Goal: Task Accomplishment & Management: Use online tool/utility

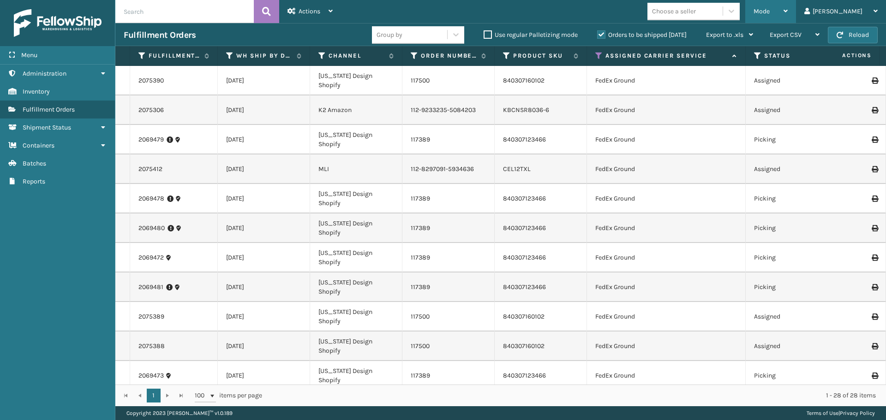
click at [770, 11] on span "Mode" at bounding box center [762, 11] width 16 height 8
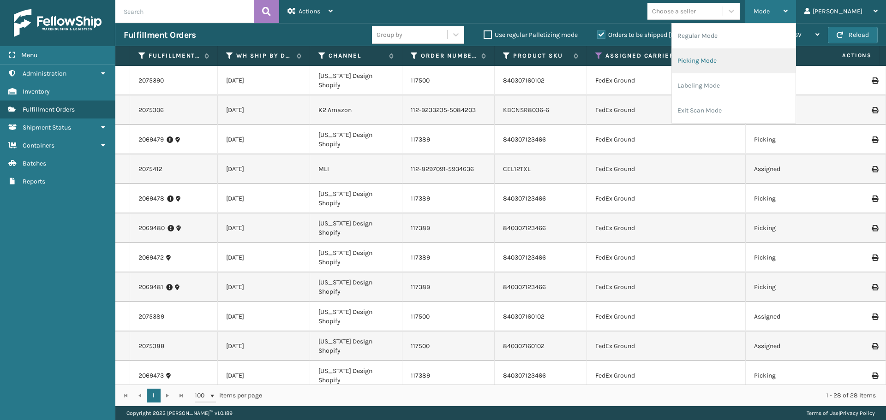
click at [751, 63] on li "Picking Mode" at bounding box center [734, 60] width 124 height 25
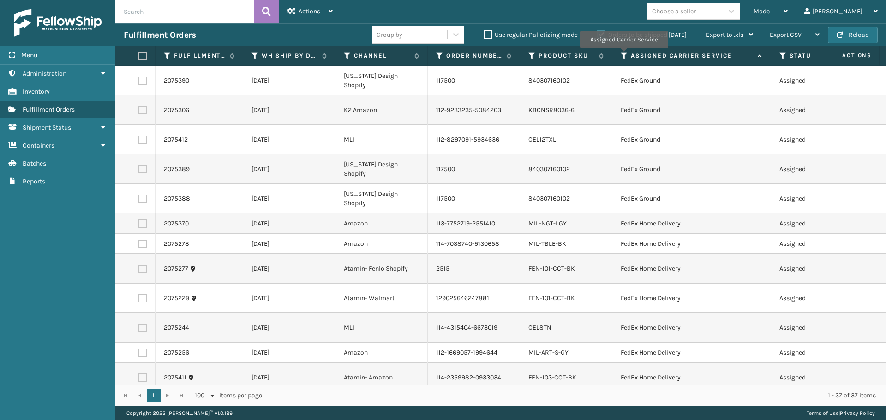
click at [623, 55] on icon at bounding box center [624, 56] width 7 height 8
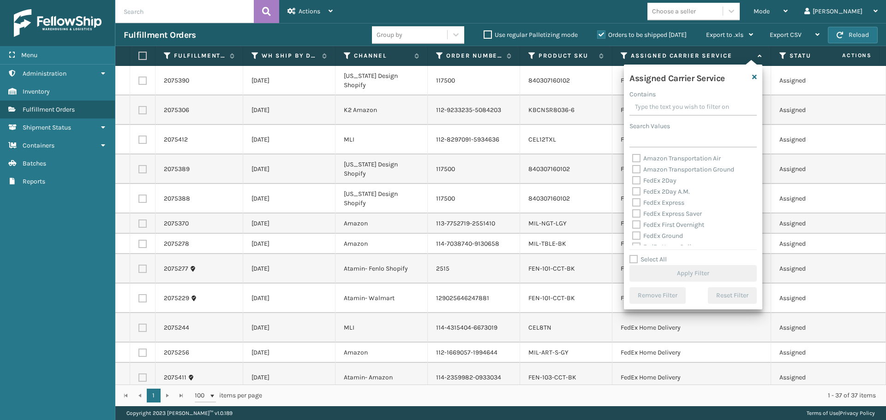
click at [634, 180] on label "FedEx 2Day" at bounding box center [654, 181] width 44 height 8
click at [633, 180] on input "FedEx 2Day" at bounding box center [632, 178] width 0 height 6
checkbox input "true"
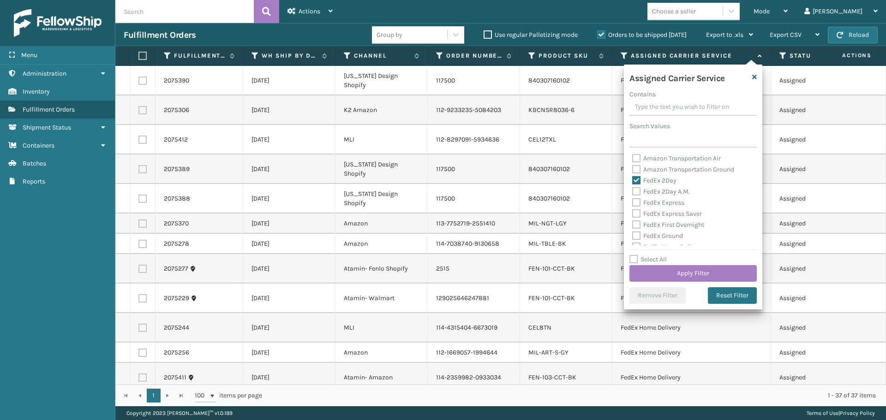
click at [635, 197] on div "FedEx 2Day A.M." at bounding box center [693, 191] width 122 height 11
click at [636, 191] on label "FedEx 2Day A.M." at bounding box center [661, 192] width 58 height 8
click at [633, 191] on input "FedEx 2Day A.M." at bounding box center [632, 189] width 0 height 6
checkbox input "true"
click at [636, 201] on label "FedEx Express" at bounding box center [658, 203] width 52 height 8
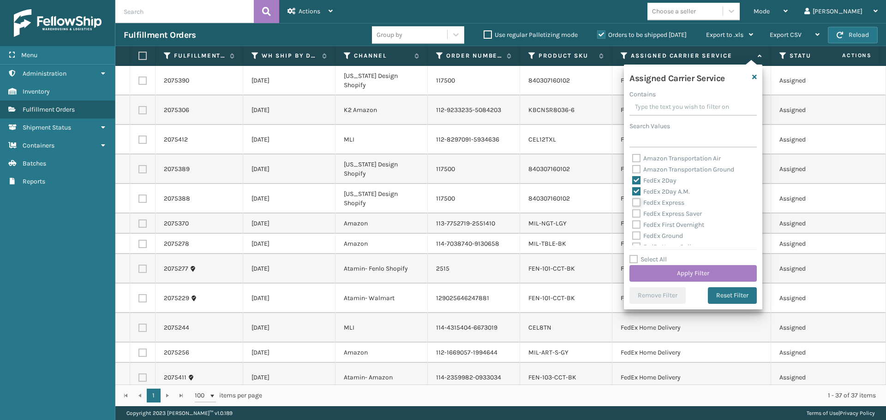
click at [633, 201] on input "FedEx Express" at bounding box center [632, 201] width 0 height 6
checkbox input "true"
click at [635, 212] on label "FedEx Express Saver" at bounding box center [667, 214] width 70 height 8
click at [633, 212] on input "FedEx Express Saver" at bounding box center [632, 212] width 0 height 6
checkbox input "true"
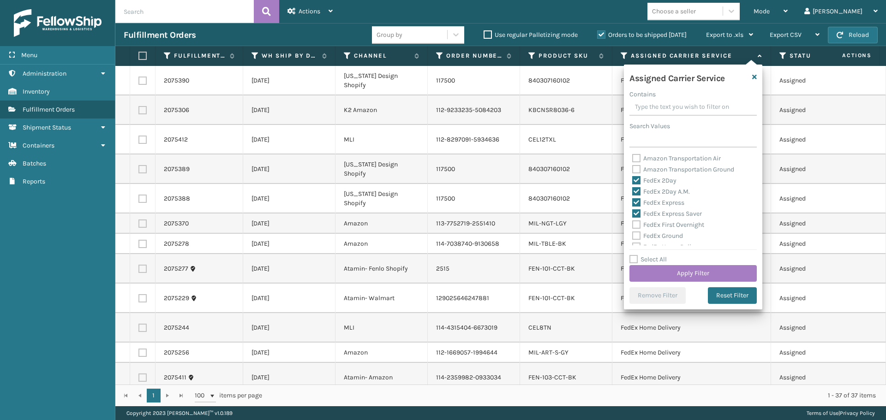
click at [635, 226] on label "FedEx First Overnight" at bounding box center [668, 225] width 72 height 8
click at [633, 226] on input "FedEx First Overnight" at bounding box center [632, 223] width 0 height 6
checkbox input "true"
click at [635, 235] on label "FedEx Ground" at bounding box center [657, 236] width 51 height 8
click at [633, 235] on input "FedEx Ground" at bounding box center [632, 234] width 0 height 6
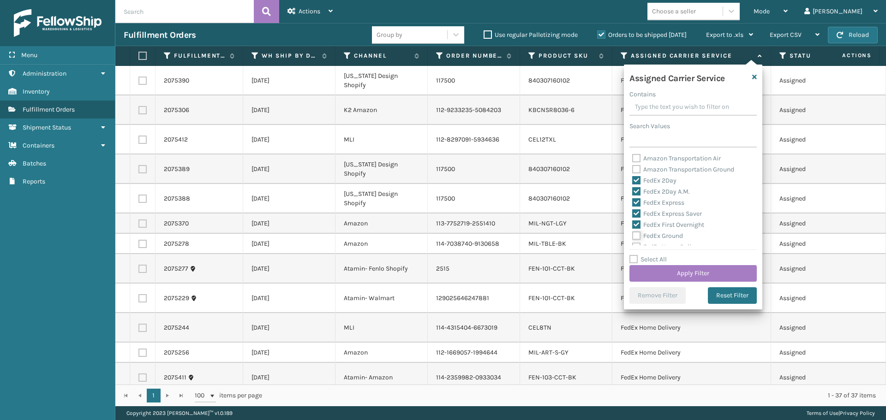
checkbox input "true"
click at [640, 199] on label "FedEx Home Delivery" at bounding box center [667, 201] width 71 height 8
click at [633, 199] on input "FedEx Home Delivery" at bounding box center [632, 199] width 0 height 6
checkbox input "true"
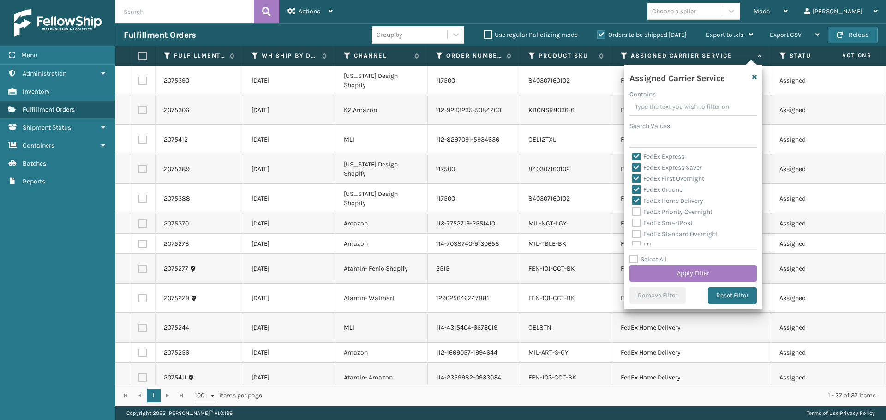
click at [636, 212] on label "FedEx Priority Overnight" at bounding box center [672, 212] width 80 height 8
click at [633, 212] on input "FedEx Priority Overnight" at bounding box center [632, 210] width 0 height 6
checkbox input "true"
click at [635, 222] on label "FedEx SmartPost" at bounding box center [662, 223] width 60 height 8
click at [633, 222] on input "FedEx SmartPost" at bounding box center [632, 221] width 0 height 6
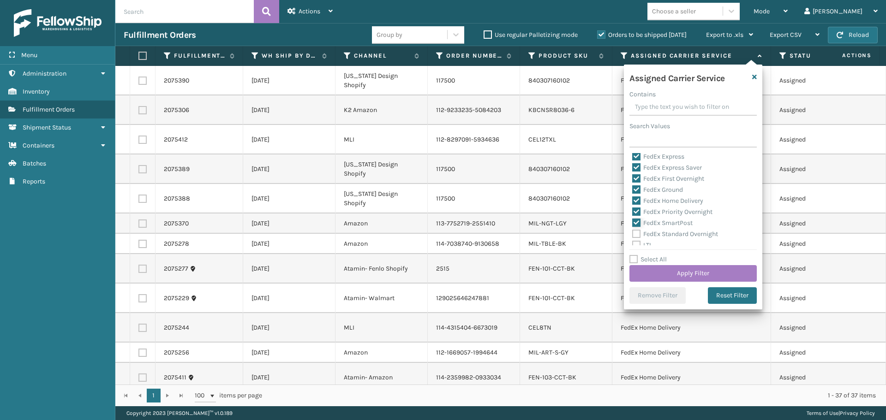
checkbox input "true"
click at [637, 234] on label "FedEx Standard Overnight" at bounding box center [675, 234] width 86 height 8
click at [633, 234] on input "FedEx Standard Overnight" at bounding box center [632, 232] width 0 height 6
checkbox input "true"
click at [662, 271] on button "Apply Filter" at bounding box center [692, 273] width 127 height 17
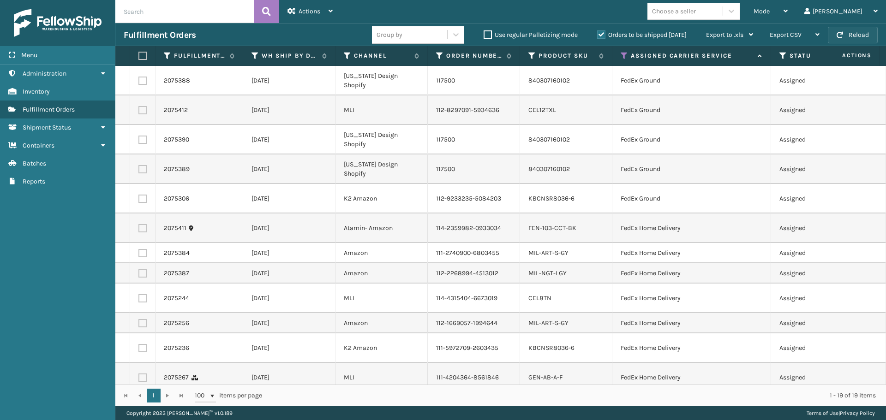
click at [849, 39] on button "Reload" at bounding box center [853, 35] width 50 height 17
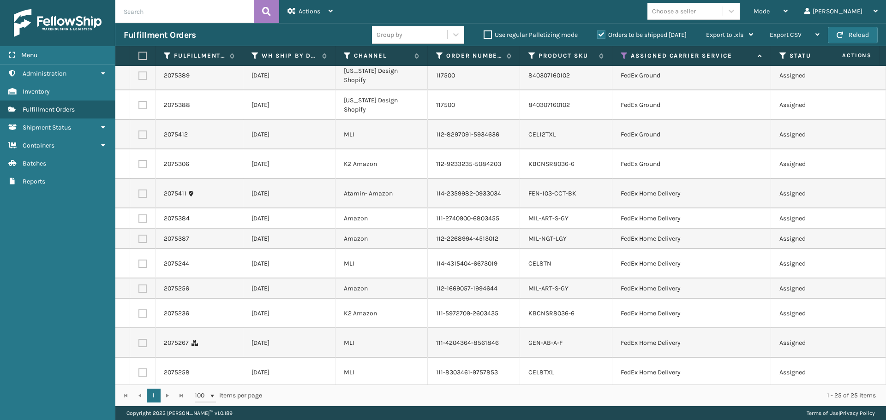
scroll to position [0, 0]
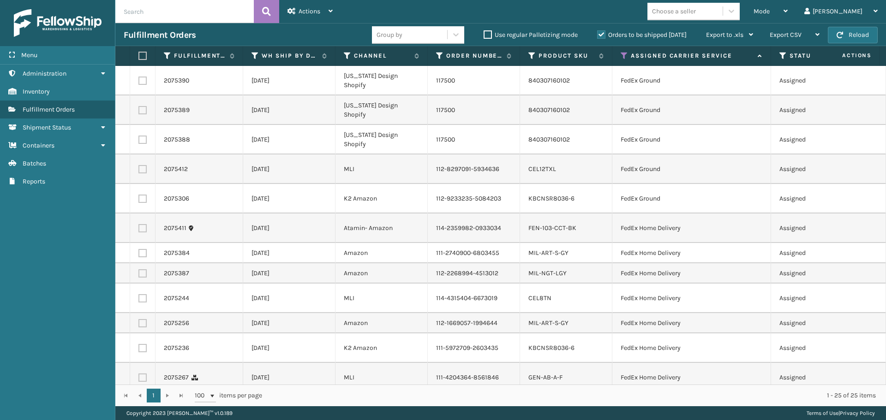
click at [144, 58] on label at bounding box center [141, 56] width 6 height 8
click at [139, 58] on input "checkbox" at bounding box center [138, 56] width 0 height 6
checkbox input "true"
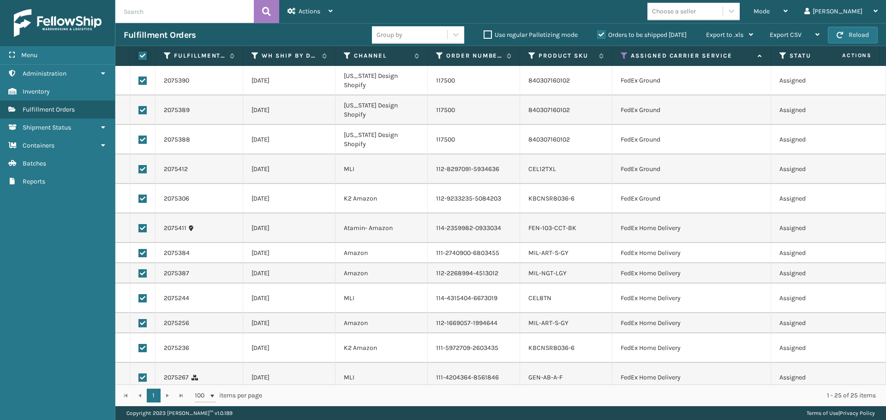
checkbox input "true"
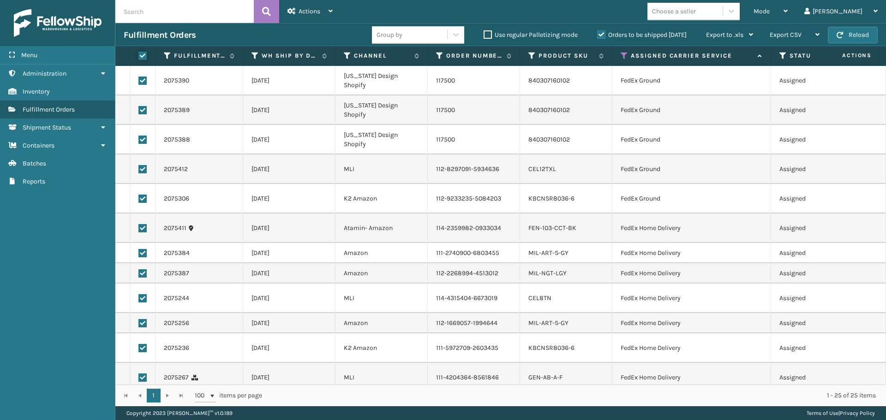
checkbox input "true"
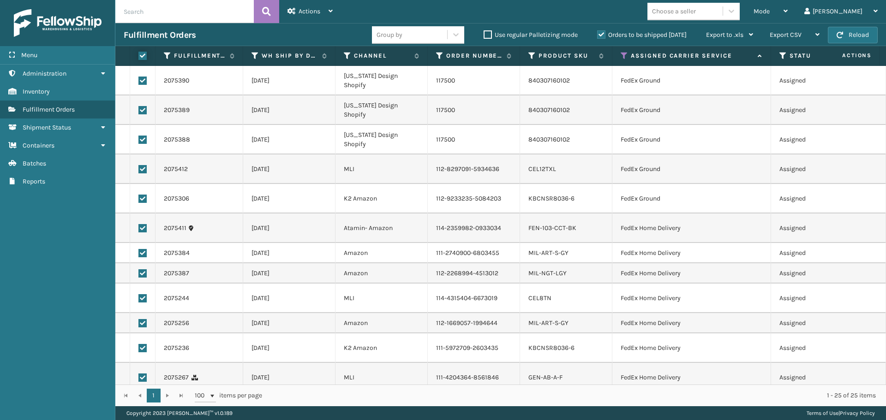
checkbox input "true"
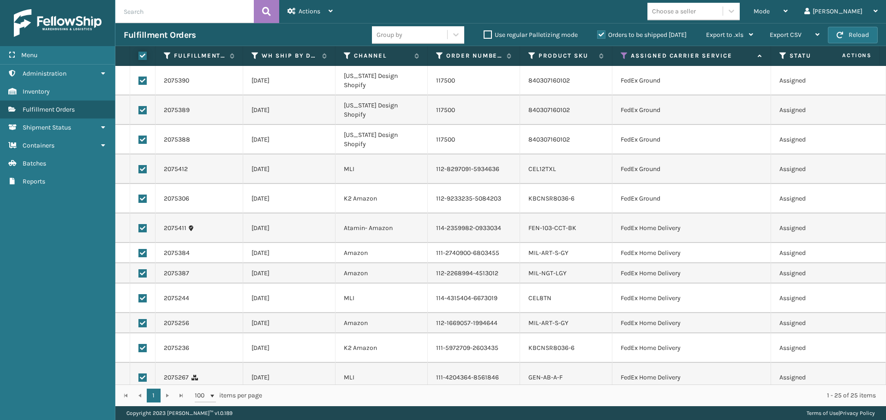
checkbox input "true"
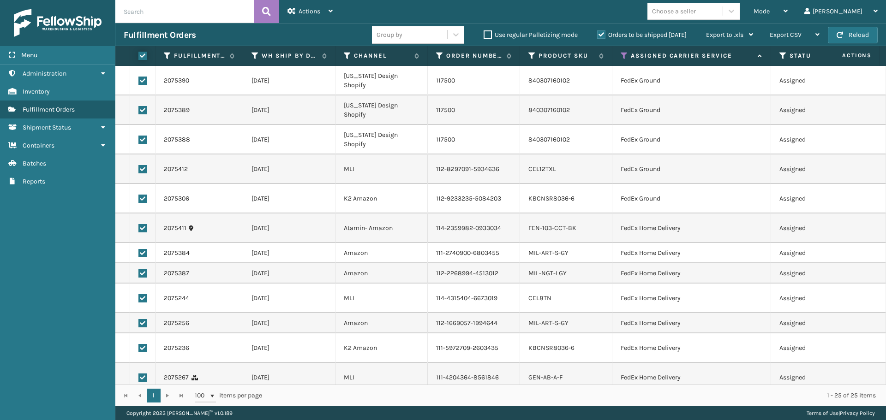
checkbox input "true"
click at [316, 12] on span "Actions" at bounding box center [310, 11] width 22 height 8
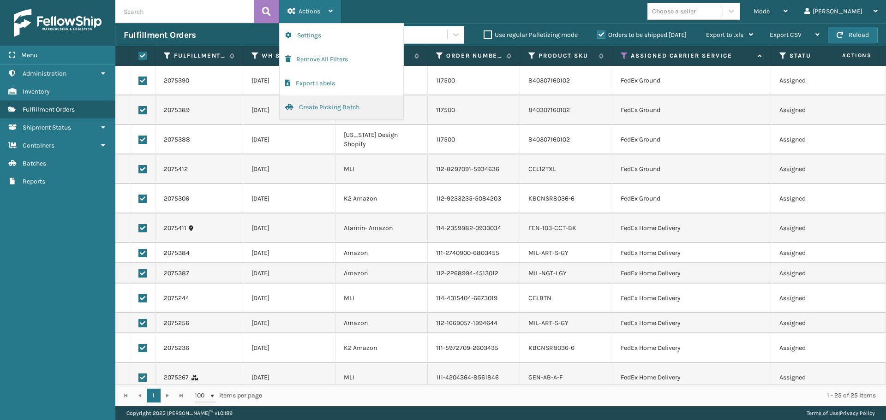
click at [321, 107] on button "Create Picking Batch" at bounding box center [342, 108] width 124 height 24
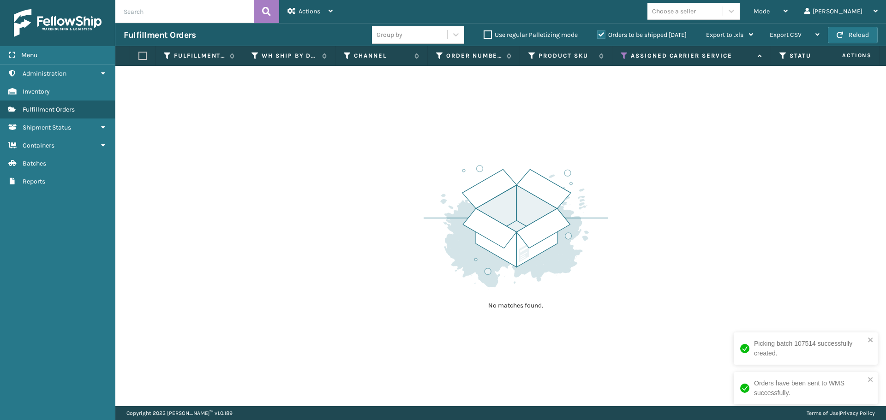
click at [622, 52] on icon at bounding box center [624, 56] width 7 height 8
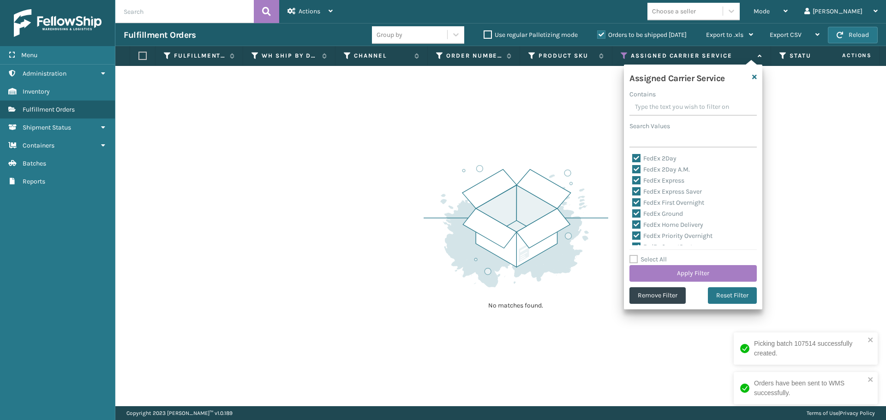
click at [637, 260] on label "Select All" at bounding box center [647, 260] width 37 height 8
click at [637, 255] on input "Select All" at bounding box center [698, 254] width 138 height 1
checkbox input "true"
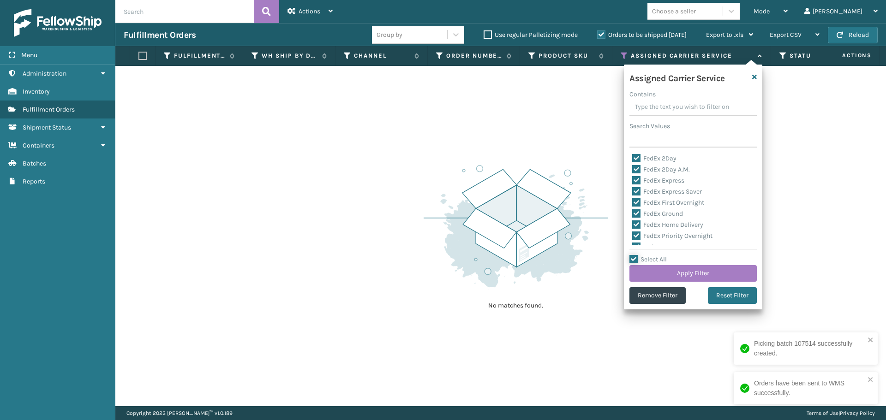
checkbox input "true"
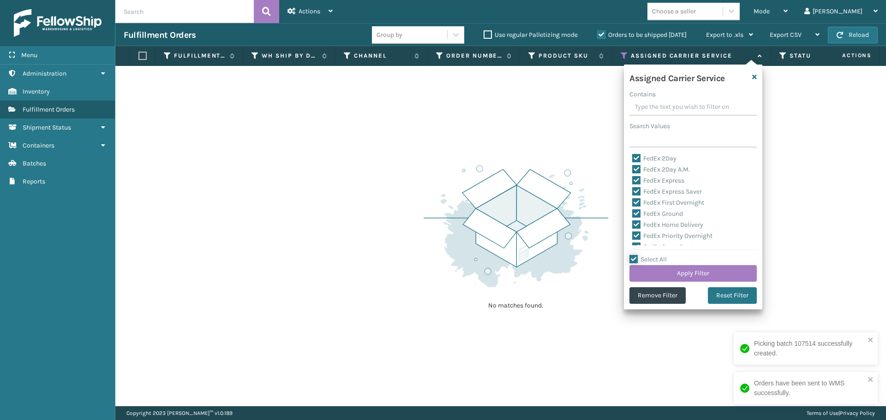
checkbox input "true"
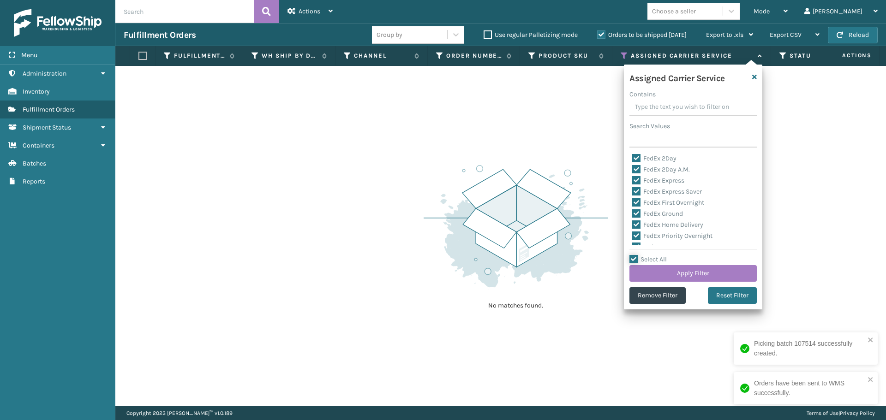
checkbox input "true"
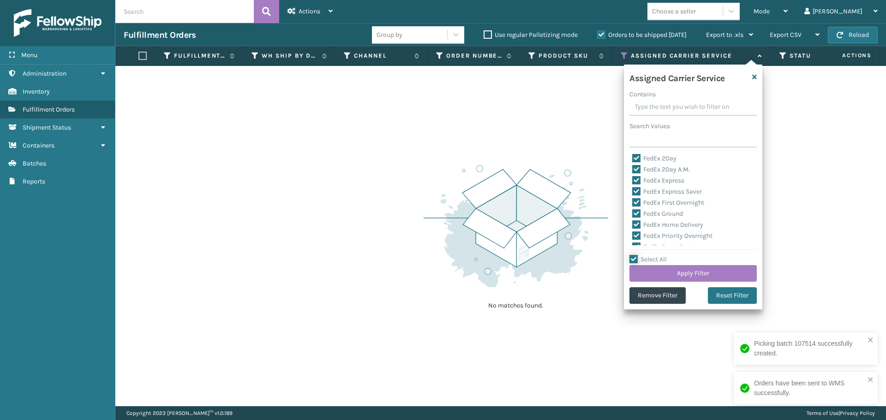
checkbox input "true"
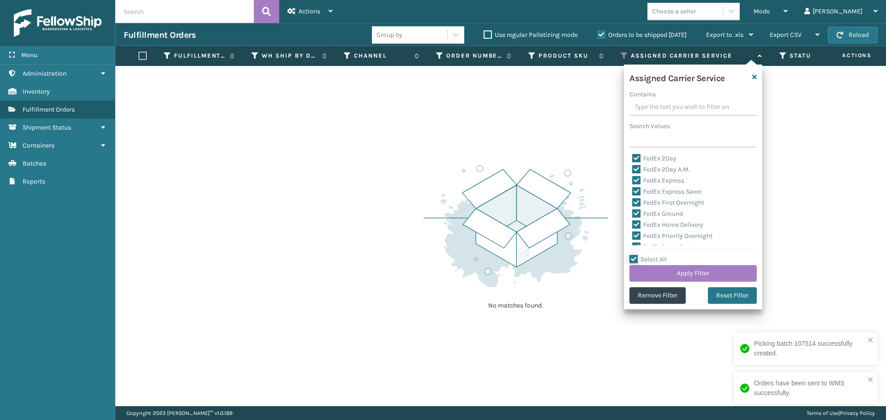
checkbox input "true"
click at [635, 259] on label "Select All" at bounding box center [647, 260] width 37 height 8
click at [635, 255] on input "Select All" at bounding box center [698, 254] width 138 height 1
checkbox input "false"
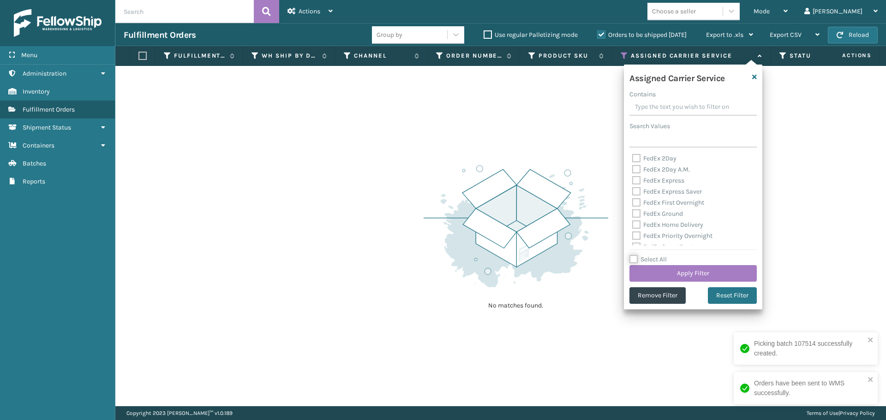
checkbox input "false"
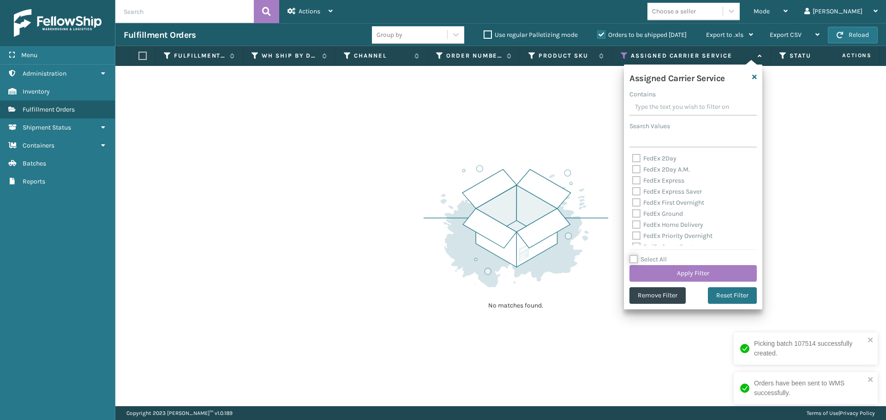
checkbox input "false"
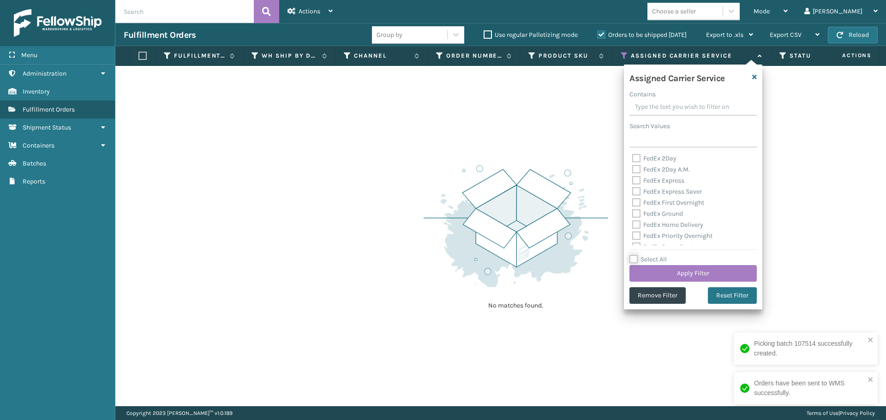
checkbox input "false"
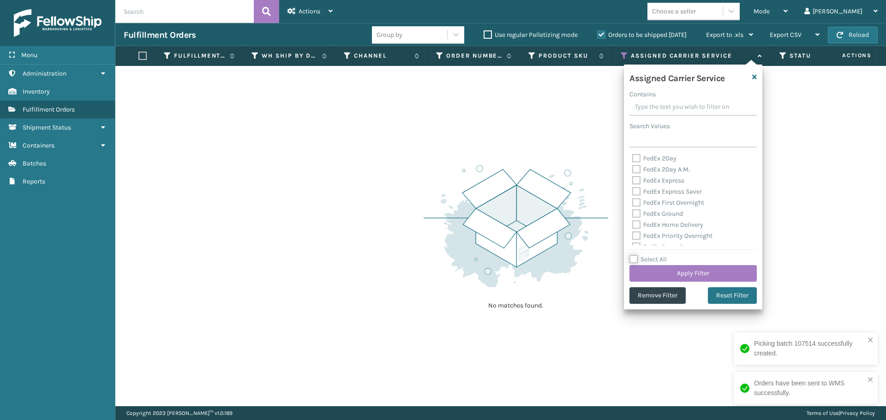
checkbox input "false"
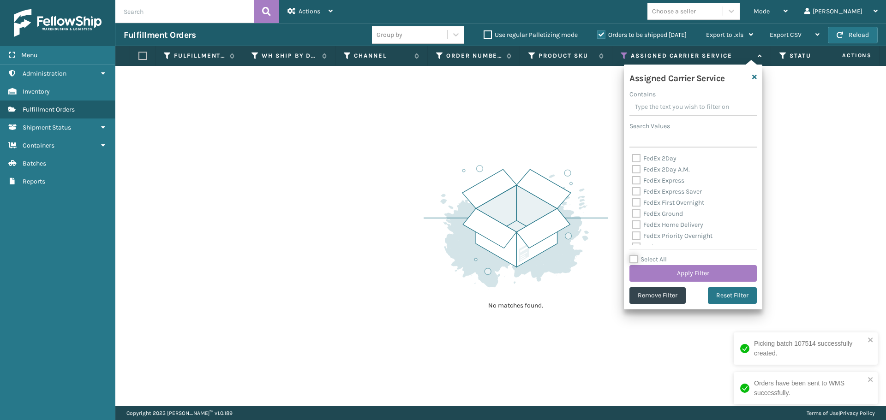
checkbox input "false"
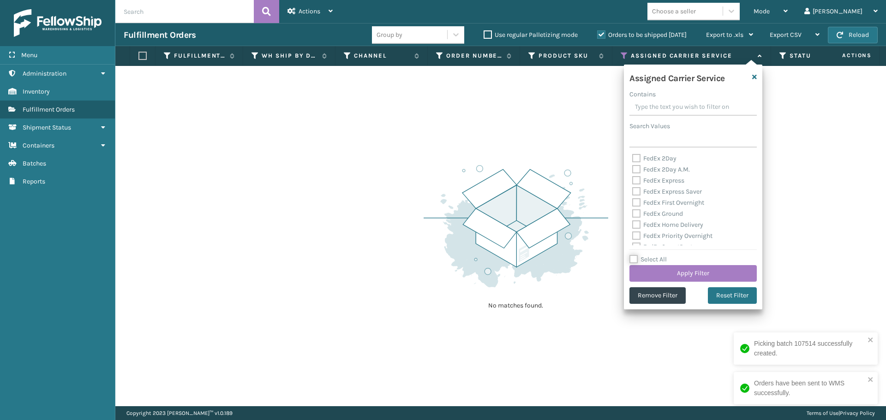
checkbox input "false"
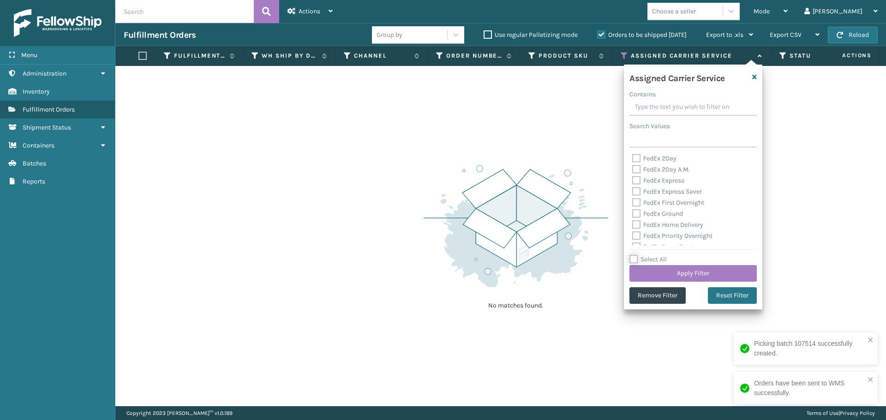
checkbox input "false"
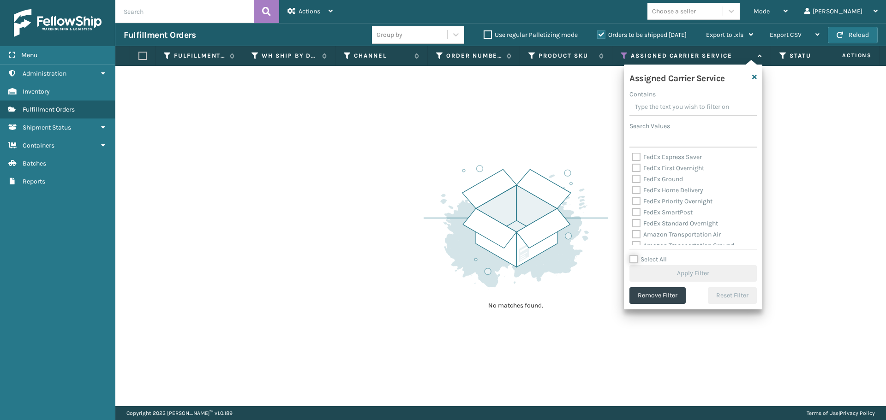
scroll to position [92, 0]
click at [635, 178] on label "Amazon Transportation Air" at bounding box center [676, 177] width 89 height 8
click at [633, 178] on input "Amazon Transportation Air" at bounding box center [632, 175] width 0 height 6
checkbox input "true"
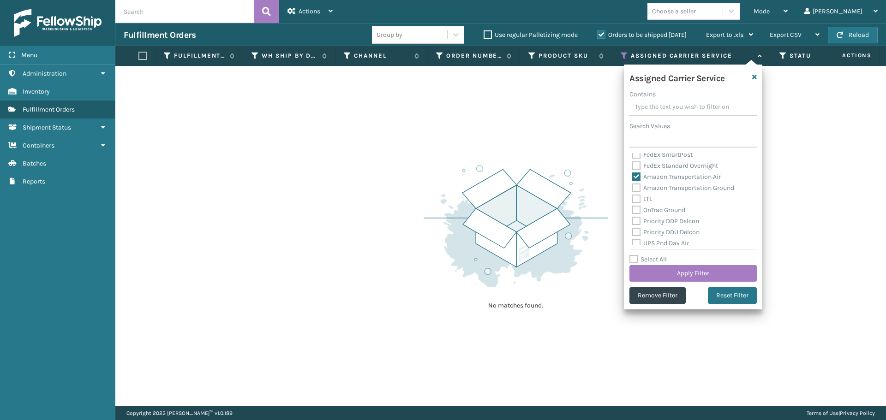
click at [636, 186] on label "Amazon Transportation Ground" at bounding box center [683, 188] width 102 height 8
click at [633, 186] on input "Amazon Transportation Ground" at bounding box center [632, 186] width 0 height 6
checkbox input "true"
click at [663, 268] on button "Apply Filter" at bounding box center [692, 273] width 127 height 17
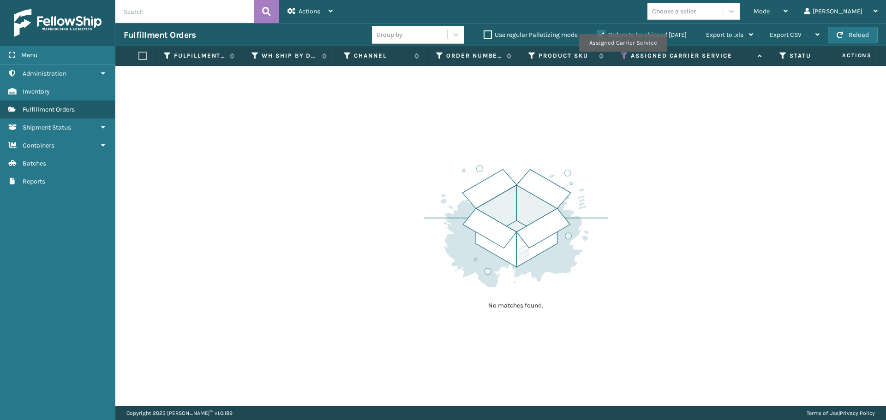
click at [623, 57] on icon at bounding box center [624, 56] width 7 height 8
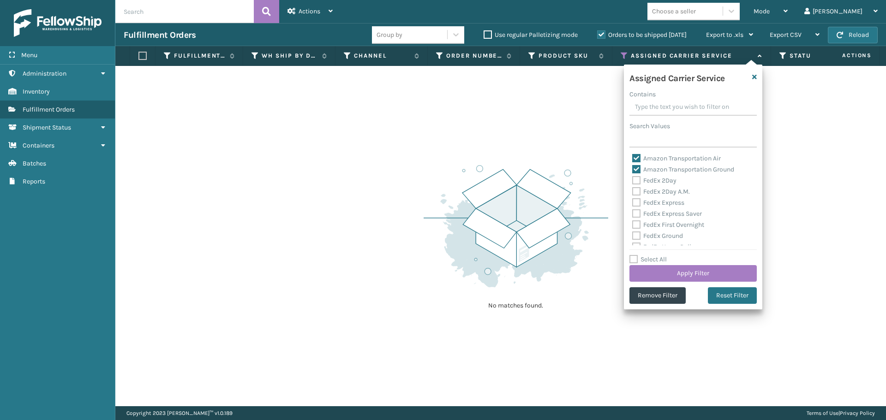
click at [635, 156] on label "Amazon Transportation Air" at bounding box center [676, 159] width 89 height 8
click at [633, 156] on input "Amazon Transportation Air" at bounding box center [632, 156] width 0 height 6
checkbox input "false"
click at [635, 163] on div "Amazon Transportation Air" at bounding box center [693, 158] width 122 height 11
click at [636, 168] on label "Amazon Transportation Ground" at bounding box center [683, 170] width 102 height 8
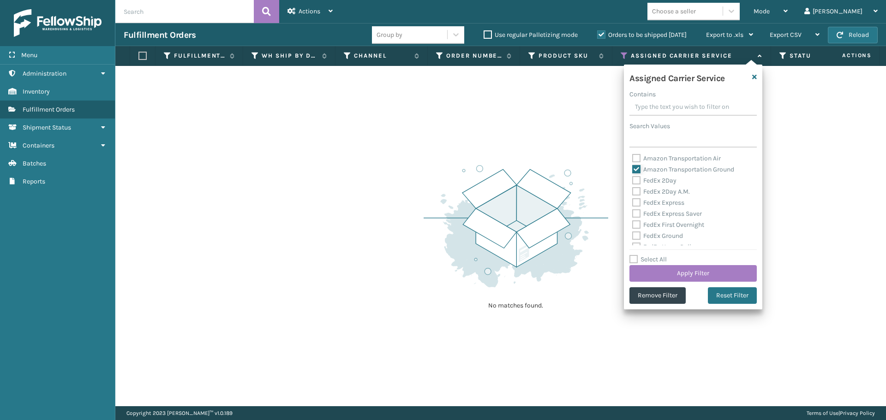
click at [633, 168] on input "Amazon Transportation Ground" at bounding box center [632, 167] width 0 height 6
checkbox input "false"
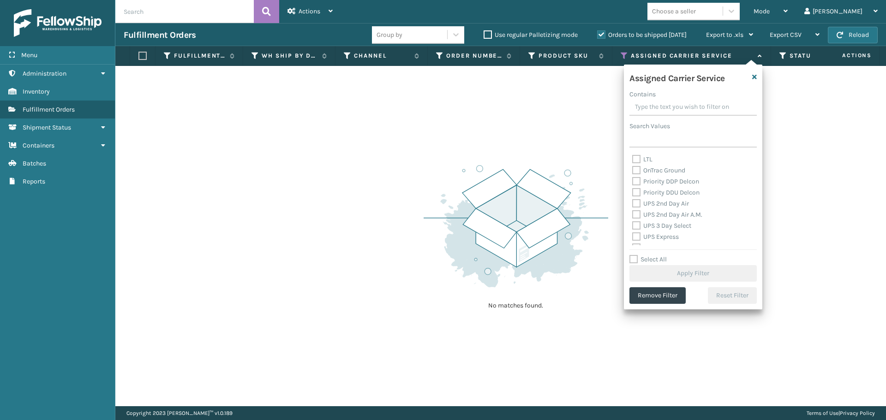
scroll to position [138, 0]
click at [638, 164] on label "OnTrac Ground" at bounding box center [658, 164] width 53 height 8
click at [633, 164] on input "OnTrac Ground" at bounding box center [632, 162] width 0 height 6
checkbox input "true"
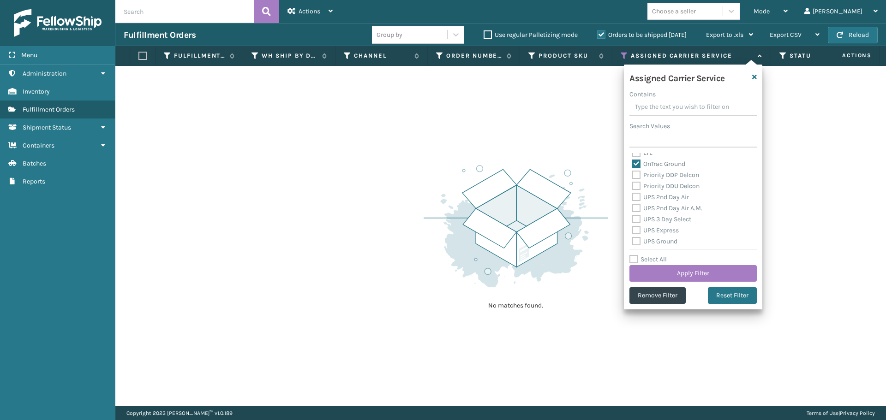
click at [636, 174] on label "Priority DDP Delcon" at bounding box center [665, 175] width 67 height 8
click at [633, 174] on input "Priority DDP Delcon" at bounding box center [632, 173] width 0 height 6
checkbox input "true"
click at [636, 186] on label "Priority DDU Delcon" at bounding box center [665, 186] width 67 height 8
click at [633, 186] on input "Priority DDU Delcon" at bounding box center [632, 184] width 0 height 6
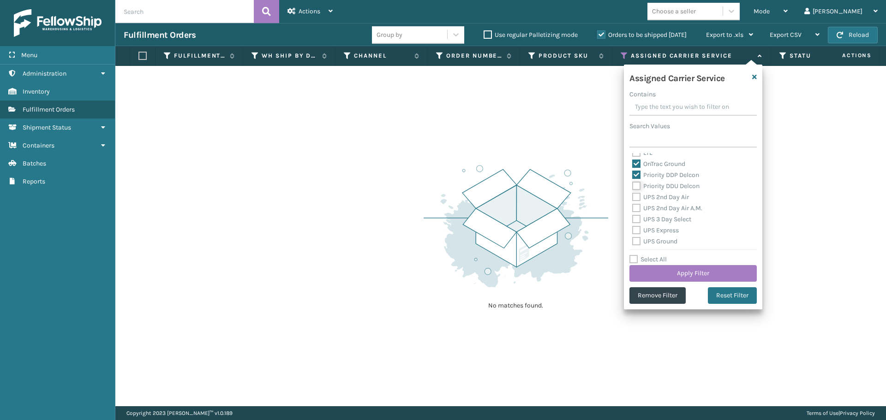
checkbox input "true"
click at [636, 198] on label "UPS 2nd Day Air" at bounding box center [660, 197] width 57 height 8
click at [633, 198] on input "UPS 2nd Day Air" at bounding box center [632, 195] width 0 height 6
checkbox input "true"
click at [636, 209] on label "UPS 2nd Day Air A.M." at bounding box center [667, 208] width 70 height 8
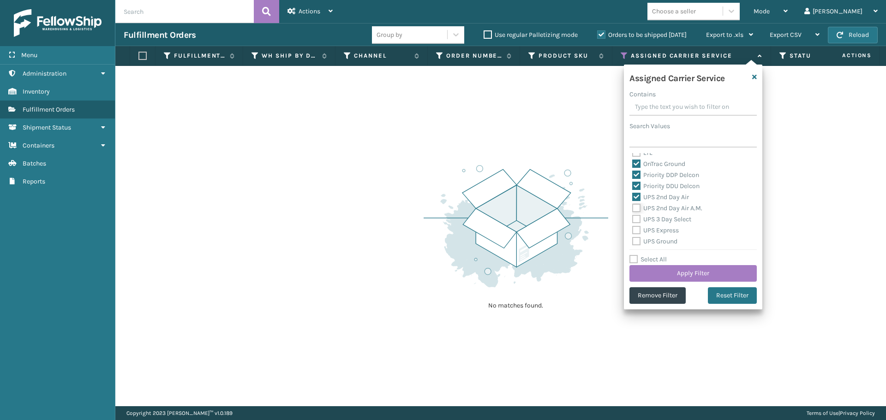
click at [633, 209] on input "UPS 2nd Day Air A.M." at bounding box center [632, 206] width 0 height 6
checkbox input "true"
click at [637, 219] on label "UPS 3 Day Select" at bounding box center [661, 220] width 59 height 8
click at [633, 219] on input "UPS 3 Day Select" at bounding box center [632, 217] width 0 height 6
checkbox input "true"
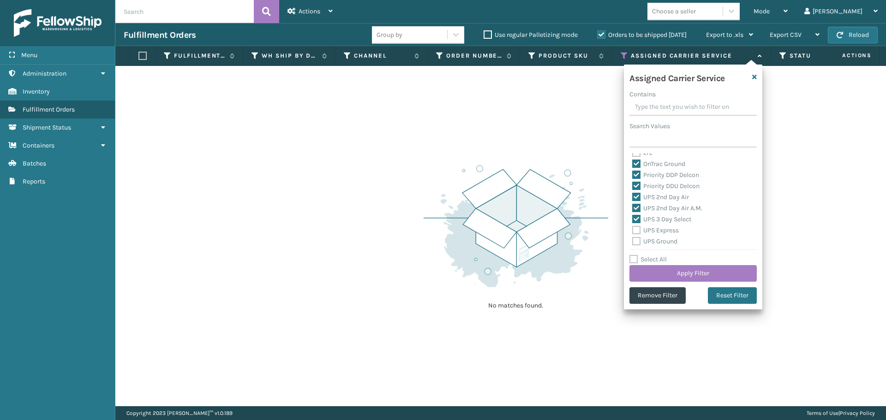
click at [637, 228] on label "UPS Express" at bounding box center [655, 231] width 47 height 8
click at [633, 228] on input "UPS Express" at bounding box center [632, 228] width 0 height 6
checkbox input "true"
click at [637, 239] on label "UPS Ground" at bounding box center [654, 242] width 45 height 8
click at [633, 239] on input "UPS Ground" at bounding box center [632, 239] width 0 height 6
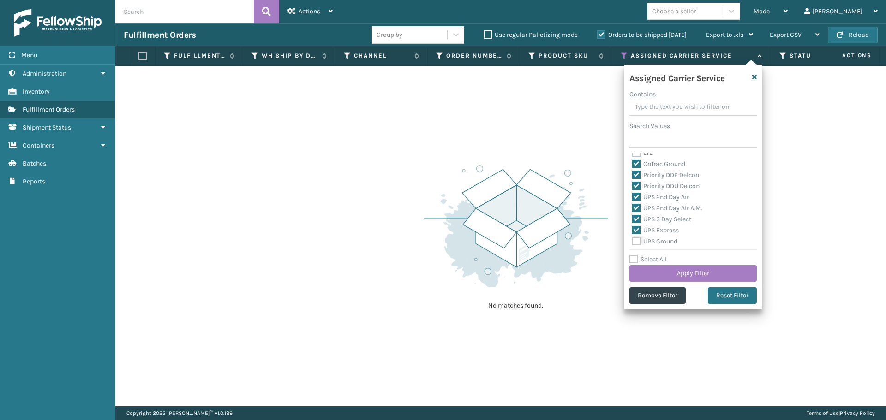
checkbox input "true"
click at [636, 206] on label "UPS Next Day Air" at bounding box center [661, 207] width 59 height 8
click at [633, 206] on input "UPS Next Day Air" at bounding box center [632, 204] width 0 height 6
checkbox input "true"
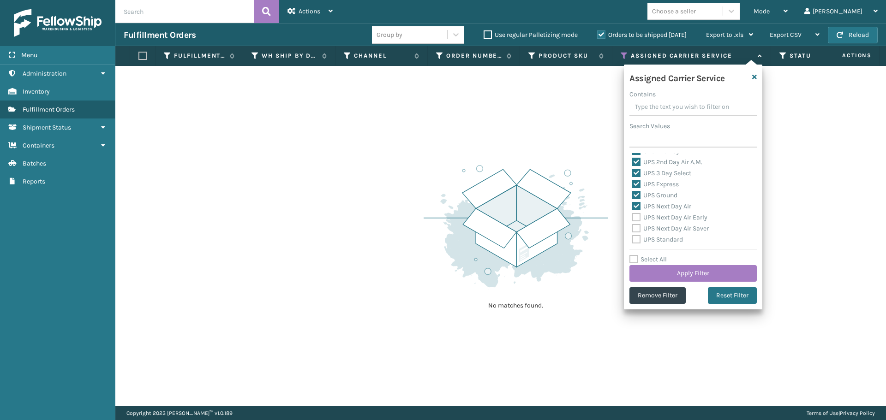
click at [636, 217] on label "UPS Next Day Air Early" at bounding box center [669, 218] width 75 height 8
click at [633, 217] on input "UPS Next Day Air Early" at bounding box center [632, 215] width 0 height 6
checkbox input "true"
click at [640, 228] on label "UPS Next Day Air Saver" at bounding box center [670, 229] width 77 height 8
click at [633, 228] on input "UPS Next Day Air Saver" at bounding box center [632, 226] width 0 height 6
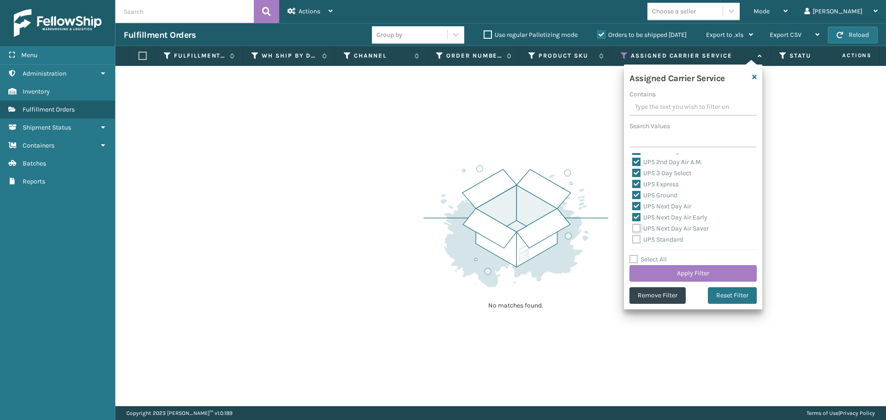
checkbox input "true"
click at [639, 238] on label "UPS Standard" at bounding box center [657, 240] width 51 height 8
click at [633, 238] on input "UPS Standard" at bounding box center [632, 237] width 0 height 6
checkbox input "true"
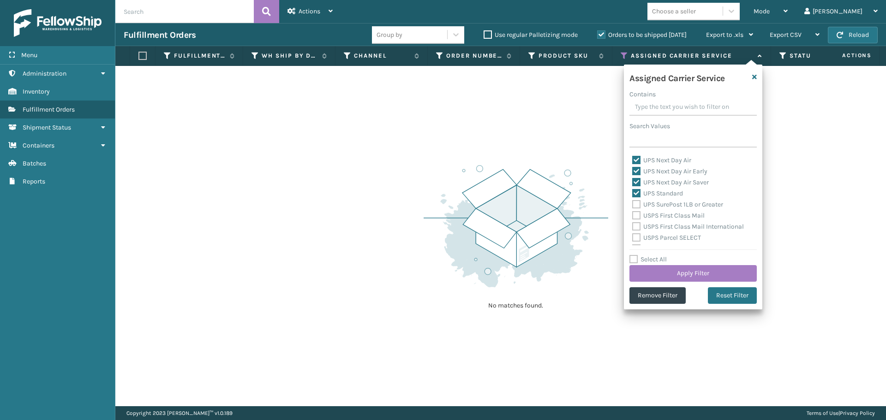
click at [635, 204] on label "UPS SurePost 1LB or Greater" at bounding box center [677, 205] width 91 height 8
click at [633, 204] on input "UPS SurePost 1LB or Greater" at bounding box center [632, 202] width 0 height 6
checkbox input "true"
click at [633, 216] on label "USPS First Class Mail" at bounding box center [668, 216] width 72 height 8
click at [633, 216] on input "USPS First Class Mail" at bounding box center [632, 213] width 0 height 6
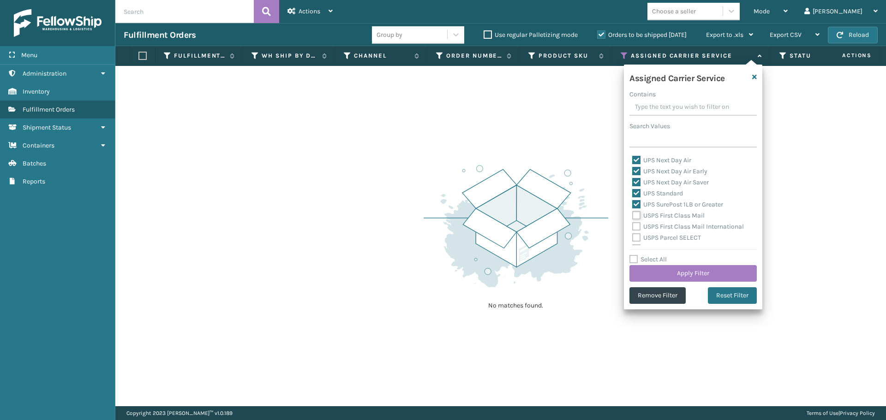
checkbox input "true"
click at [636, 223] on label "USPS First Class Mail International" at bounding box center [688, 227] width 112 height 8
click at [633, 223] on input "USPS First Class Mail International" at bounding box center [632, 225] width 0 height 6
checkbox input "true"
click at [637, 239] on label "USPS Parcel SELECT" at bounding box center [666, 238] width 69 height 8
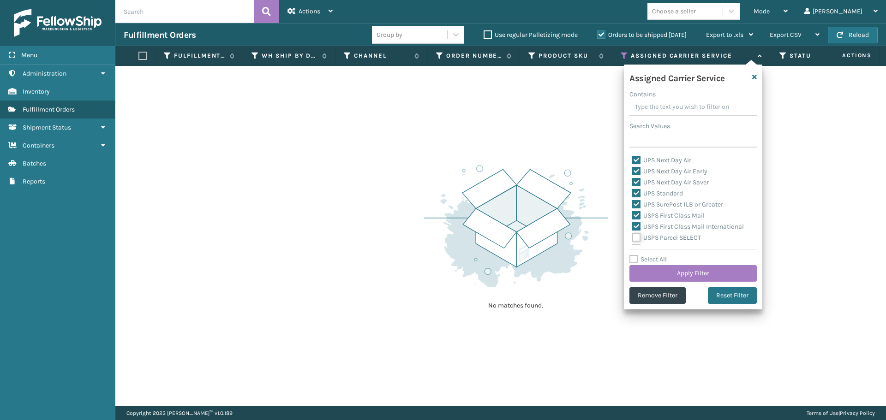
click at [633, 239] on input "USPS Parcel SELECT" at bounding box center [632, 236] width 0 height 6
checkbox input "true"
click at [634, 203] on label "USPS Priority Mail" at bounding box center [663, 203] width 63 height 8
click at [633, 203] on input "USPS Priority Mail" at bounding box center [632, 201] width 0 height 6
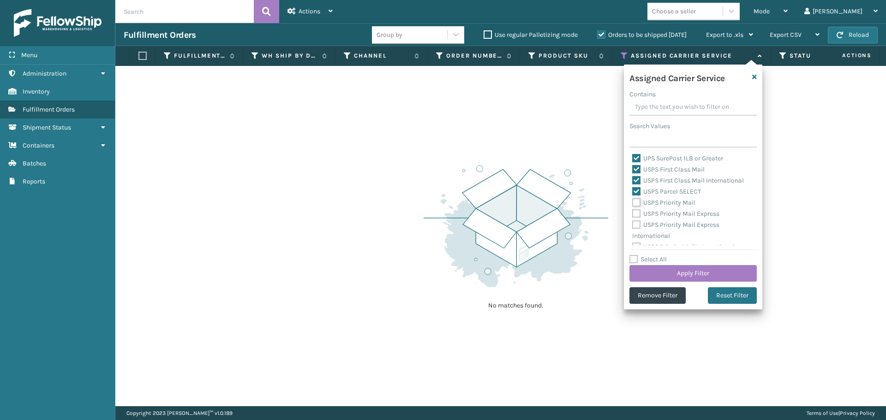
checkbox input "true"
click at [634, 213] on label "USPS Priority Mail Express" at bounding box center [675, 214] width 87 height 8
click at [633, 213] on input "USPS Priority Mail Express" at bounding box center [632, 212] width 0 height 6
checkbox input "true"
click at [636, 225] on label "USPS Priority Mail Express International" at bounding box center [675, 230] width 87 height 19
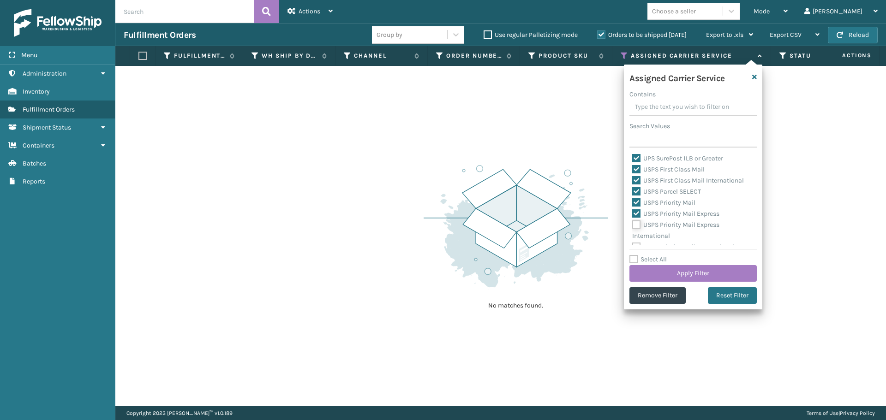
click at [633, 225] on input "USPS Priority Mail Express International" at bounding box center [632, 223] width 0 height 6
checkbox input "true"
click at [637, 237] on label "USPS Priority Mail International" at bounding box center [683, 240] width 102 height 8
click at [633, 237] on input "USPS Priority Mail International" at bounding box center [632, 237] width 0 height 6
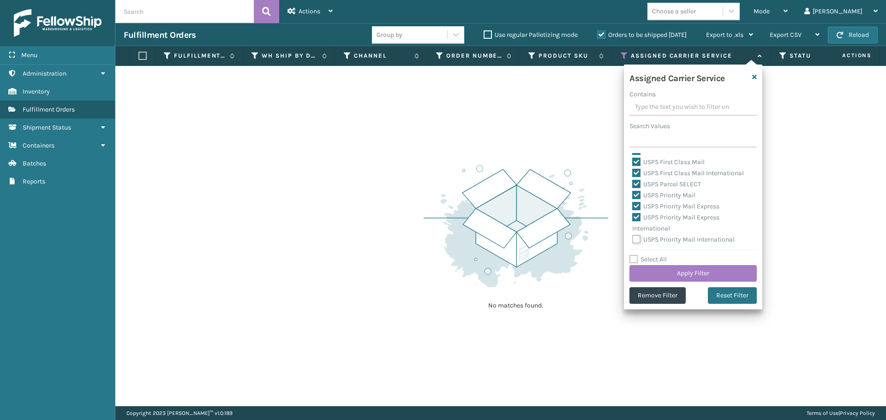
checkbox input "true"
click at [649, 281] on button "Apply Filter" at bounding box center [692, 273] width 127 height 17
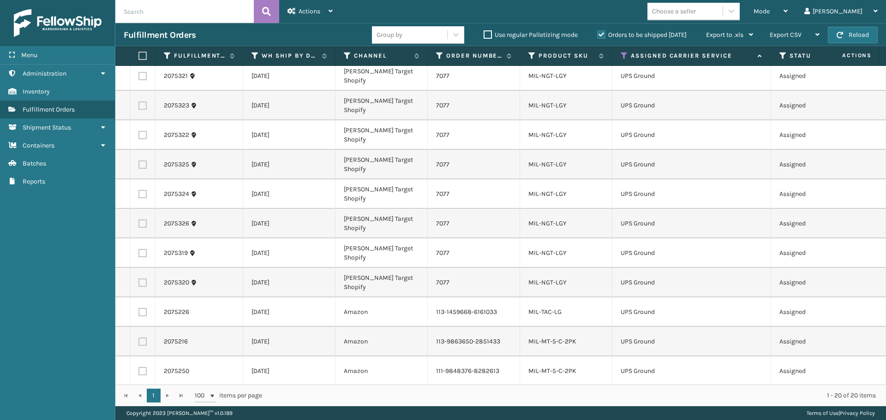
scroll to position [0, 0]
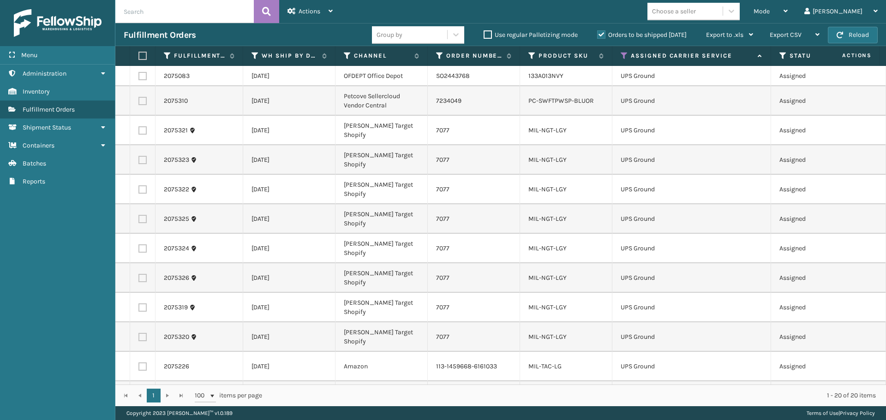
click at [140, 60] on label at bounding box center [141, 56] width 6 height 8
click at [139, 59] on input "checkbox" at bounding box center [138, 56] width 0 height 6
checkbox input "true"
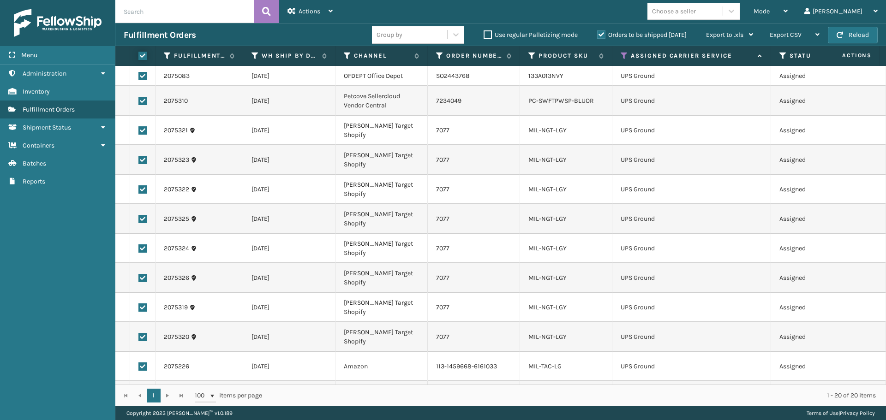
checkbox input "true"
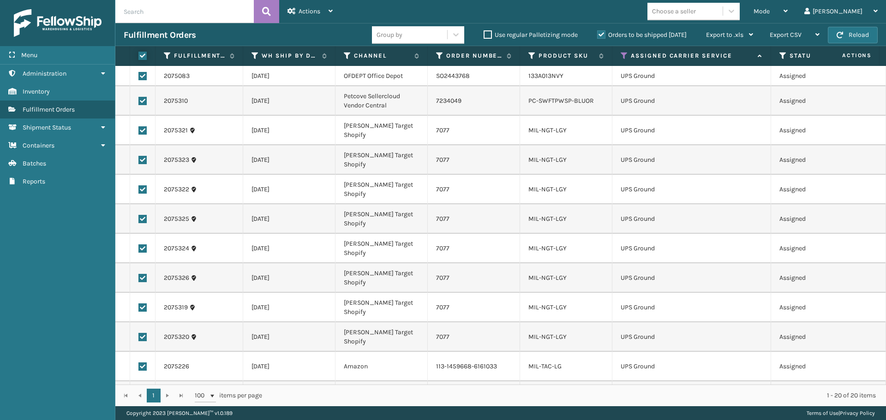
checkbox input "true"
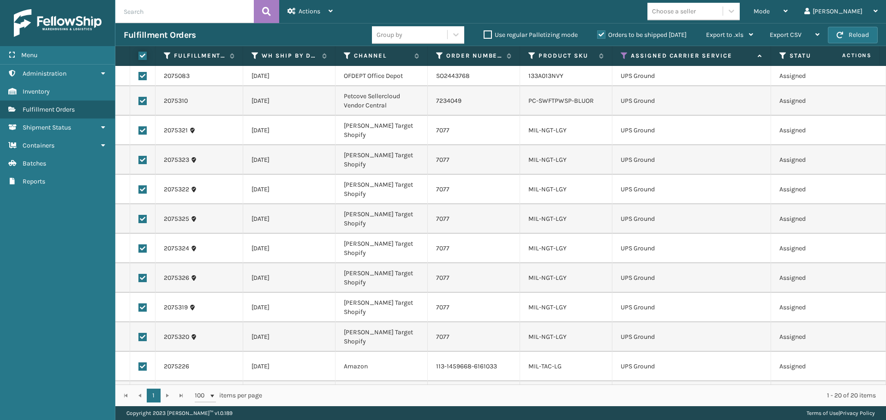
checkbox input "true"
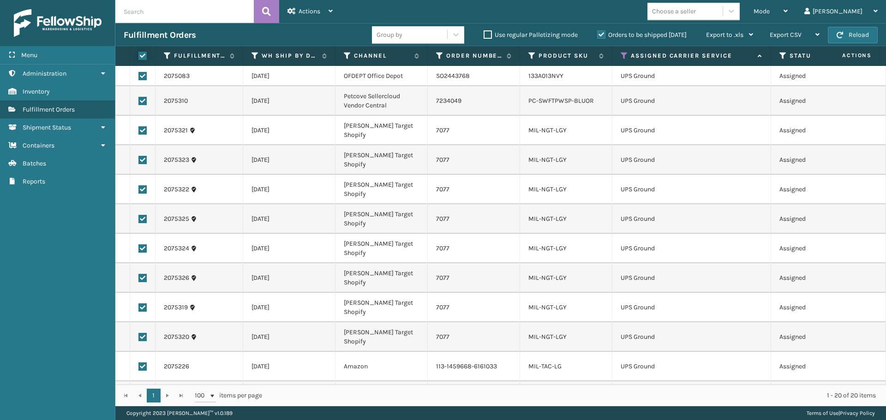
checkbox input "true"
click at [300, 14] on span "Actions" at bounding box center [310, 11] width 22 height 8
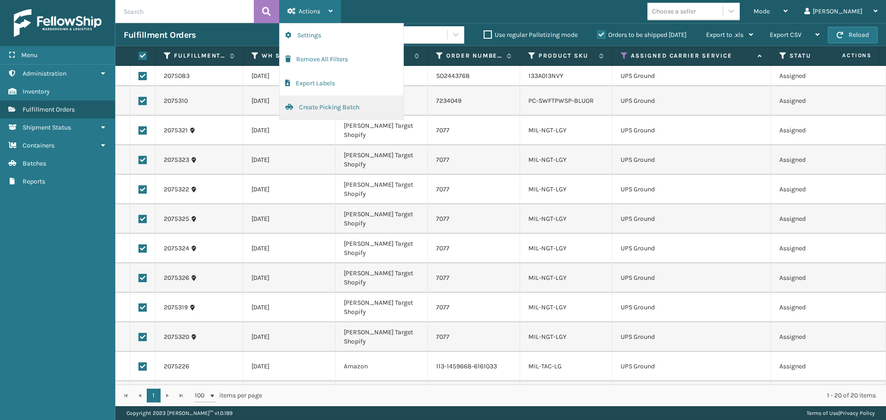
click at [324, 103] on button "Create Picking Batch" at bounding box center [342, 108] width 124 height 24
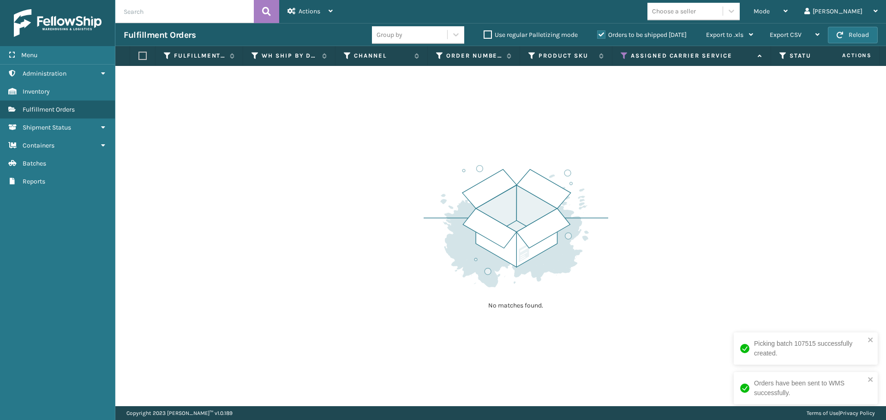
click at [623, 57] on icon at bounding box center [624, 56] width 7 height 8
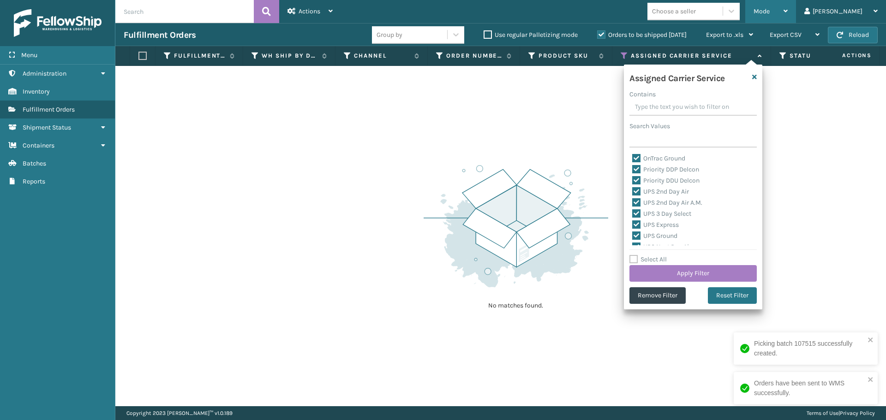
click at [788, 16] on div "Mode" at bounding box center [771, 11] width 34 height 23
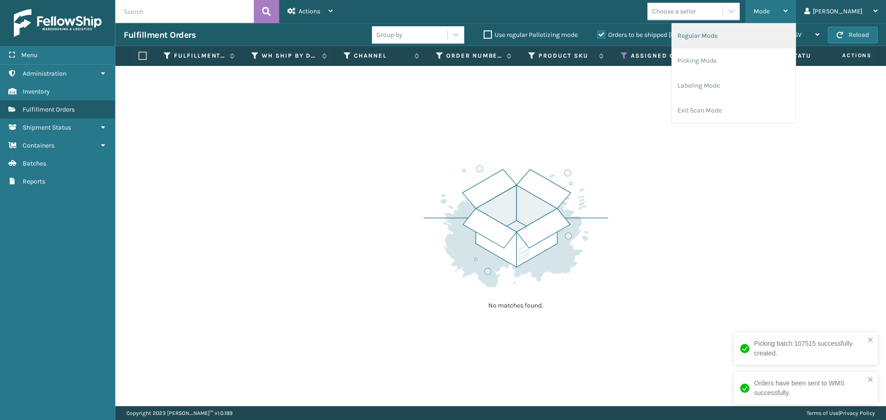
click at [764, 34] on li "Regular Mode" at bounding box center [734, 36] width 124 height 25
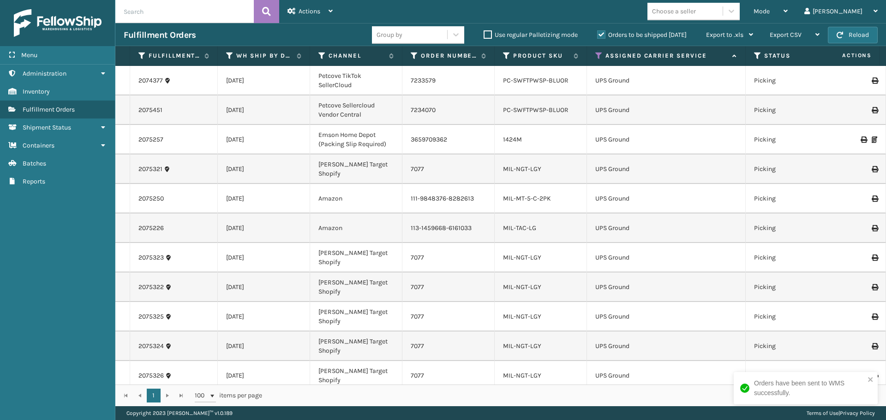
click at [597, 55] on icon at bounding box center [598, 56] width 7 height 8
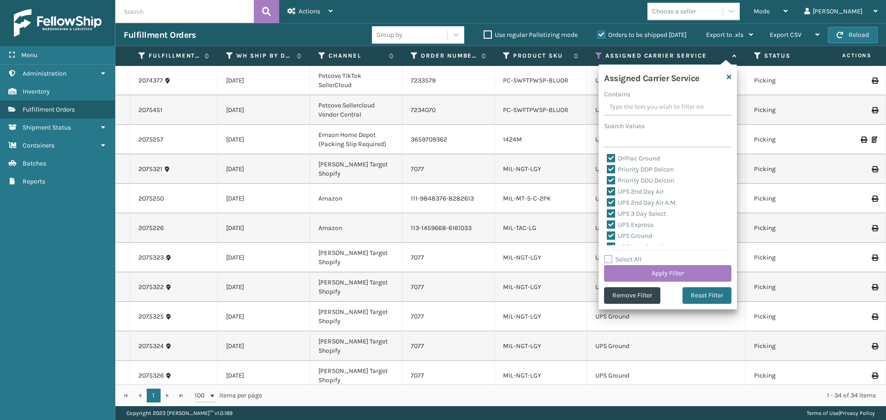
click at [611, 260] on label "Select All" at bounding box center [622, 260] width 37 height 8
click at [611, 255] on input "Select All" at bounding box center [673, 254] width 138 height 1
checkbox input "true"
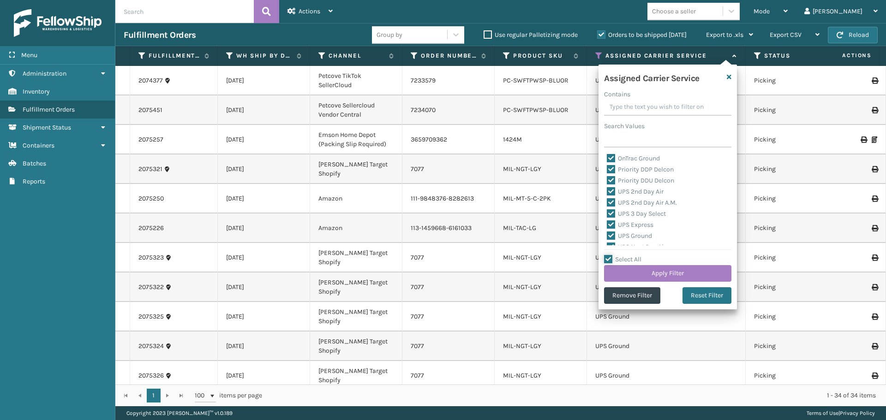
checkbox input "true"
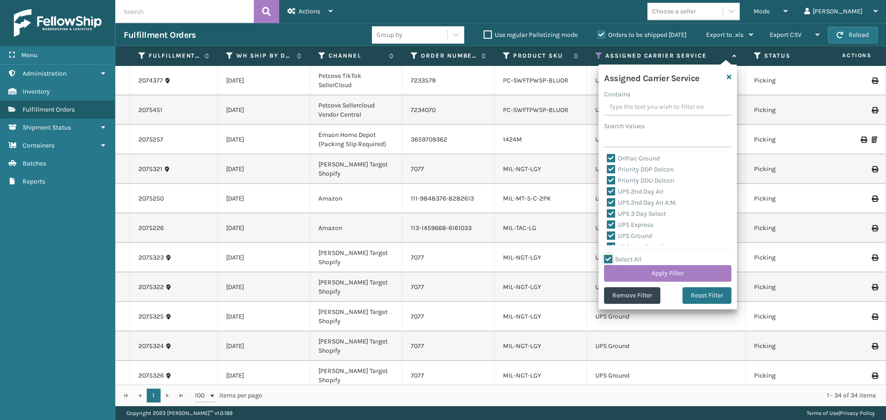
checkbox input "true"
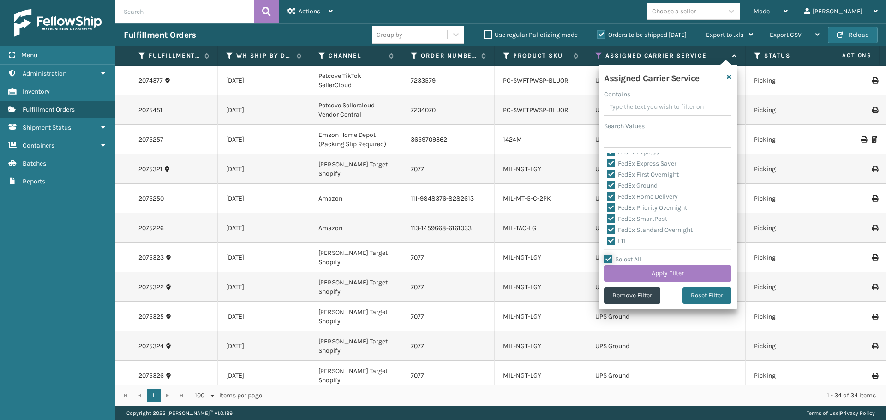
scroll to position [284, 0]
click at [611, 238] on label "LTL" at bounding box center [617, 240] width 20 height 8
click at [607, 238] on input "LTL" at bounding box center [607, 237] width 0 height 6
checkbox input "false"
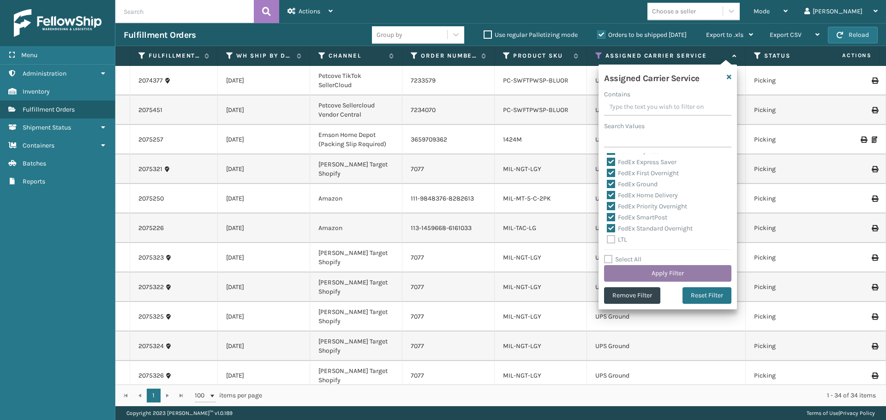
click at [635, 275] on button "Apply Filter" at bounding box center [667, 273] width 127 height 17
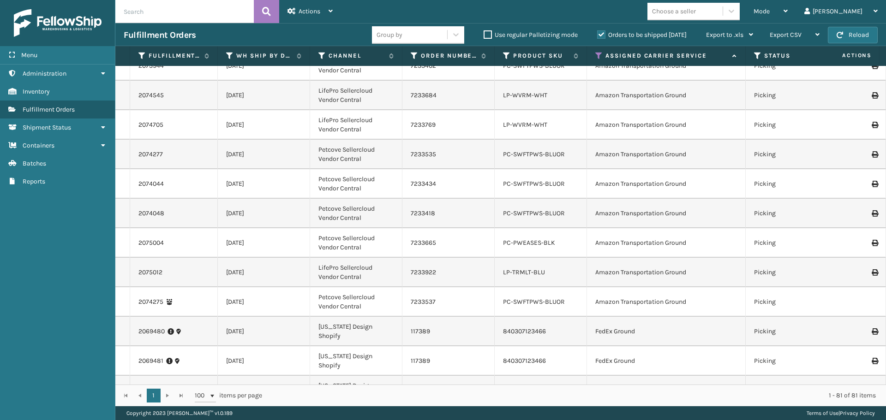
scroll to position [0, 0]
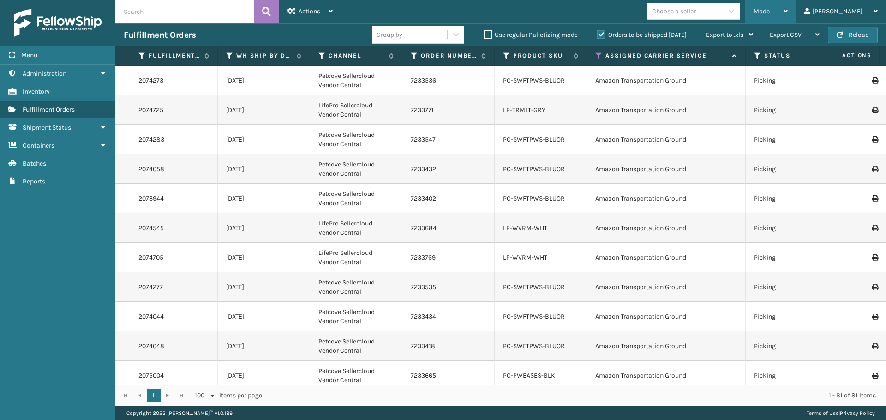
click at [788, 17] on div "Mode" at bounding box center [771, 11] width 34 height 23
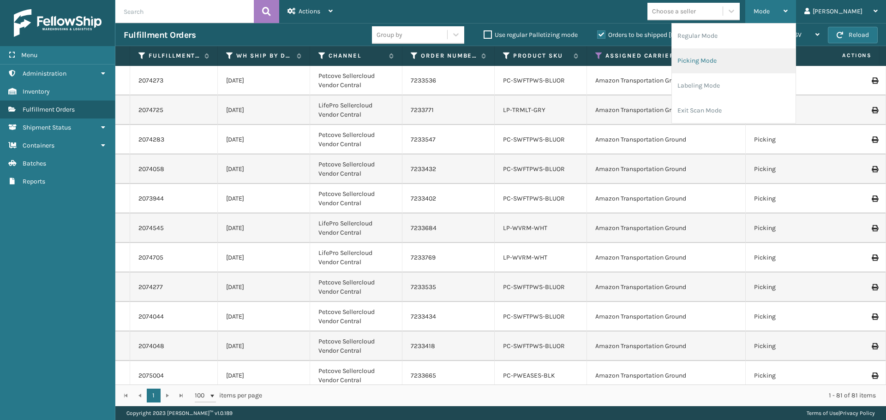
click at [755, 62] on li "Picking Mode" at bounding box center [734, 60] width 124 height 25
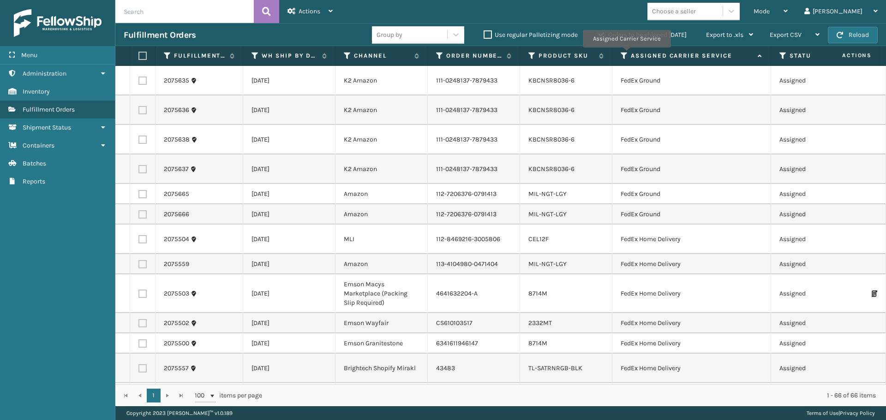
click at [626, 54] on icon at bounding box center [624, 56] width 7 height 8
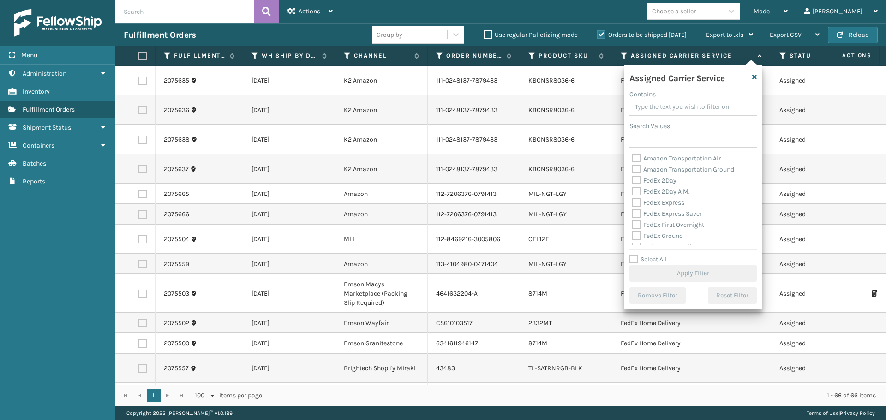
click at [638, 158] on label "Amazon Transportation Air" at bounding box center [676, 159] width 89 height 8
click at [633, 158] on input "Amazon Transportation Air" at bounding box center [632, 156] width 0 height 6
checkbox input "true"
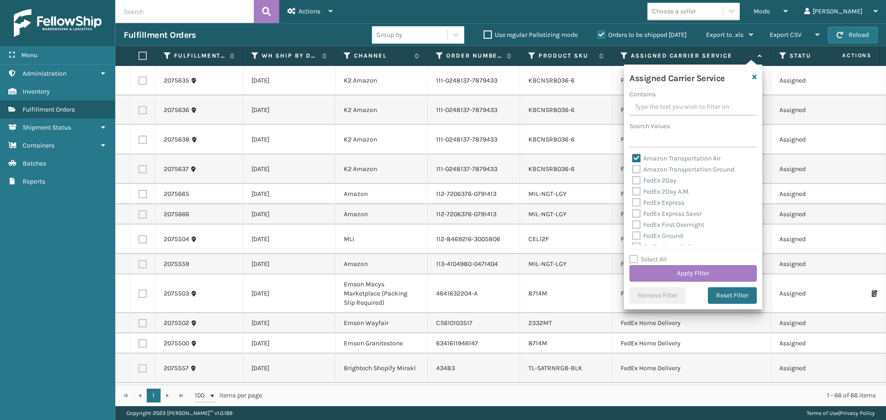
click at [634, 173] on label "Amazon Transportation Ground" at bounding box center [683, 170] width 102 height 8
click at [633, 170] on input "Amazon Transportation Ground" at bounding box center [632, 167] width 0 height 6
checkbox input "true"
click at [657, 274] on button "Apply Filter" at bounding box center [692, 273] width 127 height 17
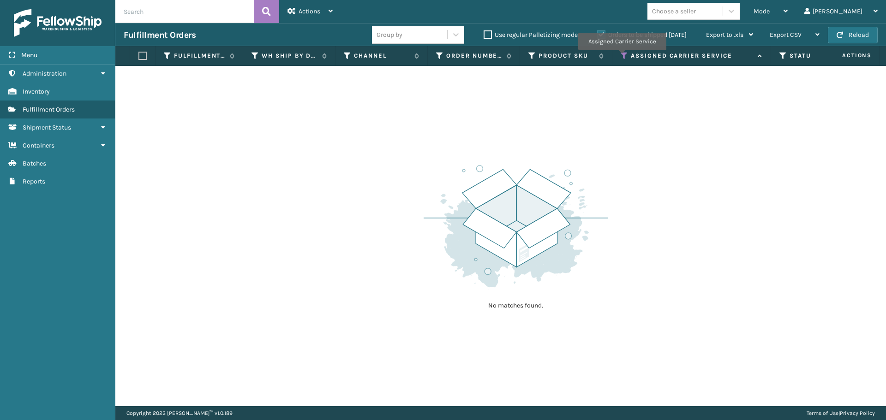
click at [622, 55] on icon at bounding box center [624, 56] width 7 height 8
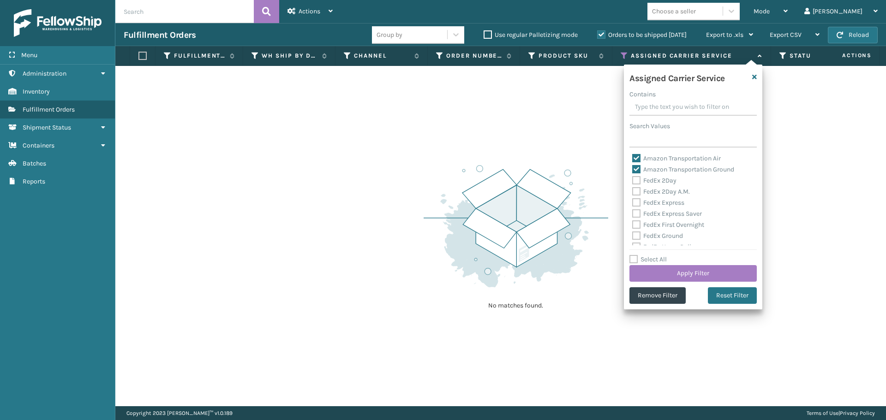
click at [636, 168] on label "Amazon Transportation Ground" at bounding box center [683, 170] width 102 height 8
click at [633, 168] on input "Amazon Transportation Ground" at bounding box center [632, 167] width 0 height 6
checkbox input "false"
click at [636, 155] on label "Amazon Transportation Air" at bounding box center [676, 159] width 89 height 8
click at [633, 155] on input "Amazon Transportation Air" at bounding box center [632, 156] width 0 height 6
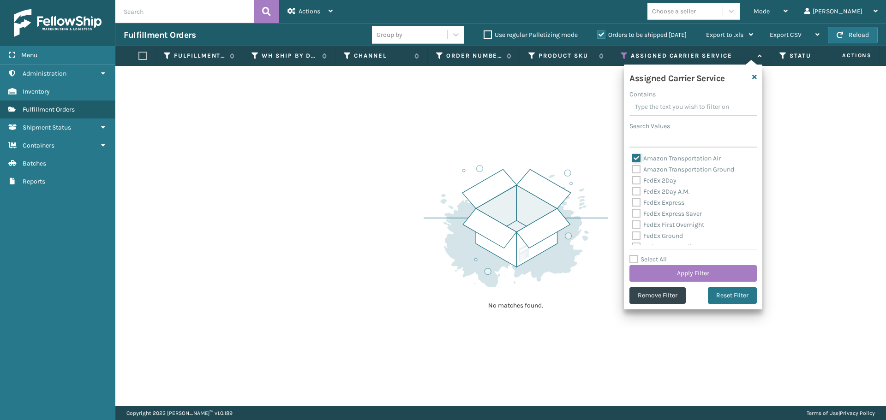
checkbox input "false"
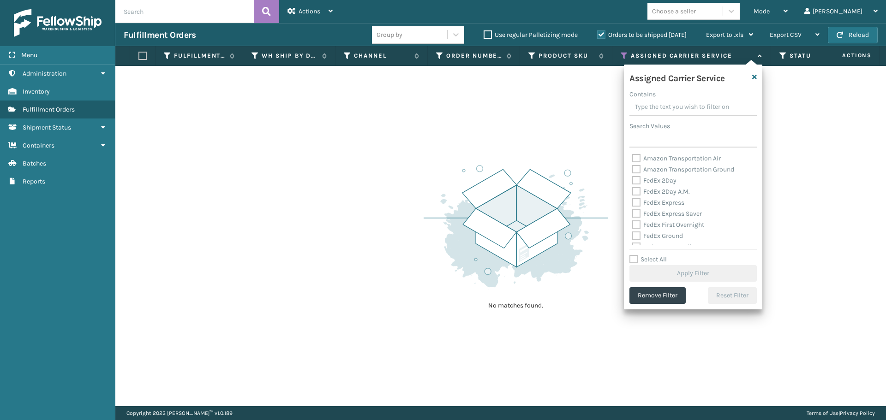
click at [635, 178] on label "FedEx 2Day" at bounding box center [654, 181] width 44 height 8
click at [633, 178] on input "FedEx 2Day" at bounding box center [632, 178] width 0 height 6
checkbox input "true"
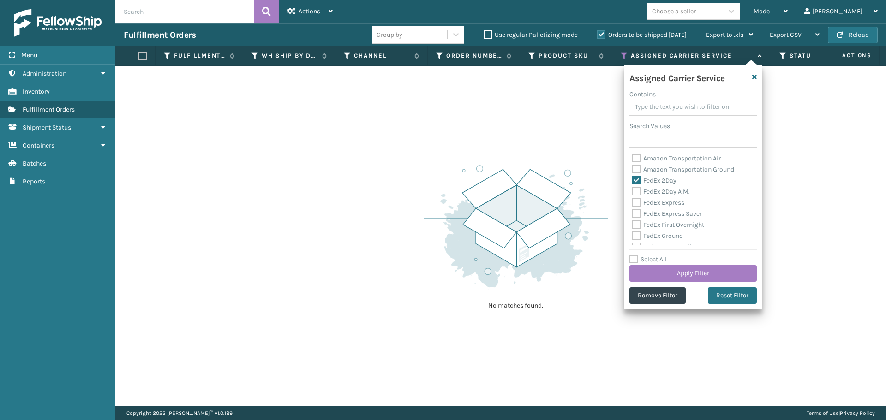
click at [635, 192] on label "FedEx 2Day A.M." at bounding box center [661, 192] width 58 height 8
click at [633, 192] on input "FedEx 2Day A.M." at bounding box center [632, 189] width 0 height 6
checkbox input "true"
click at [635, 203] on label "FedEx Express" at bounding box center [658, 203] width 52 height 8
click at [633, 203] on input "FedEx Express" at bounding box center [632, 201] width 0 height 6
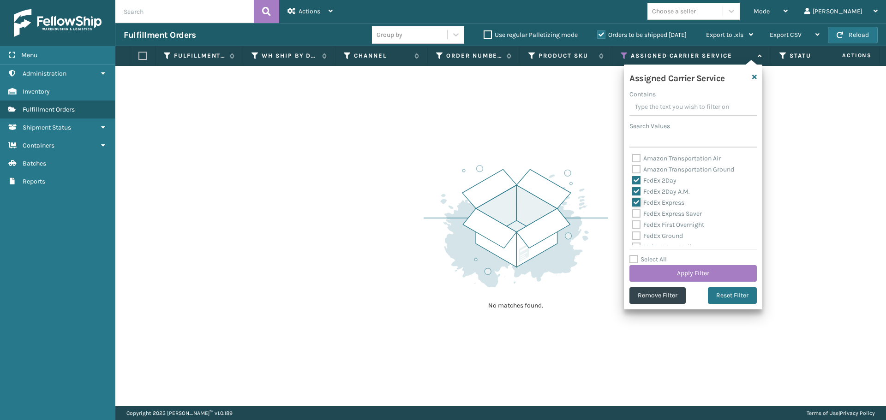
checkbox input "true"
click at [635, 214] on label "FedEx Express Saver" at bounding box center [667, 214] width 70 height 8
click at [633, 214] on input "FedEx Express Saver" at bounding box center [632, 212] width 0 height 6
checkbox input "true"
click at [635, 222] on label "FedEx First Overnight" at bounding box center [668, 225] width 72 height 8
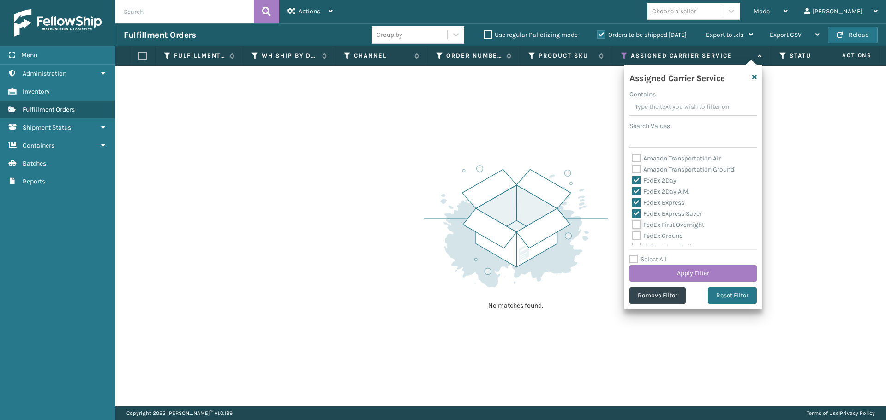
click at [633, 222] on input "FedEx First Overnight" at bounding box center [632, 223] width 0 height 6
checkbox input "true"
click at [635, 236] on label "FedEx Ground" at bounding box center [657, 236] width 51 height 8
click at [633, 236] on input "FedEx Ground" at bounding box center [632, 234] width 0 height 6
checkbox input "true"
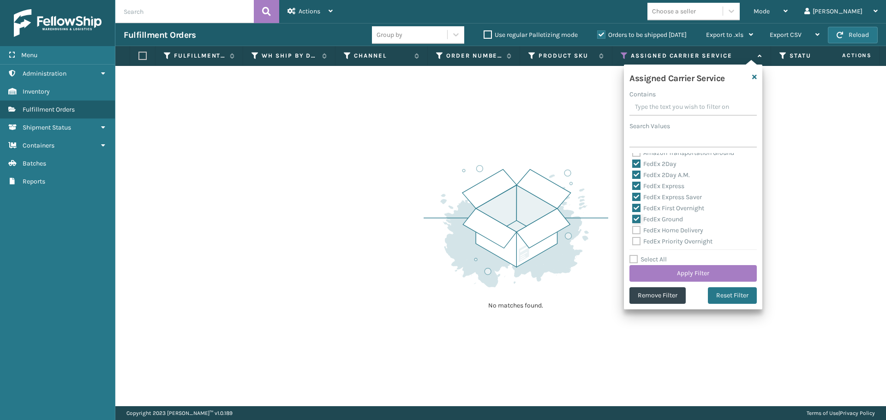
scroll to position [46, 0]
click at [636, 199] on label "FedEx Home Delivery" at bounding box center [667, 201] width 71 height 8
click at [633, 199] on input "FedEx Home Delivery" at bounding box center [632, 199] width 0 height 6
checkbox input "true"
click at [636, 210] on label "FedEx Priority Overnight" at bounding box center [672, 212] width 80 height 8
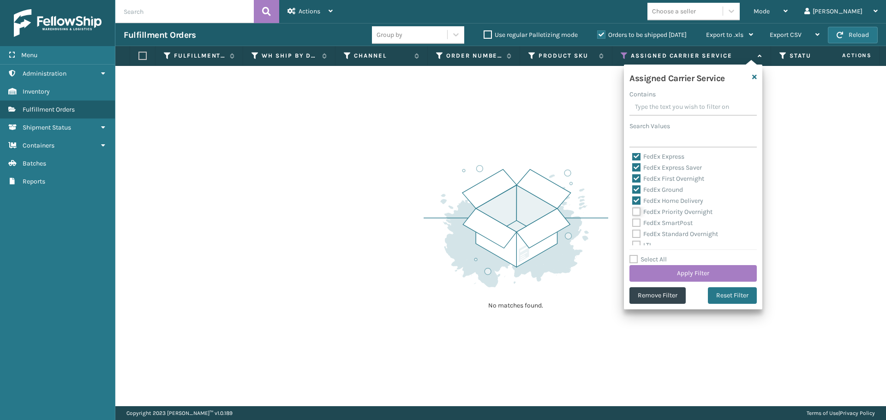
click at [633, 210] on input "FedEx Priority Overnight" at bounding box center [632, 210] width 0 height 6
checkbox input "true"
click at [635, 221] on label "FedEx SmartPost" at bounding box center [662, 223] width 60 height 8
click at [633, 221] on input "FedEx SmartPost" at bounding box center [632, 221] width 0 height 6
checkbox input "true"
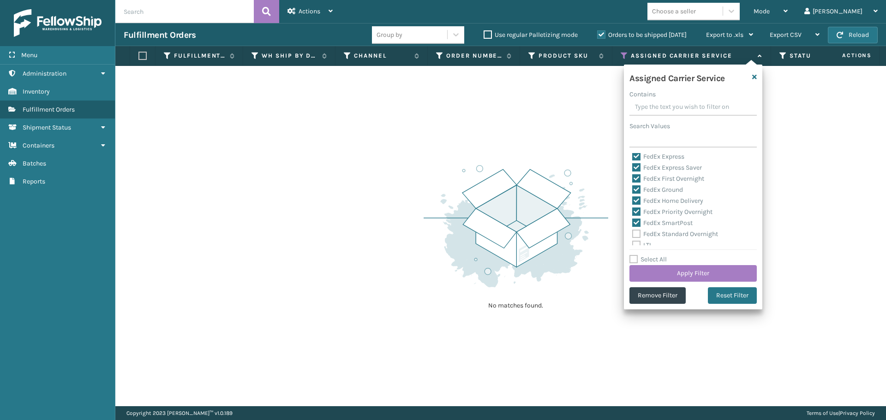
click at [635, 231] on label "FedEx Standard Overnight" at bounding box center [675, 234] width 86 height 8
click at [633, 231] on input "FedEx Standard Overnight" at bounding box center [632, 232] width 0 height 6
checkbox input "true"
click at [653, 273] on button "Apply Filter" at bounding box center [692, 273] width 127 height 17
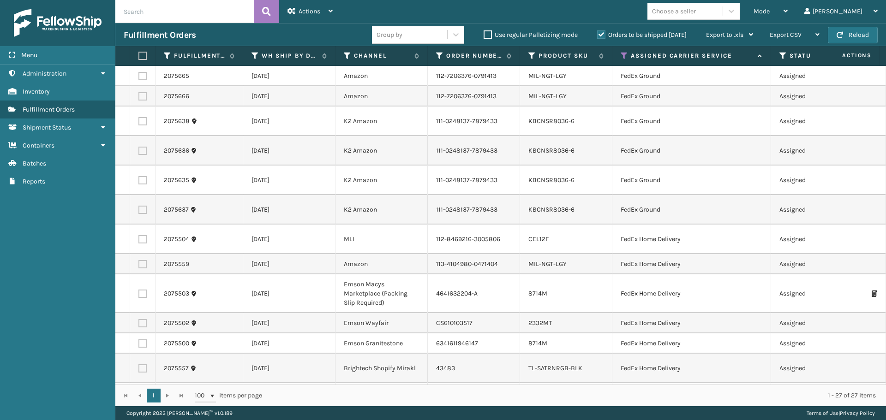
click at [143, 53] on label at bounding box center [141, 56] width 6 height 8
click at [139, 53] on input "checkbox" at bounding box center [138, 56] width 0 height 6
checkbox input "true"
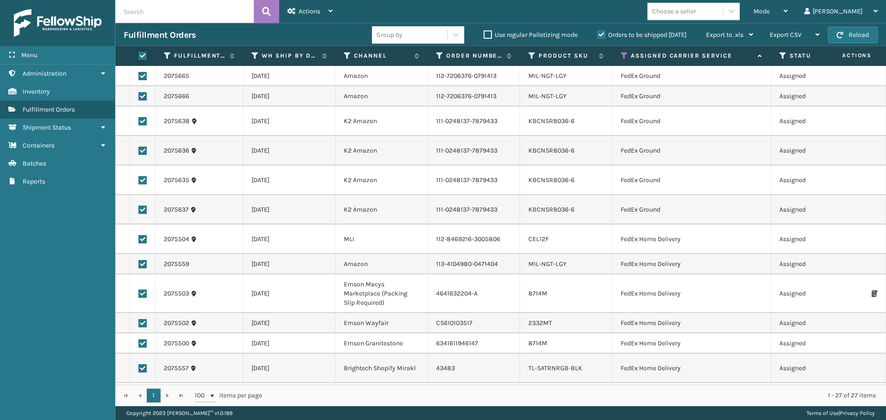
checkbox input "true"
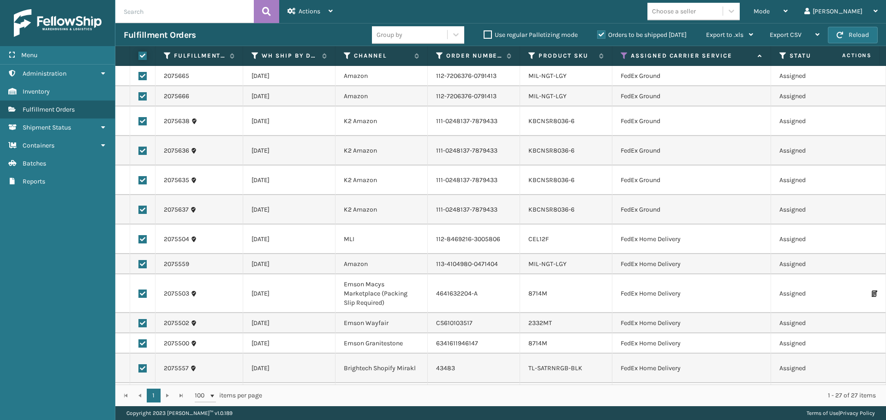
checkbox input "true"
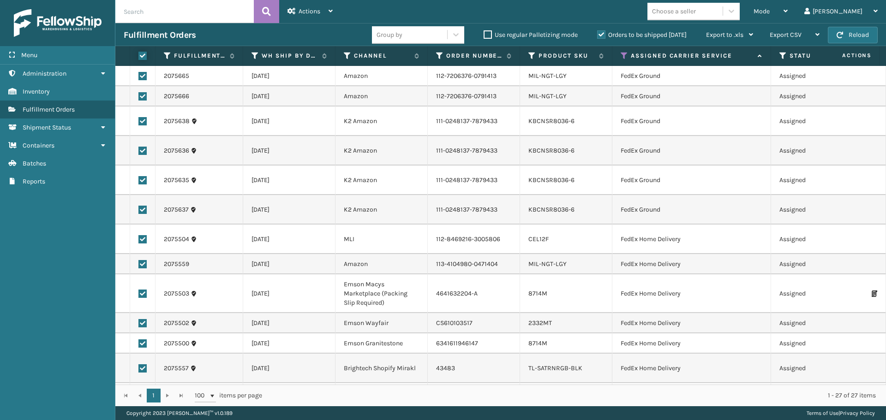
checkbox input "true"
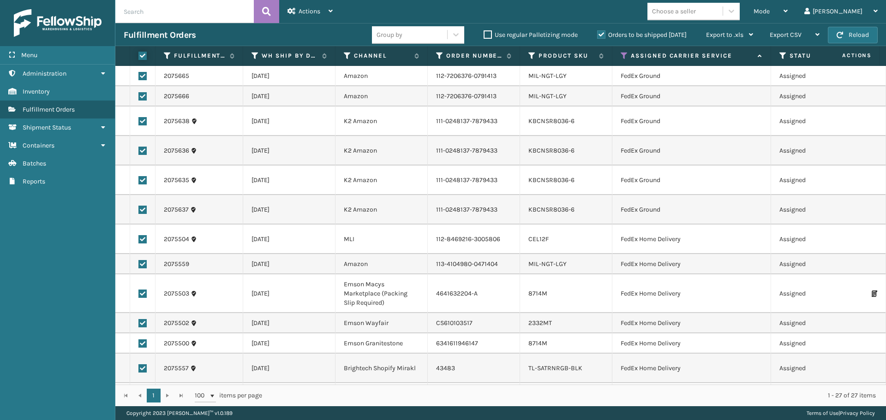
checkbox input "true"
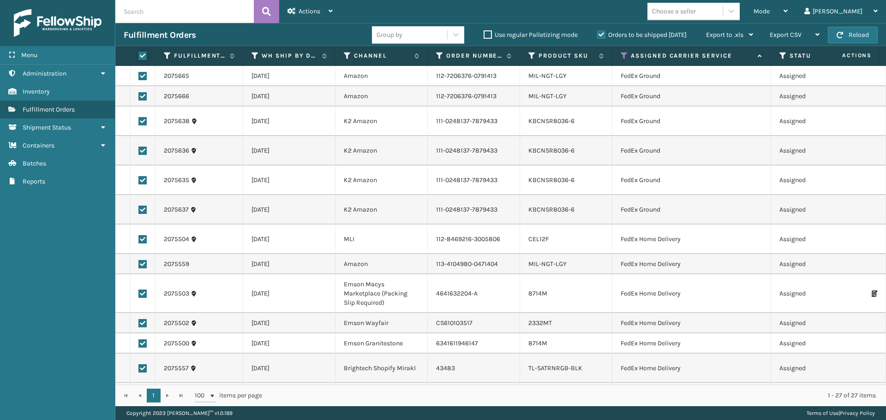
checkbox input "true"
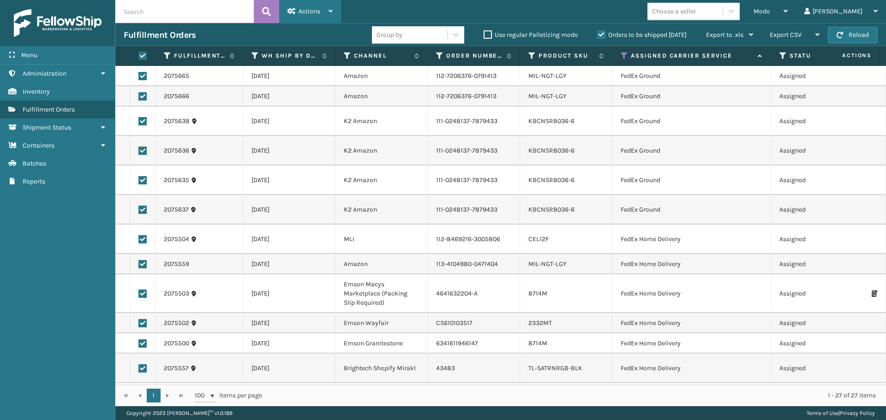
click at [315, 3] on div "Actions" at bounding box center [310, 11] width 45 height 23
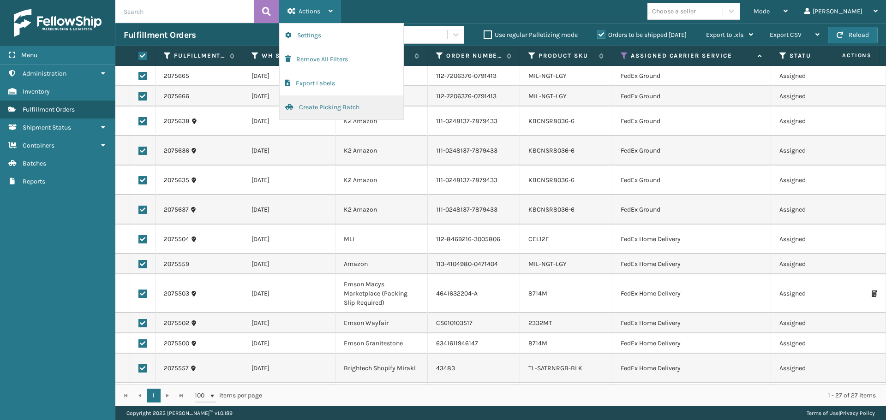
click at [320, 102] on button "Create Picking Batch" at bounding box center [342, 108] width 124 height 24
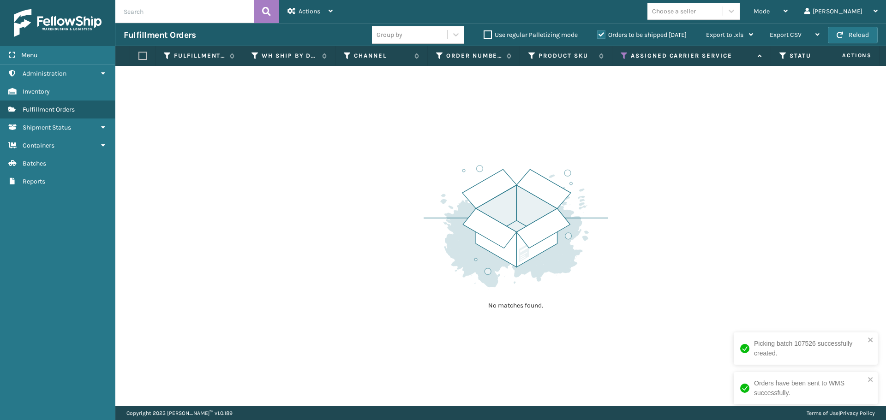
click at [623, 56] on icon at bounding box center [624, 56] width 7 height 8
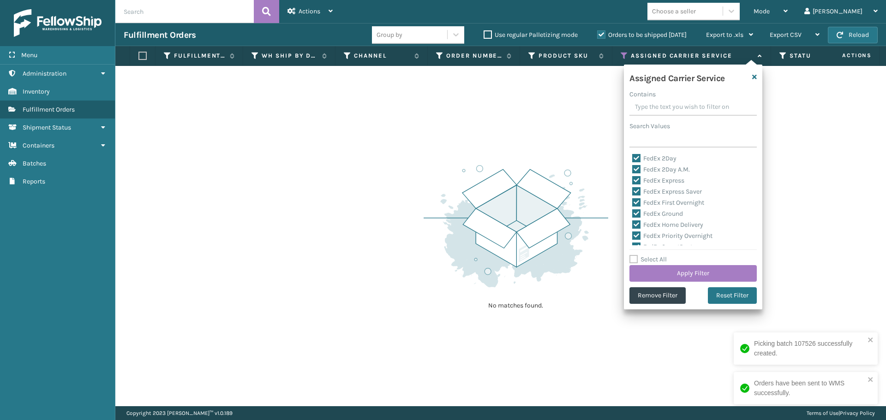
click at [635, 261] on label "Select All" at bounding box center [647, 260] width 37 height 8
click at [635, 255] on input "Select All" at bounding box center [698, 254] width 138 height 1
checkbox input "true"
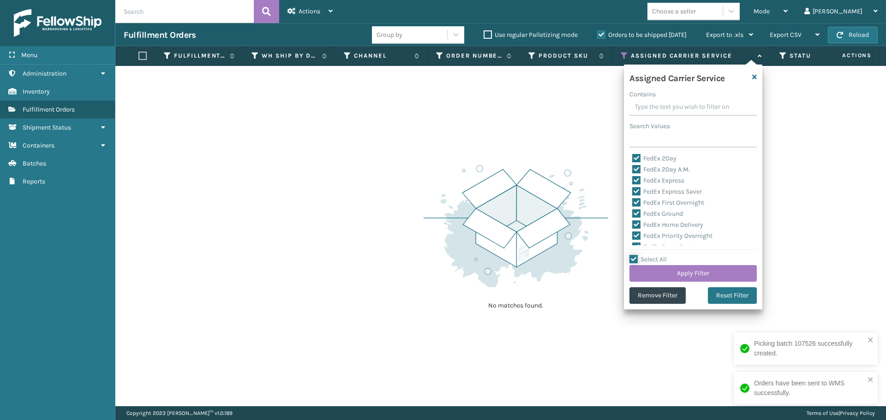
checkbox input "true"
click at [635, 261] on label "Select All" at bounding box center [647, 260] width 37 height 8
click at [635, 255] on input "Select All" at bounding box center [698, 254] width 138 height 1
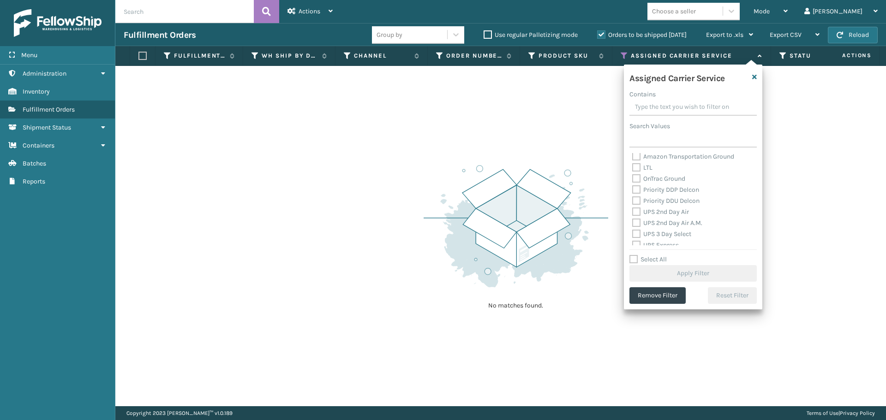
scroll to position [138, 0]
click at [637, 163] on label "OnTrac Ground" at bounding box center [658, 164] width 53 height 8
click at [633, 163] on input "OnTrac Ground" at bounding box center [632, 162] width 0 height 6
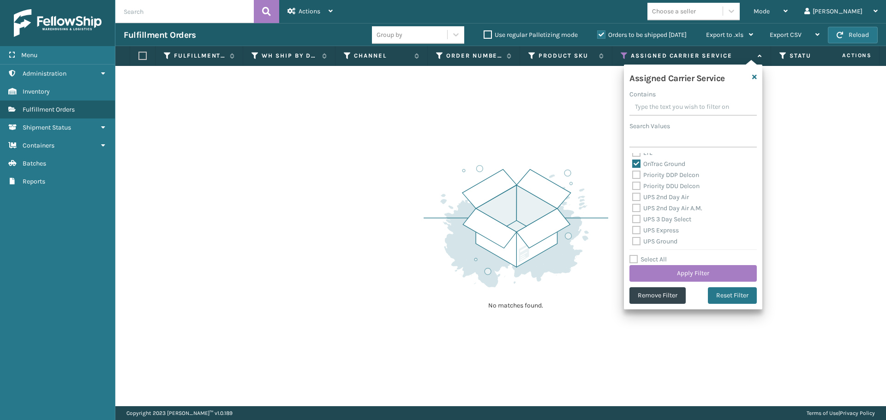
click at [638, 174] on label "Priority DDP Delcon" at bounding box center [665, 175] width 67 height 8
click at [633, 174] on input "Priority DDP Delcon" at bounding box center [632, 173] width 0 height 6
click at [637, 186] on label "Priority DDU Delcon" at bounding box center [665, 186] width 67 height 8
click at [633, 186] on input "Priority DDU Delcon" at bounding box center [632, 184] width 0 height 6
click at [636, 193] on label "UPS 2nd Day Air" at bounding box center [660, 197] width 57 height 8
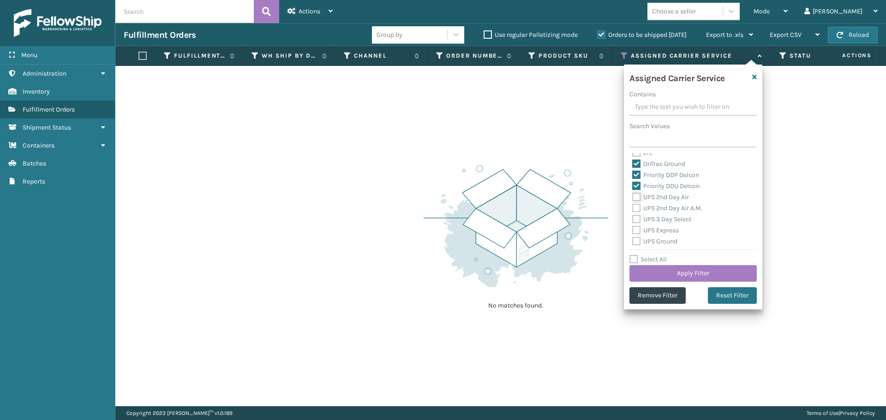
click at [633, 193] on input "UPS 2nd Day Air" at bounding box center [632, 195] width 0 height 6
click at [635, 209] on label "UPS 2nd Day Air A.M." at bounding box center [667, 208] width 70 height 8
click at [633, 209] on input "UPS 2nd Day Air A.M." at bounding box center [632, 206] width 0 height 6
click at [635, 217] on label "UPS 3 Day Select" at bounding box center [661, 220] width 59 height 8
click at [633, 217] on input "UPS 3 Day Select" at bounding box center [632, 217] width 0 height 6
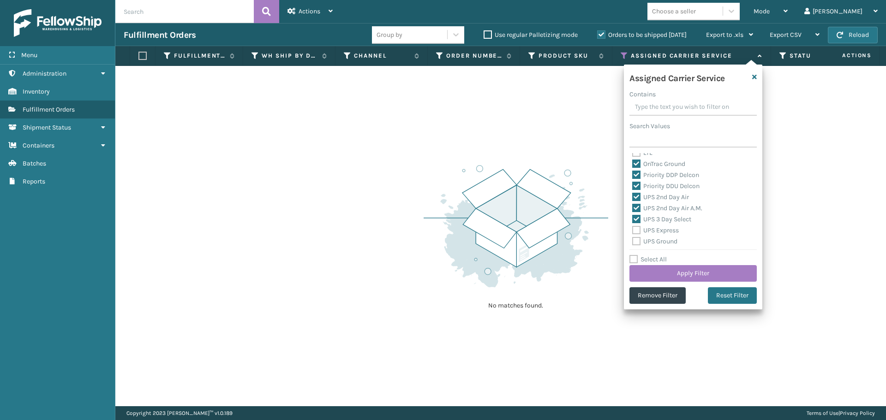
click at [635, 228] on label "UPS Express" at bounding box center [655, 231] width 47 height 8
click at [633, 228] on input "UPS Express" at bounding box center [632, 228] width 0 height 6
click at [635, 240] on label "UPS Ground" at bounding box center [654, 242] width 45 height 8
click at [633, 240] on input "UPS Ground" at bounding box center [632, 239] width 0 height 6
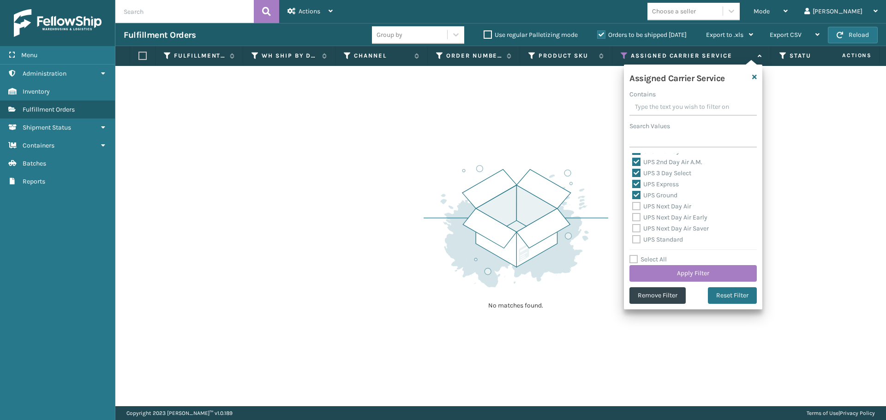
click at [638, 206] on label "UPS Next Day Air" at bounding box center [661, 207] width 59 height 8
click at [633, 206] on input "UPS Next Day Air" at bounding box center [632, 204] width 0 height 6
click at [639, 217] on label "UPS Next Day Air Early" at bounding box center [669, 218] width 75 height 8
click at [633, 217] on input "UPS Next Day Air Early" at bounding box center [632, 215] width 0 height 6
click at [637, 229] on label "UPS Next Day Air Saver" at bounding box center [670, 229] width 77 height 8
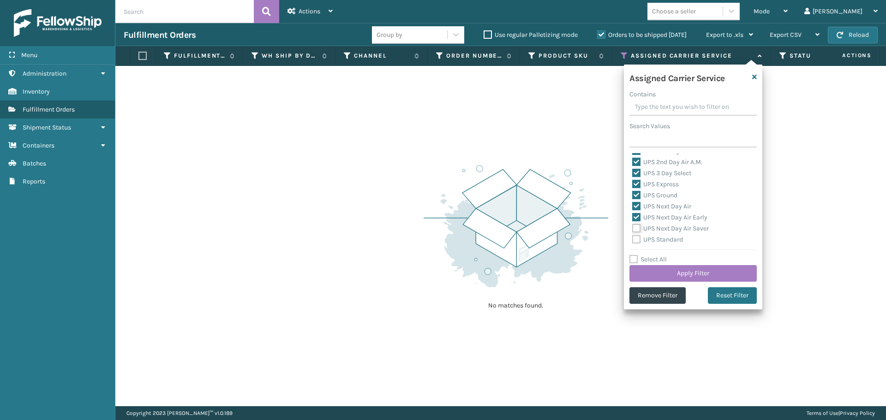
click at [633, 229] on input "UPS Next Day Air Saver" at bounding box center [632, 226] width 0 height 6
click at [634, 242] on label "UPS Standard" at bounding box center [657, 240] width 51 height 8
click at [633, 240] on input "UPS Standard" at bounding box center [632, 237] width 0 height 6
click at [634, 204] on label "UPS SurePost 1LB or Greater" at bounding box center [677, 205] width 91 height 8
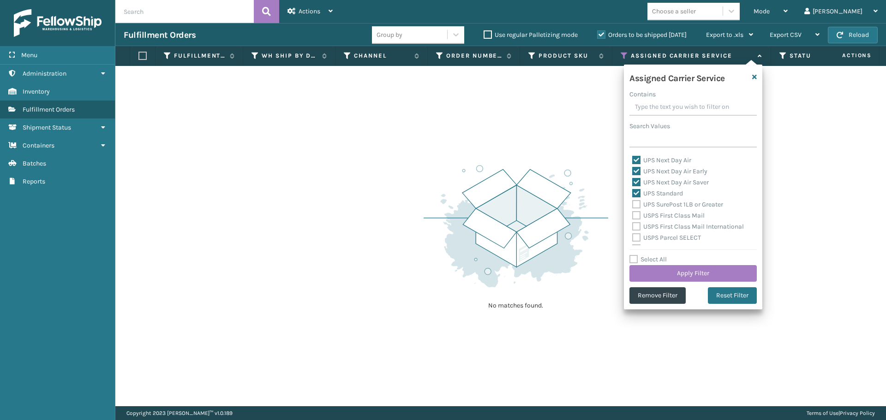
click at [633, 204] on input "UPS SurePost 1LB or Greater" at bounding box center [632, 202] width 0 height 6
click at [635, 219] on label "USPS First Class Mail" at bounding box center [668, 216] width 72 height 8
click at [633, 216] on input "USPS First Class Mail" at bounding box center [632, 213] width 0 height 6
click at [635, 226] on label "USPS First Class Mail International" at bounding box center [688, 227] width 112 height 8
click at [633, 226] on input "USPS First Class Mail International" at bounding box center [632, 225] width 0 height 6
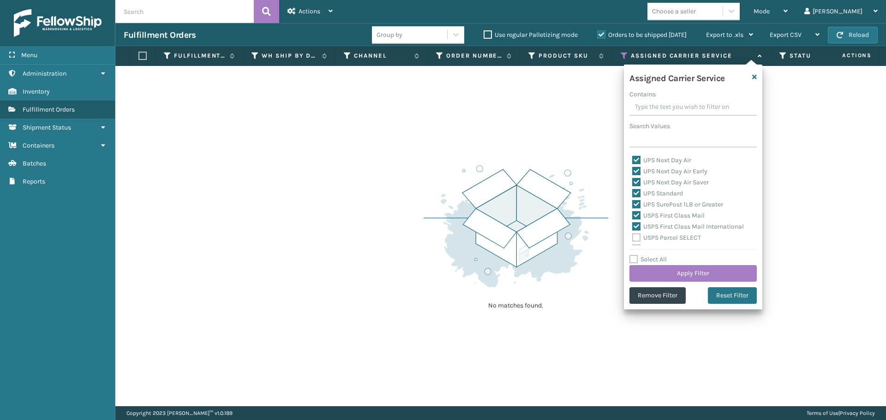
click at [635, 240] on label "USPS Parcel SELECT" at bounding box center [666, 238] width 69 height 8
click at [633, 239] on input "USPS Parcel SELECT" at bounding box center [632, 236] width 0 height 6
click at [638, 205] on label "USPS Priority Mail" at bounding box center [663, 203] width 63 height 8
click at [633, 204] on input "USPS Priority Mail" at bounding box center [632, 201] width 0 height 6
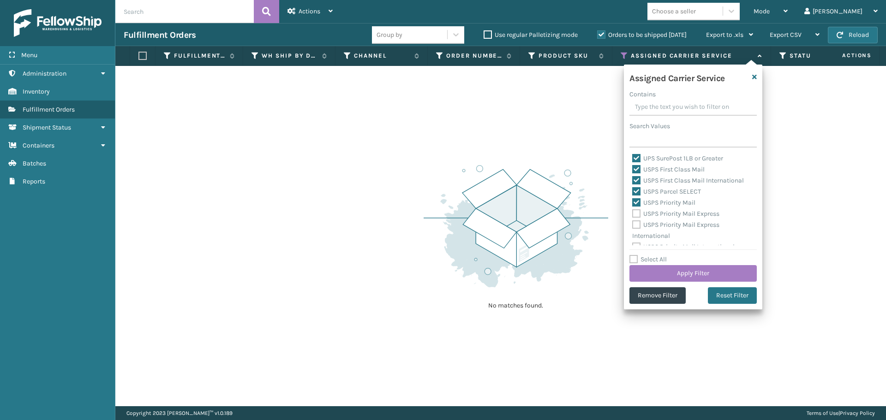
click at [638, 214] on label "USPS Priority Mail Express" at bounding box center [675, 214] width 87 height 8
click at [633, 214] on input "USPS Priority Mail Express" at bounding box center [632, 212] width 0 height 6
click at [637, 228] on label "USPS Priority Mail Express International" at bounding box center [675, 230] width 87 height 19
click at [633, 226] on input "USPS Priority Mail Express International" at bounding box center [632, 223] width 0 height 6
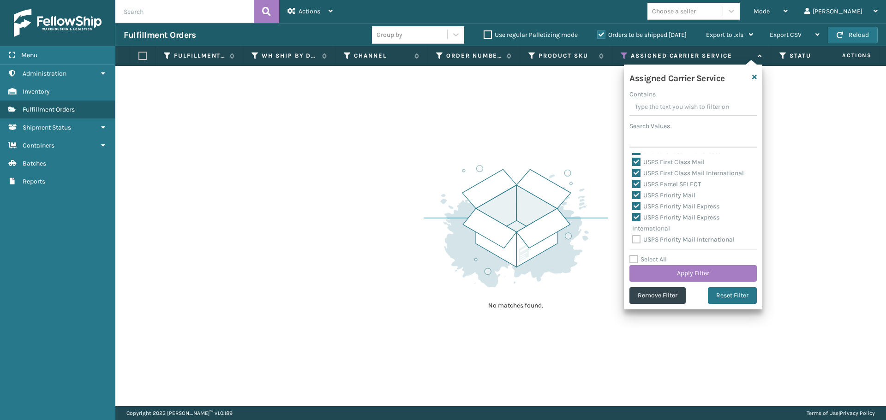
click at [638, 240] on label "USPS Priority Mail International" at bounding box center [683, 240] width 102 height 8
click at [633, 240] on input "USPS Priority Mail International" at bounding box center [632, 237] width 0 height 6
click at [669, 268] on button "Apply Filter" at bounding box center [692, 273] width 127 height 17
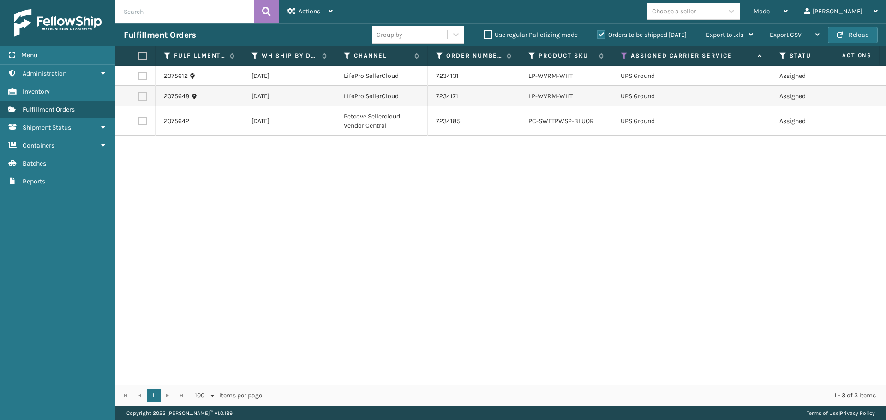
click at [138, 58] on th at bounding box center [142, 56] width 25 height 20
click at [140, 55] on label at bounding box center [141, 56] width 6 height 8
click at [139, 55] on input "checkbox" at bounding box center [138, 56] width 0 height 6
click at [315, 16] on div "Actions" at bounding box center [310, 11] width 45 height 23
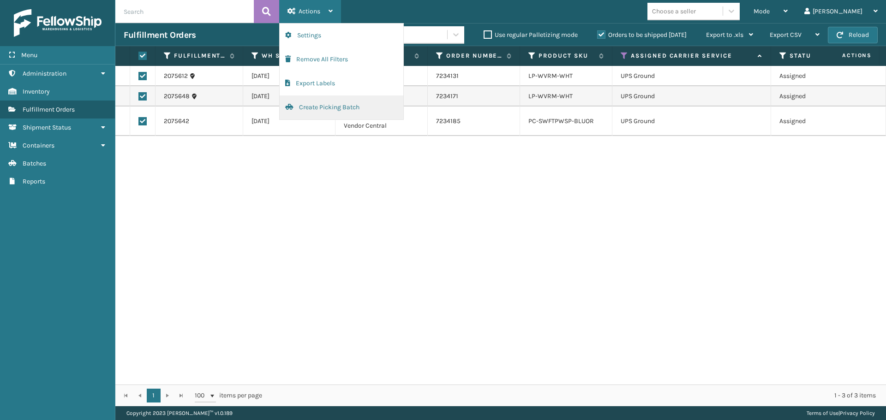
click at [333, 107] on button "Create Picking Batch" at bounding box center [342, 108] width 124 height 24
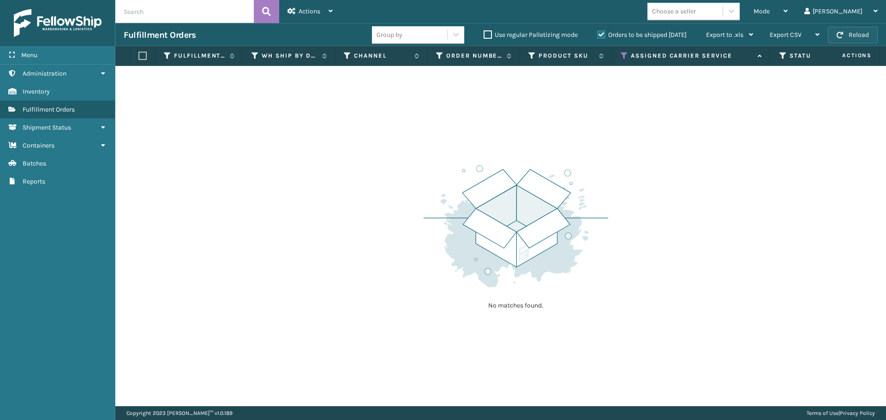
click at [855, 30] on button "Reload" at bounding box center [853, 35] width 50 height 17
click at [859, 39] on button "Reload" at bounding box center [853, 35] width 50 height 17
click at [858, 36] on button "Reload" at bounding box center [853, 35] width 50 height 17
click at [623, 55] on icon at bounding box center [624, 56] width 7 height 8
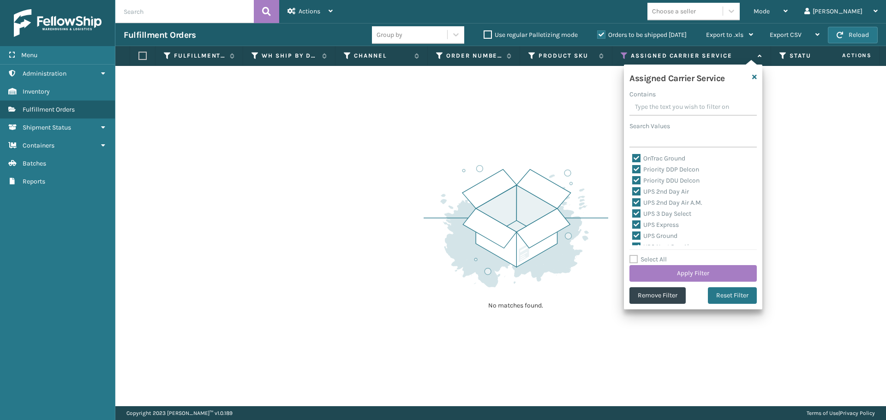
click at [635, 258] on label "Select All" at bounding box center [647, 260] width 37 height 8
click at [635, 255] on input "Select All" at bounding box center [698, 254] width 138 height 1
click at [635, 258] on label "Select All" at bounding box center [647, 260] width 37 height 8
click at [635, 255] on input "Select All" at bounding box center [698, 254] width 138 height 1
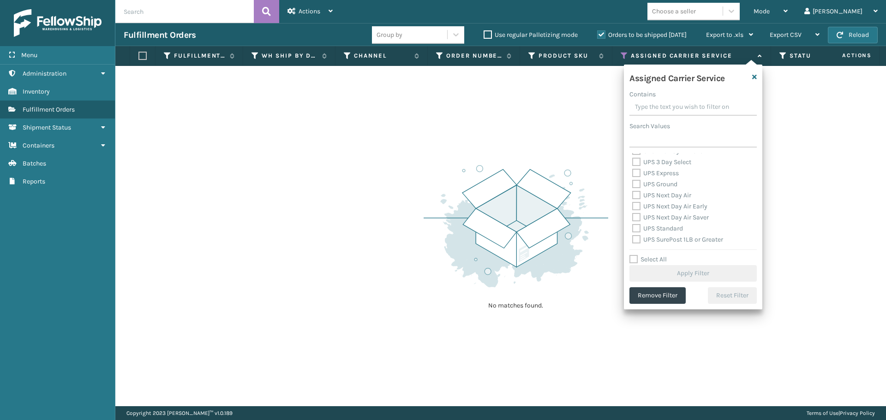
scroll to position [185, 0]
click at [637, 228] on label "FedEx 2Day" at bounding box center [654, 229] width 44 height 8
click at [633, 228] on input "FedEx 2Day" at bounding box center [632, 226] width 0 height 6
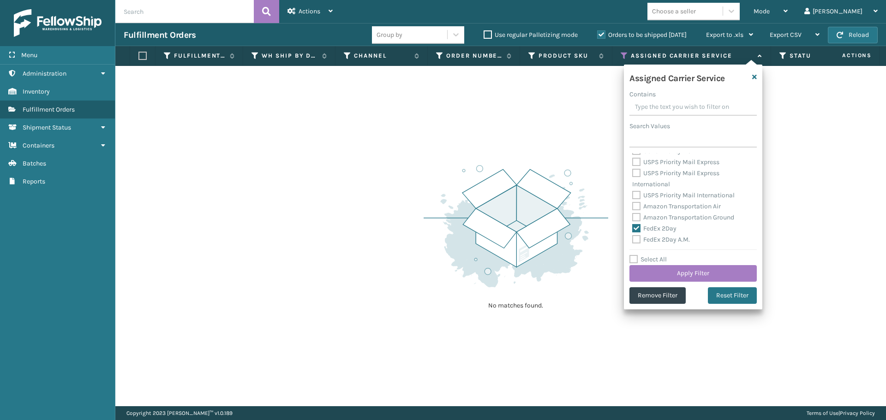
click at [637, 240] on label "FedEx 2Day A.M." at bounding box center [661, 240] width 58 height 8
click at [633, 240] on input "FedEx 2Day A.M." at bounding box center [632, 237] width 0 height 6
click at [636, 204] on label "FedEx Express" at bounding box center [658, 205] width 52 height 8
click at [633, 204] on input "FedEx Express" at bounding box center [632, 202] width 0 height 6
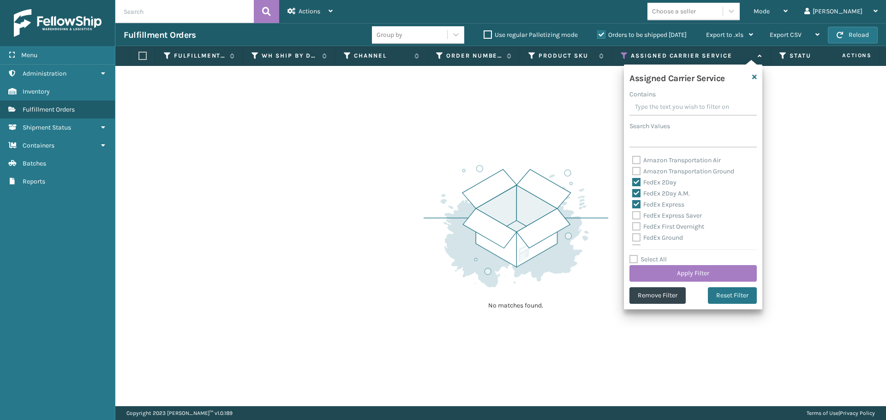
click at [637, 212] on label "FedEx Express Saver" at bounding box center [667, 216] width 70 height 8
click at [633, 212] on input "FedEx Express Saver" at bounding box center [632, 213] width 0 height 6
click at [638, 227] on label "FedEx First Overnight" at bounding box center [668, 227] width 72 height 8
click at [633, 227] on input "FedEx First Overnight" at bounding box center [632, 225] width 0 height 6
click at [636, 234] on label "FedEx Ground" at bounding box center [657, 238] width 51 height 8
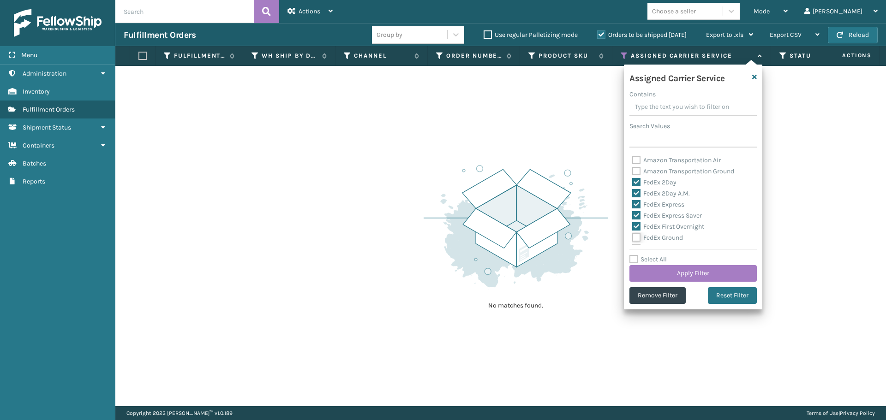
click at [633, 234] on input "FedEx Ground" at bounding box center [632, 236] width 0 height 6
click at [635, 203] on label "FedEx Home Delivery" at bounding box center [667, 203] width 71 height 8
click at [633, 203] on input "FedEx Home Delivery" at bounding box center [632, 201] width 0 height 6
click at [635, 210] on label "FedEx Priority Overnight" at bounding box center [672, 214] width 80 height 8
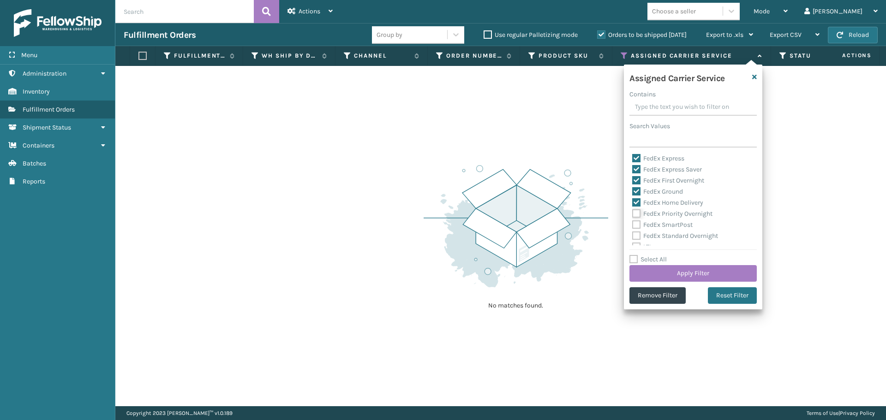
click at [633, 210] on input "FedEx Priority Overnight" at bounding box center [632, 212] width 0 height 6
click at [637, 225] on label "FedEx SmartPost" at bounding box center [662, 225] width 60 height 8
click at [633, 225] on input "FedEx SmartPost" at bounding box center [632, 223] width 0 height 6
click at [637, 233] on label "FedEx Standard Overnight" at bounding box center [675, 236] width 86 height 8
click at [633, 233] on input "FedEx Standard Overnight" at bounding box center [632, 234] width 0 height 6
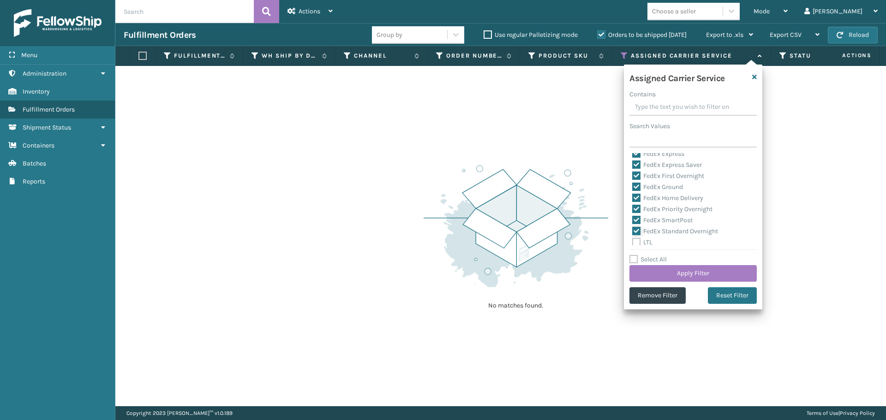
scroll to position [284, 0]
click at [659, 270] on button "Apply Filter" at bounding box center [692, 273] width 127 height 17
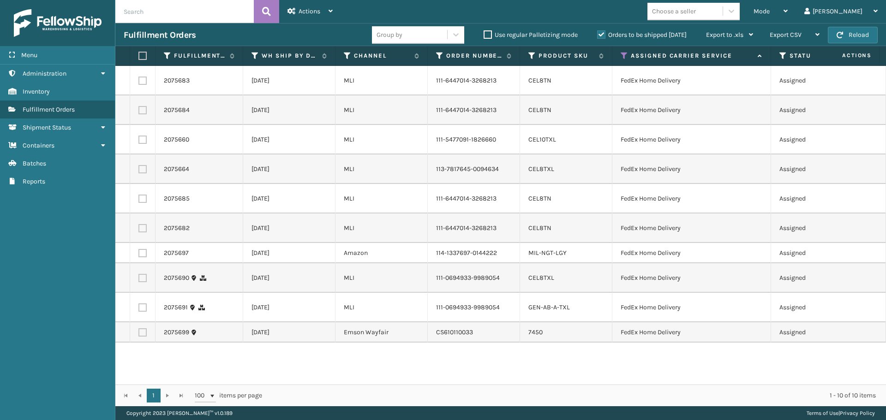
click at [142, 59] on label at bounding box center [141, 56] width 6 height 8
click at [139, 59] on input "checkbox" at bounding box center [138, 56] width 0 height 6
click at [316, 18] on div "Actions" at bounding box center [310, 11] width 45 height 23
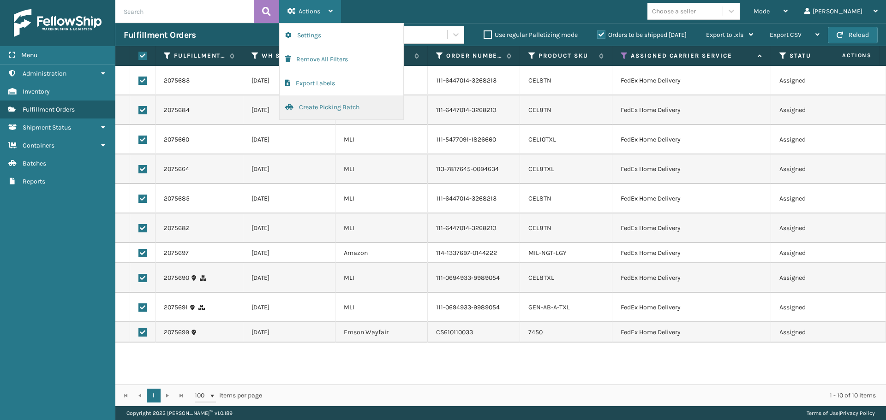
click at [331, 102] on button "Create Picking Batch" at bounding box center [342, 108] width 124 height 24
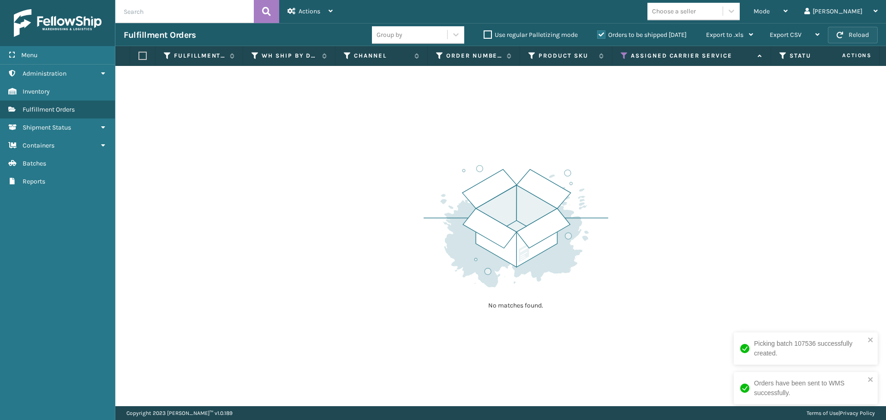
click at [845, 36] on button "Reload" at bounding box center [853, 35] width 50 height 17
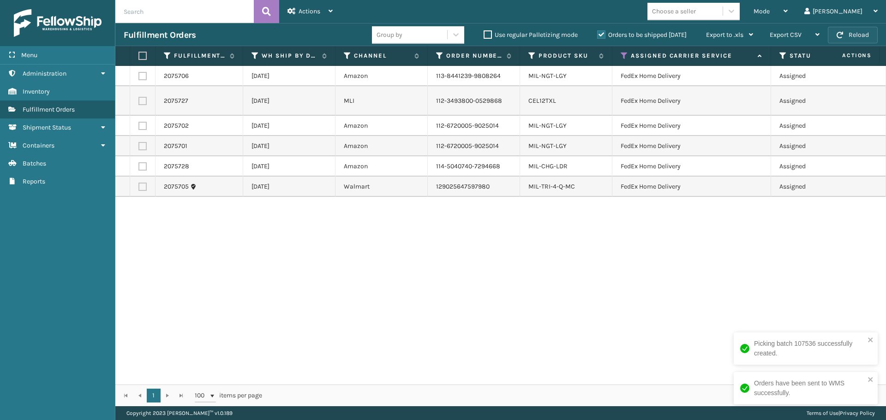
click at [848, 36] on button "Reload" at bounding box center [853, 35] width 50 height 17
click at [139, 54] on label at bounding box center [141, 56] width 6 height 8
click at [139, 54] on input "checkbox" at bounding box center [138, 56] width 0 height 6
click at [309, 14] on span "Actions" at bounding box center [310, 11] width 22 height 8
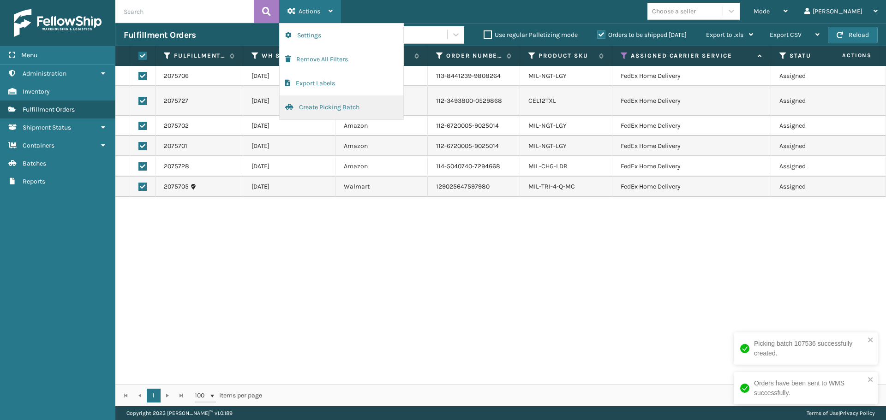
click at [334, 111] on button "Create Picking Batch" at bounding box center [342, 108] width 124 height 24
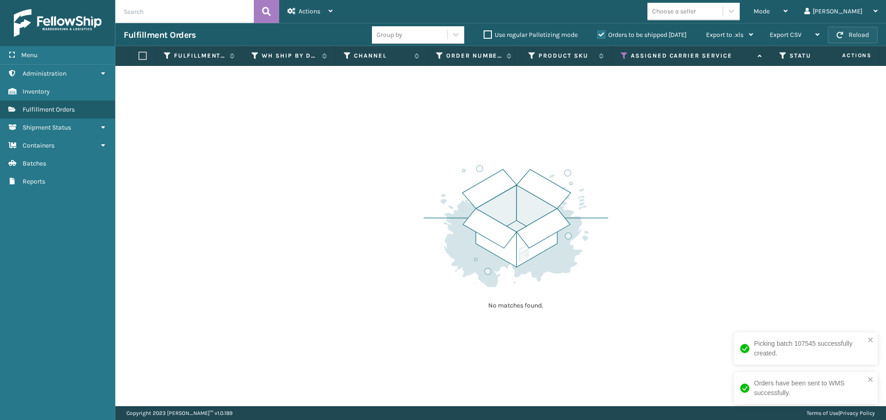
click at [847, 32] on button "Reload" at bounding box center [853, 35] width 50 height 17
click at [623, 53] on icon at bounding box center [624, 56] width 7 height 8
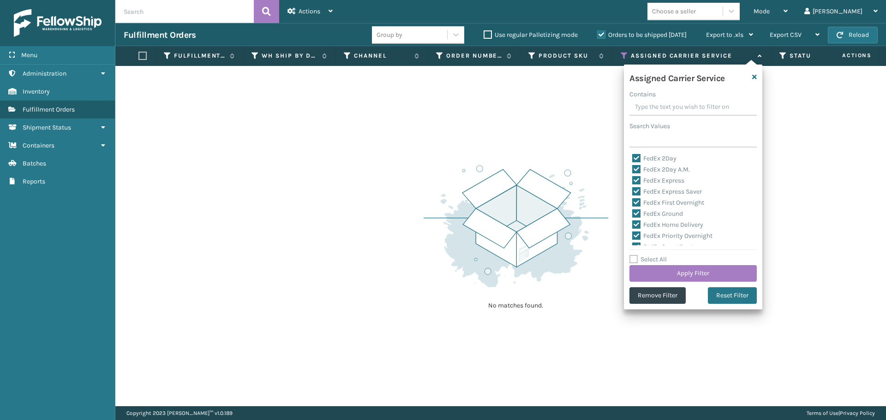
click at [635, 258] on label "Select All" at bounding box center [647, 260] width 37 height 8
click at [635, 255] on input "Select All" at bounding box center [698, 254] width 138 height 1
click at [635, 258] on label "Select All" at bounding box center [647, 260] width 37 height 8
click at [635, 255] on input "Select All" at bounding box center [698, 254] width 138 height 1
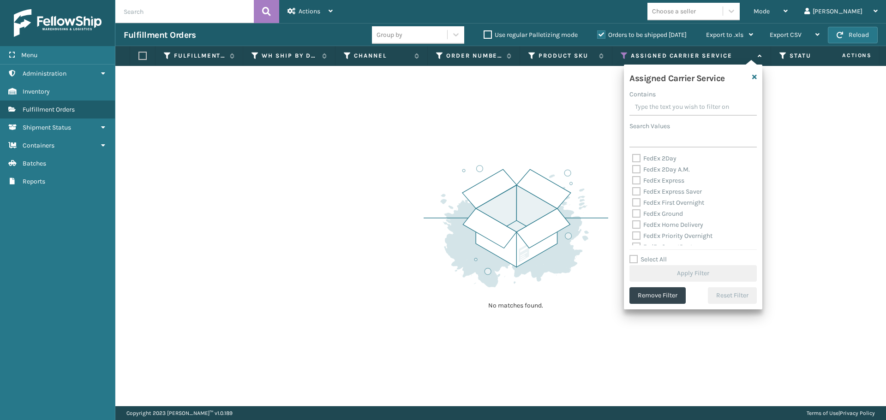
scroll to position [92, 0]
click at [633, 260] on label "Select All" at bounding box center [647, 260] width 37 height 8
click at [633, 255] on input "Select All" at bounding box center [698, 254] width 138 height 1
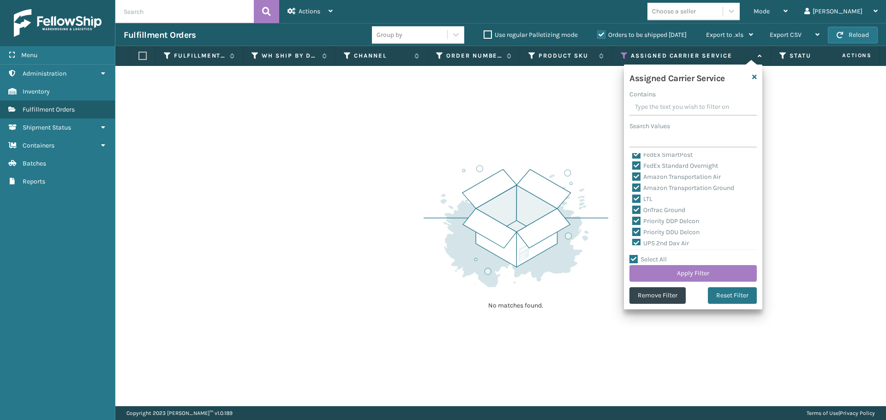
click at [635, 198] on label "LTL" at bounding box center [642, 199] width 20 height 8
click at [633, 198] on input "LTL" at bounding box center [632, 197] width 0 height 6
click at [851, 38] on button "Reload" at bounding box center [853, 35] width 50 height 17
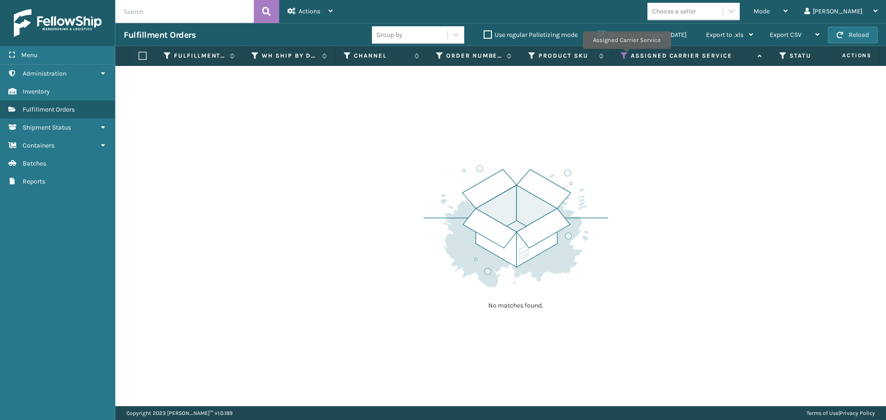
click at [624, 54] on icon at bounding box center [624, 56] width 7 height 8
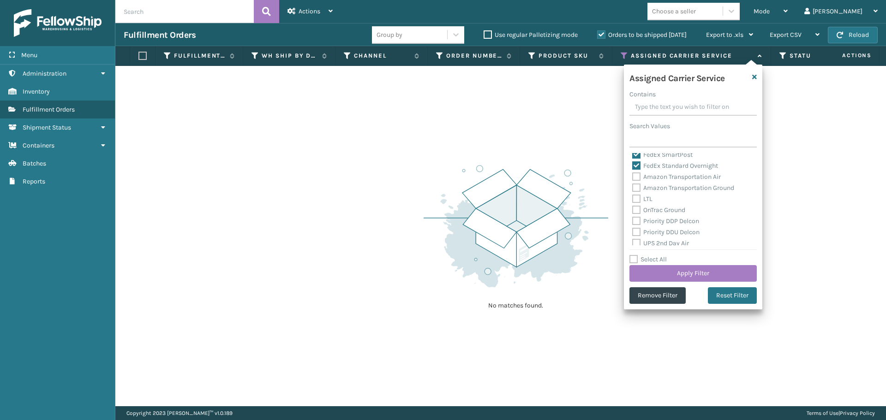
click at [633, 258] on label "Select All" at bounding box center [647, 260] width 37 height 8
click at [633, 255] on input "Select All" at bounding box center [698, 254] width 138 height 1
click at [636, 194] on div "LTL" at bounding box center [693, 199] width 122 height 11
click at [636, 198] on label "LTL" at bounding box center [642, 199] width 20 height 8
click at [633, 198] on input "LTL" at bounding box center [632, 197] width 0 height 6
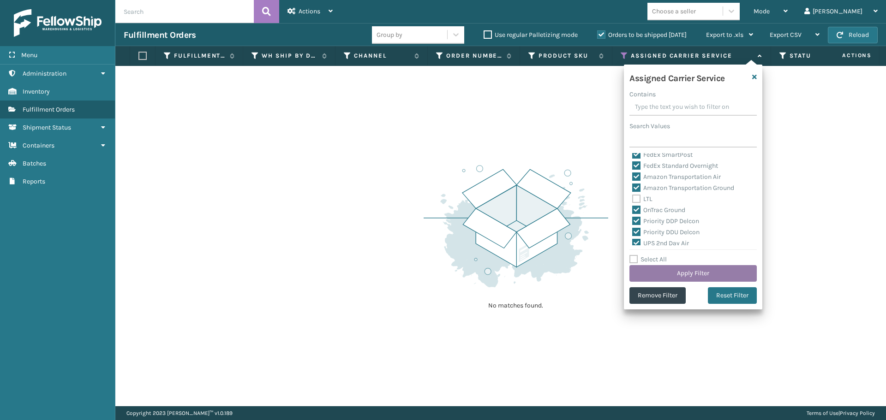
click at [671, 280] on button "Apply Filter" at bounding box center [692, 273] width 127 height 17
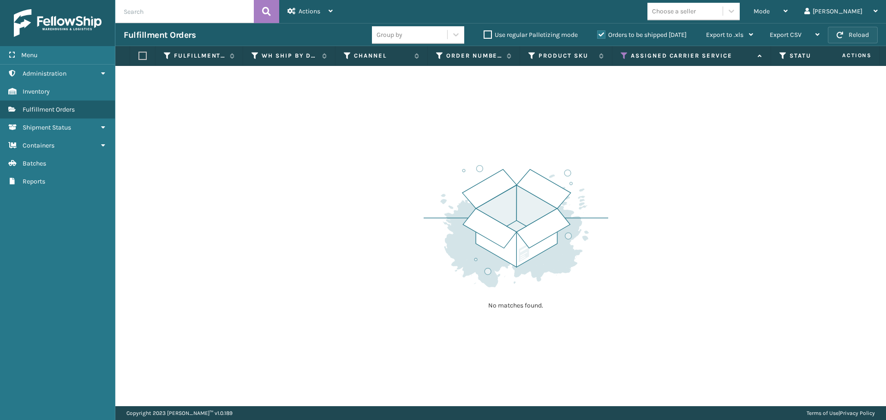
click at [861, 38] on button "Reload" at bounding box center [853, 35] width 50 height 17
click at [623, 57] on icon at bounding box center [624, 56] width 7 height 8
click at [788, 14] on div "Mode" at bounding box center [771, 11] width 34 height 23
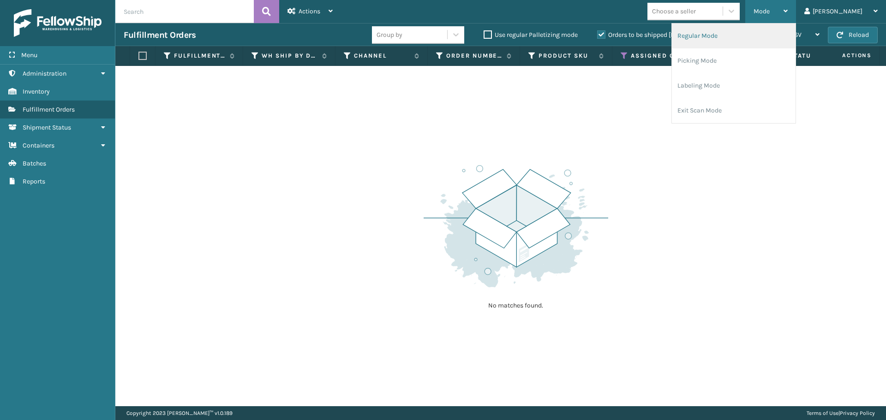
click at [788, 36] on li "Regular Mode" at bounding box center [734, 36] width 124 height 25
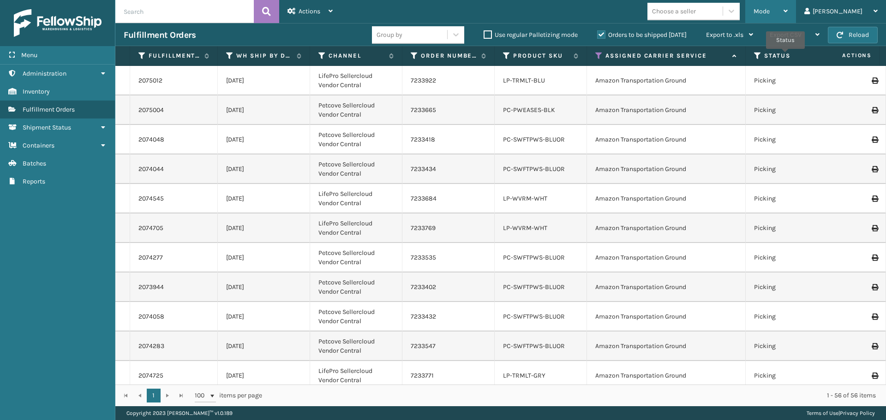
click at [788, 17] on div "Mode" at bounding box center [771, 11] width 34 height 23
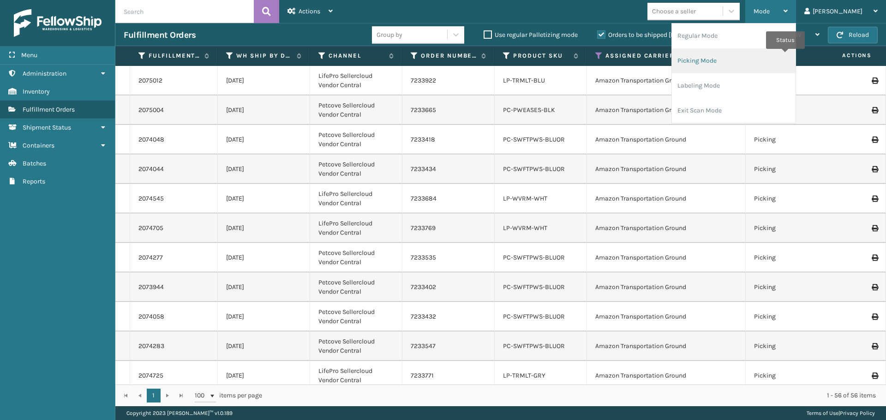
click at [744, 63] on li "Picking Mode" at bounding box center [734, 60] width 124 height 25
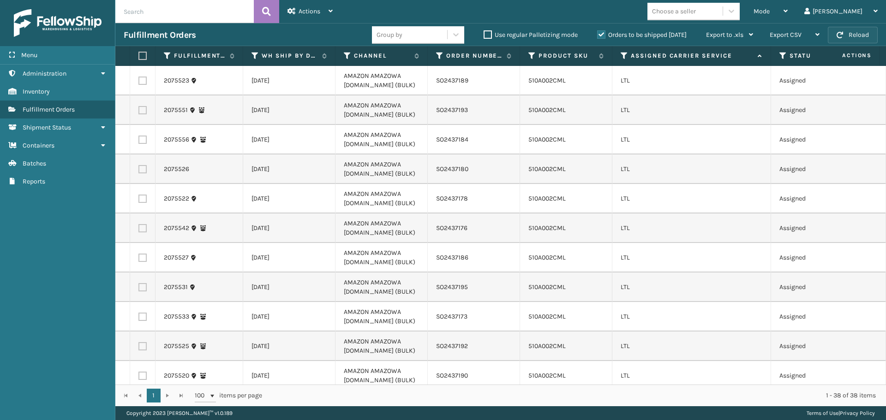
click at [863, 34] on button "Reload" at bounding box center [853, 35] width 50 height 17
click at [770, 8] on span "Mode" at bounding box center [762, 11] width 16 height 8
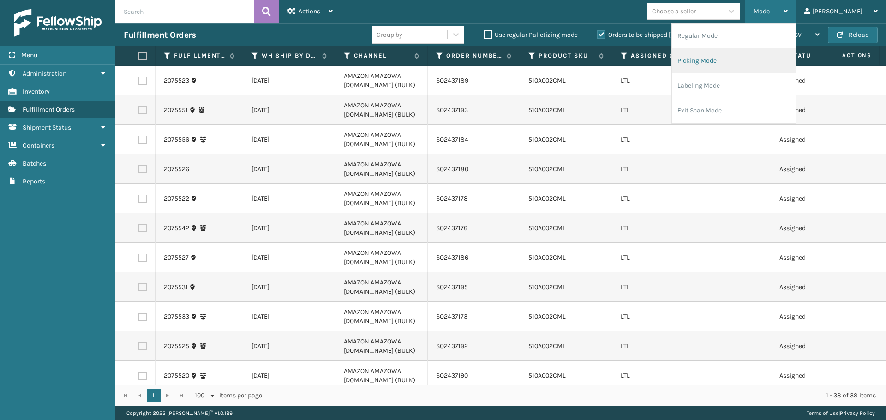
click at [767, 56] on li "Picking Mode" at bounding box center [734, 60] width 124 height 25
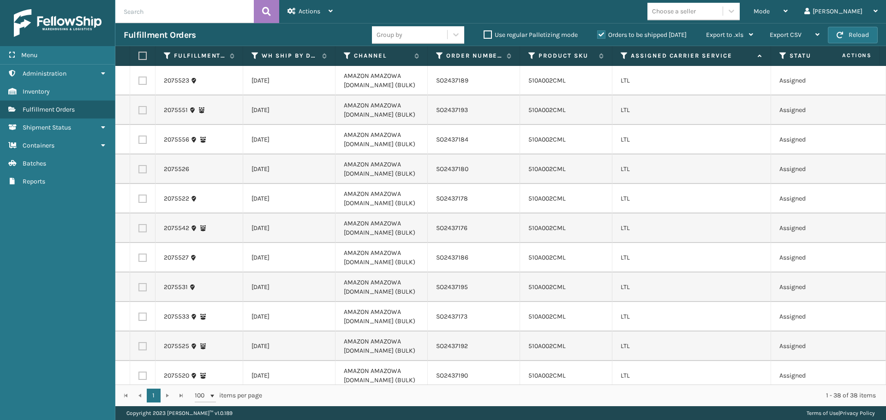
click at [619, 54] on th "Assigned Carrier Service" at bounding box center [691, 56] width 159 height 20
click at [623, 54] on icon at bounding box center [624, 56] width 7 height 8
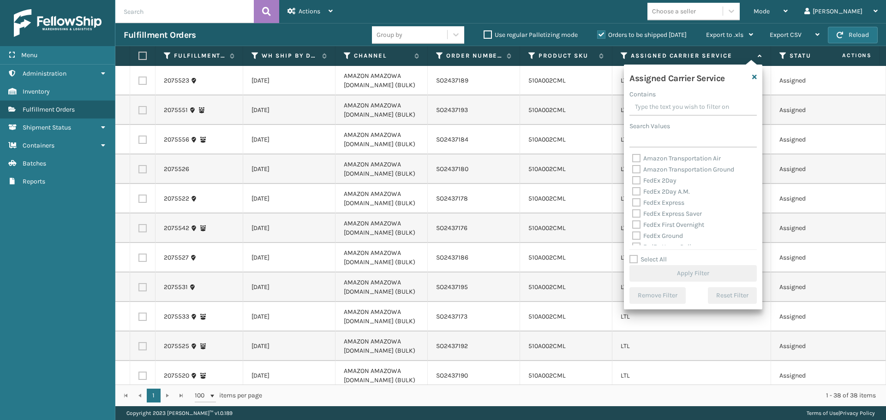
click at [632, 257] on label "Select All" at bounding box center [647, 260] width 37 height 8
click at [632, 255] on input "Select All" at bounding box center [698, 254] width 138 height 1
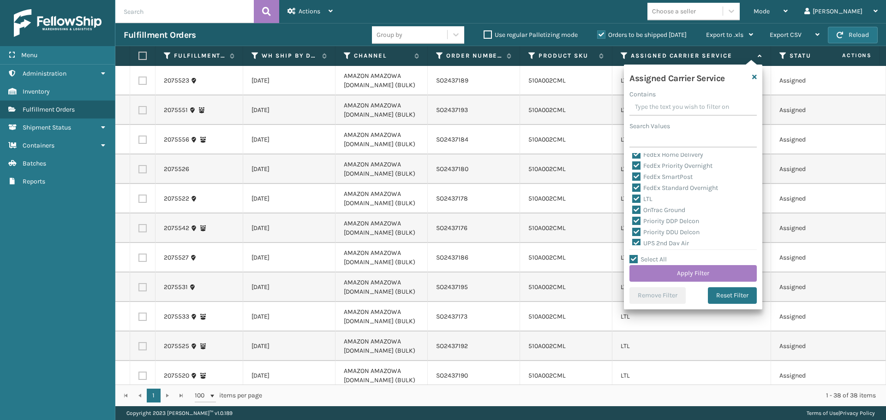
click at [635, 199] on label "LTL" at bounding box center [642, 199] width 20 height 8
click at [633, 199] on input "LTL" at bounding box center [632, 197] width 0 height 6
click at [658, 269] on button "Apply Filter" at bounding box center [692, 273] width 127 height 17
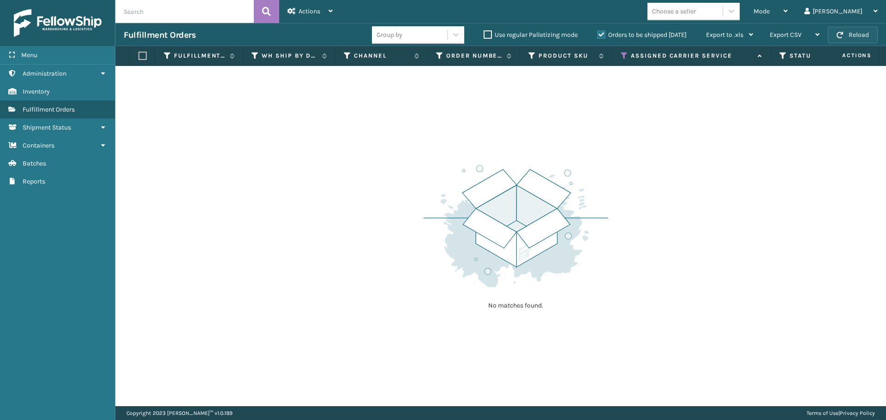
click at [834, 34] on button "Reload" at bounding box center [853, 35] width 50 height 17
click at [323, 17] on div "Actions" at bounding box center [310, 11] width 45 height 23
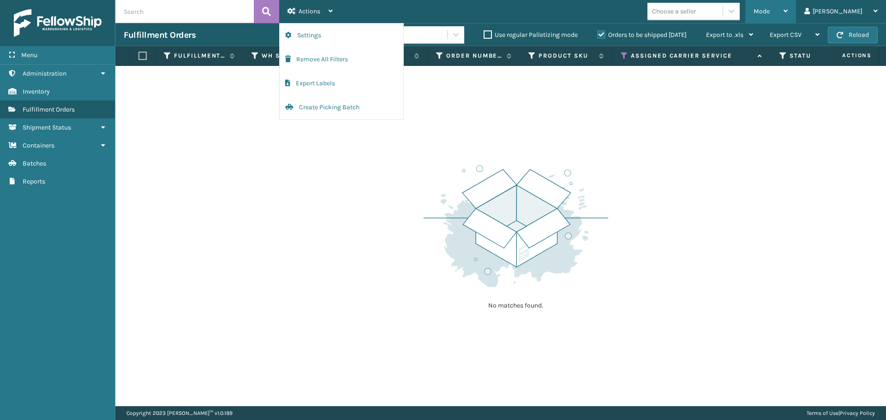
click at [770, 15] on span "Mode" at bounding box center [762, 11] width 16 height 8
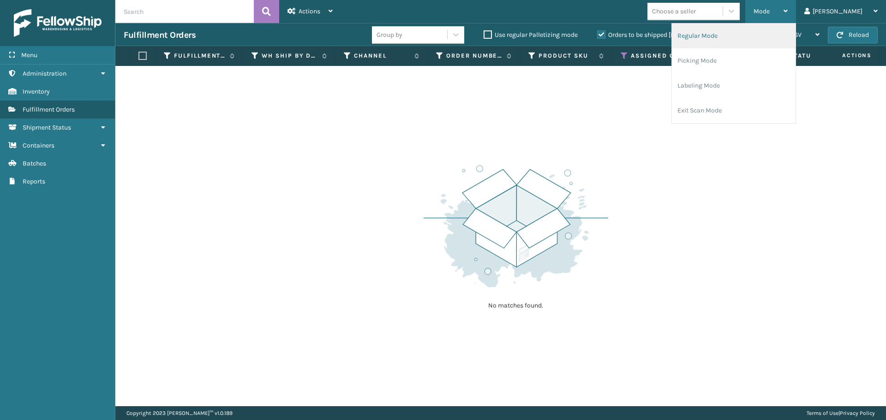
click at [776, 34] on li "Regular Mode" at bounding box center [734, 36] width 124 height 25
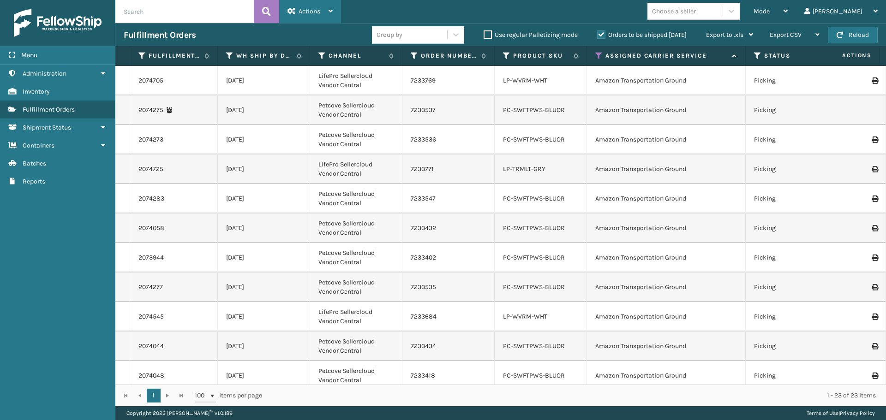
click at [336, 13] on div "Actions Settings Remove All Filters Export Labels Bulk Print Close Out Palletiz…" at bounding box center [310, 11] width 62 height 23
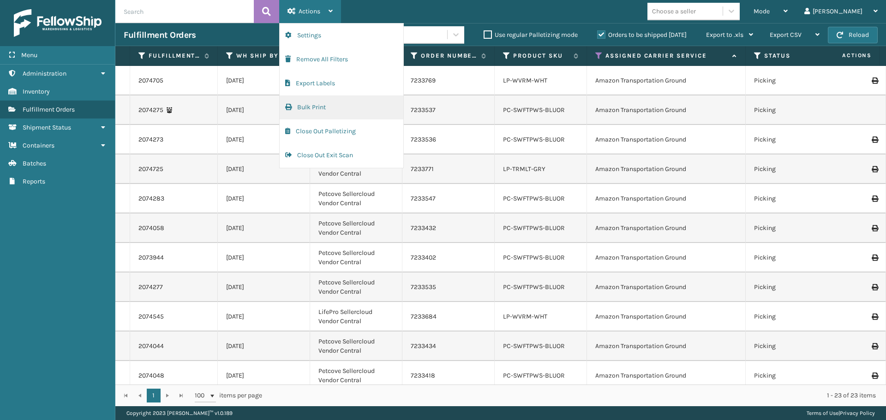
click at [318, 108] on button "Bulk Print" at bounding box center [342, 108] width 124 height 24
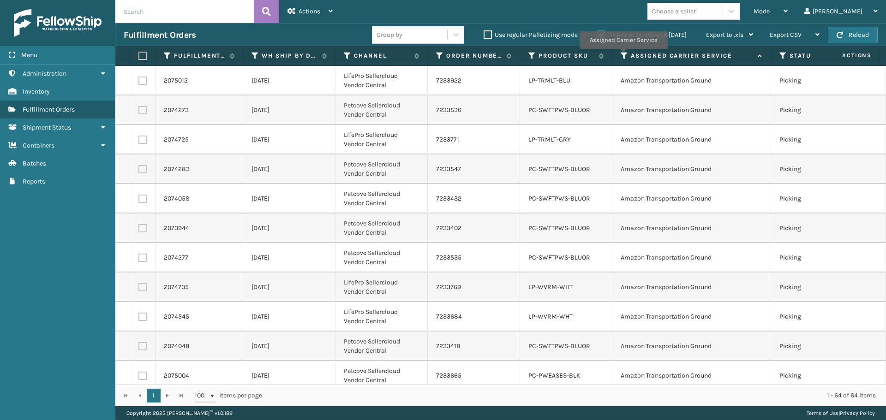
click at [623, 55] on icon at bounding box center [624, 56] width 7 height 8
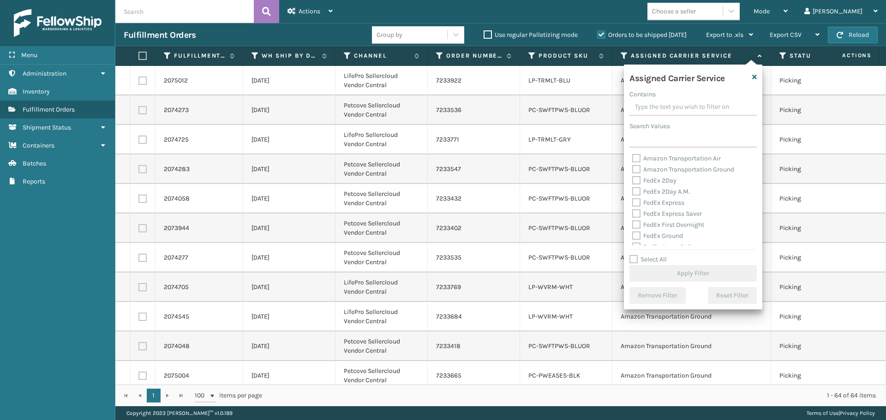
click at [637, 160] on label "Amazon Transportation Air" at bounding box center [676, 159] width 89 height 8
click at [633, 159] on input "Amazon Transportation Air" at bounding box center [632, 156] width 0 height 6
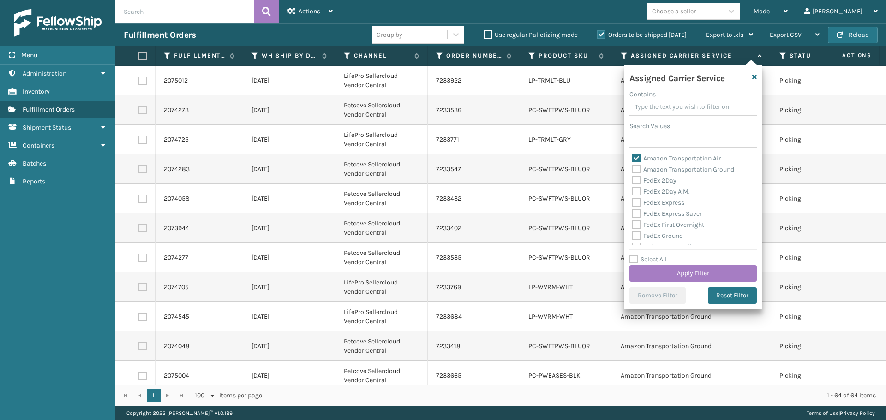
click at [637, 170] on label "Amazon Transportation Ground" at bounding box center [683, 170] width 102 height 8
click at [633, 170] on input "Amazon Transportation Ground" at bounding box center [632, 167] width 0 height 6
click at [656, 272] on button "Apply Filter" at bounding box center [692, 273] width 127 height 17
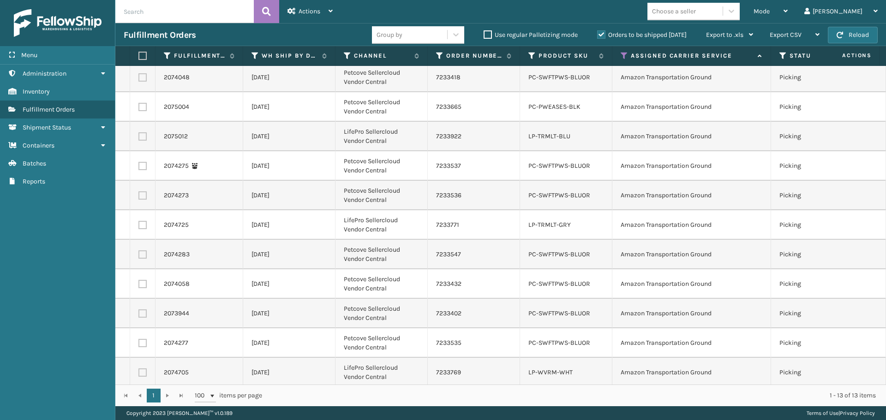
scroll to position [72, 0]
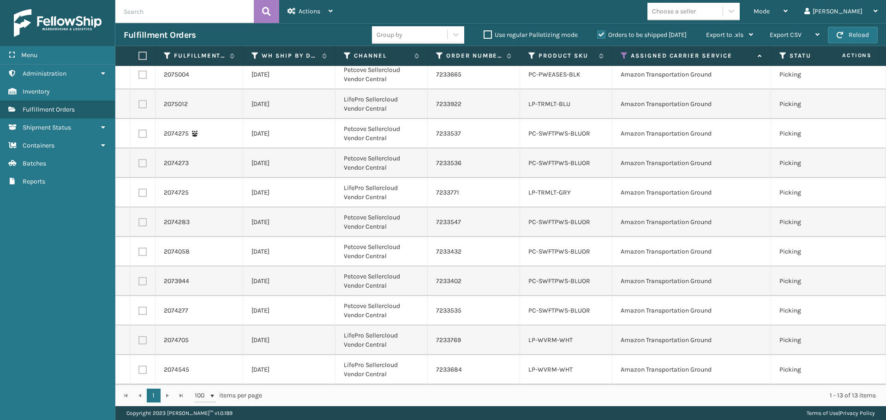
click at [144, 52] on label at bounding box center [141, 56] width 6 height 8
click at [139, 53] on input "checkbox" at bounding box center [138, 56] width 0 height 6
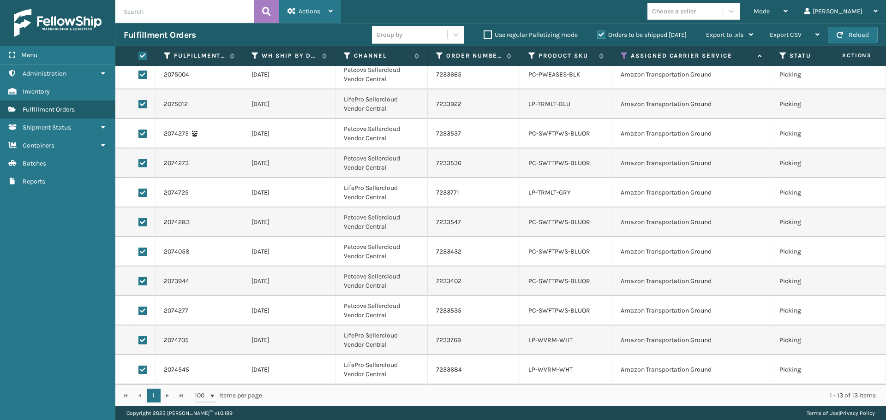
click at [306, 16] on div "Actions" at bounding box center [310, 11] width 45 height 23
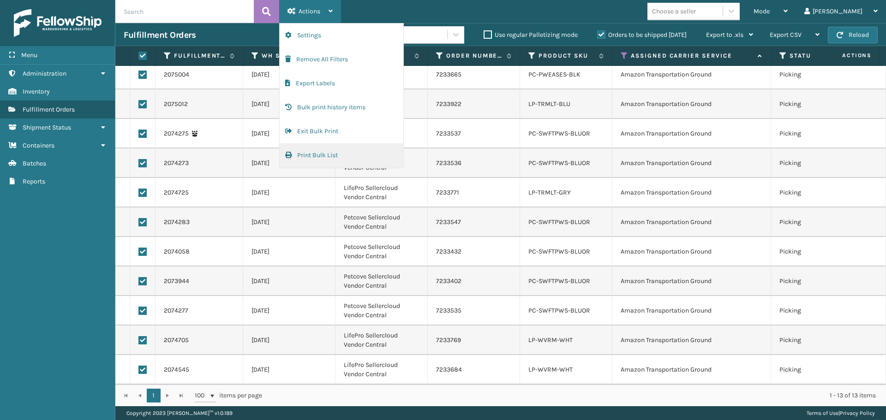
click at [337, 156] on button "Print Bulk List" at bounding box center [342, 156] width 124 height 24
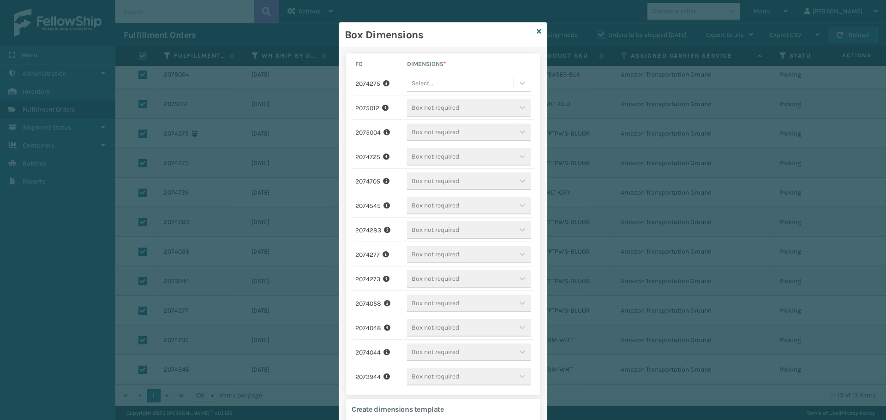
click at [461, 87] on div "Select..." at bounding box center [460, 83] width 107 height 15
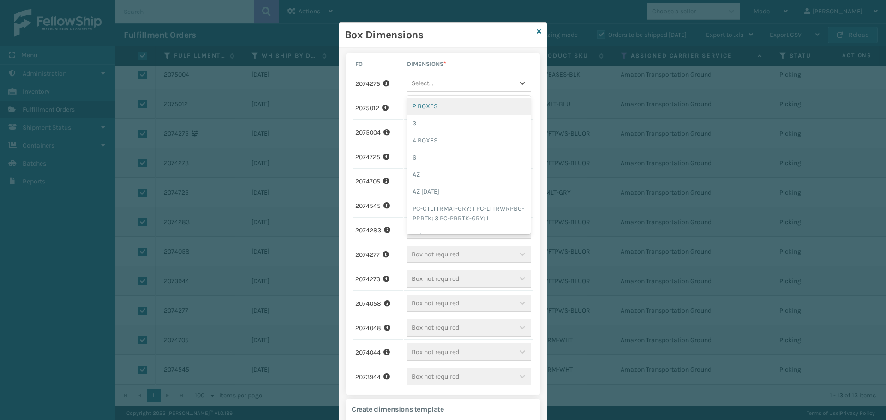
click at [457, 37] on h3 "Box Dimensions" at bounding box center [439, 35] width 188 height 14
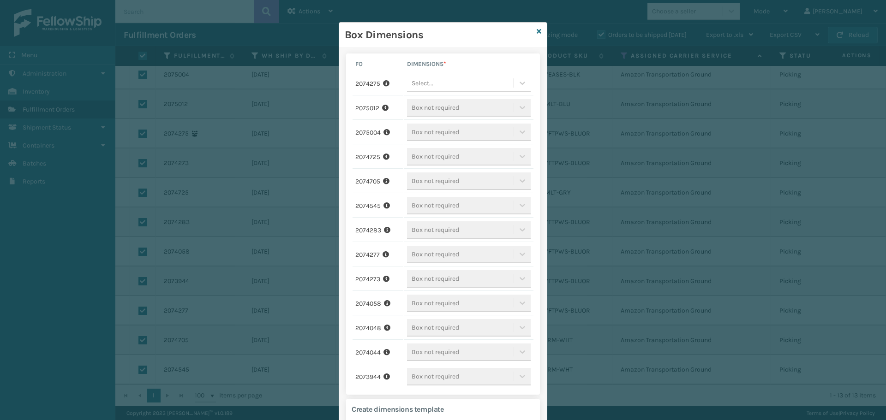
click at [433, 85] on div "Select..." at bounding box center [460, 83] width 107 height 15
click at [436, 81] on div "Select..." at bounding box center [460, 83] width 107 height 15
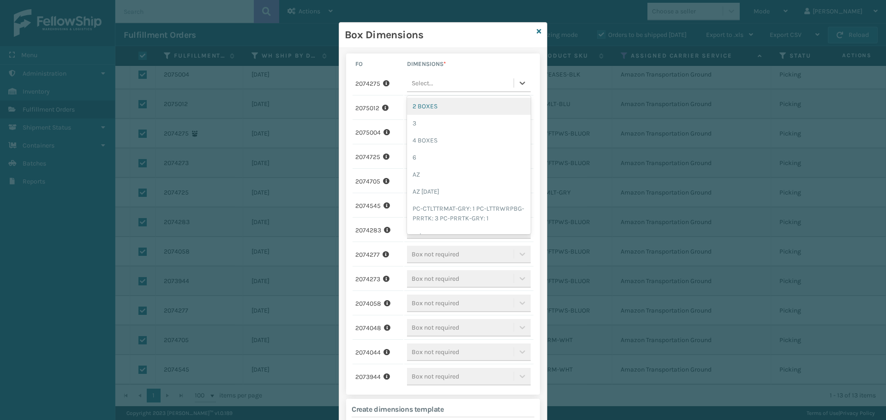
click at [436, 83] on div "Select..." at bounding box center [460, 83] width 107 height 15
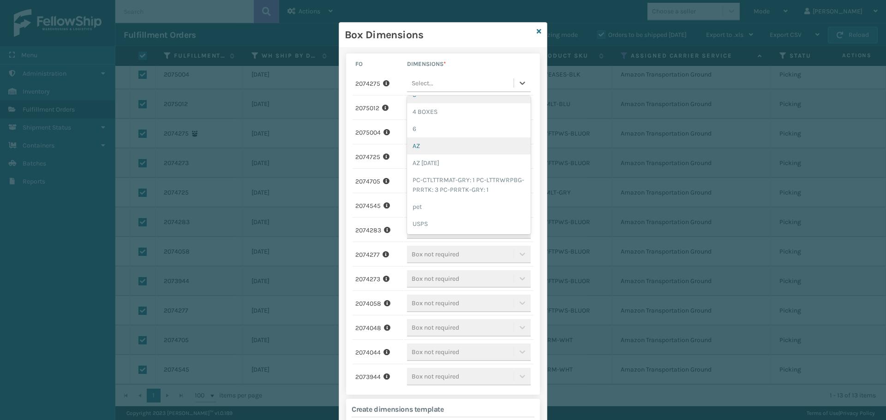
scroll to position [0, 0]
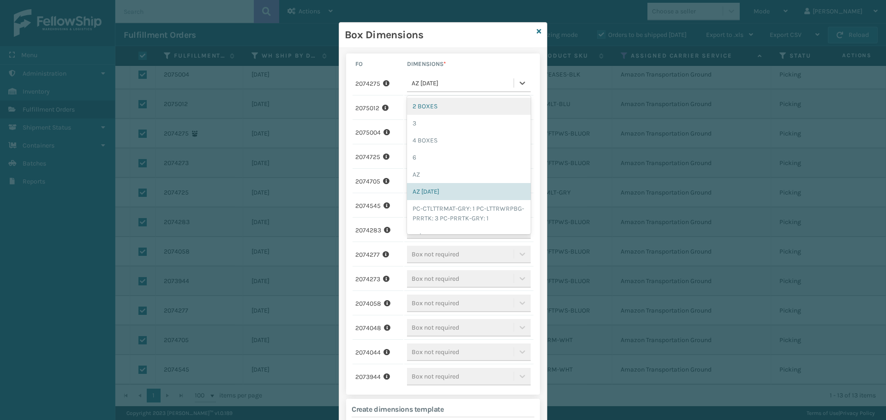
click at [497, 81] on div "AZ [DATE]" at bounding box center [463, 83] width 103 height 10
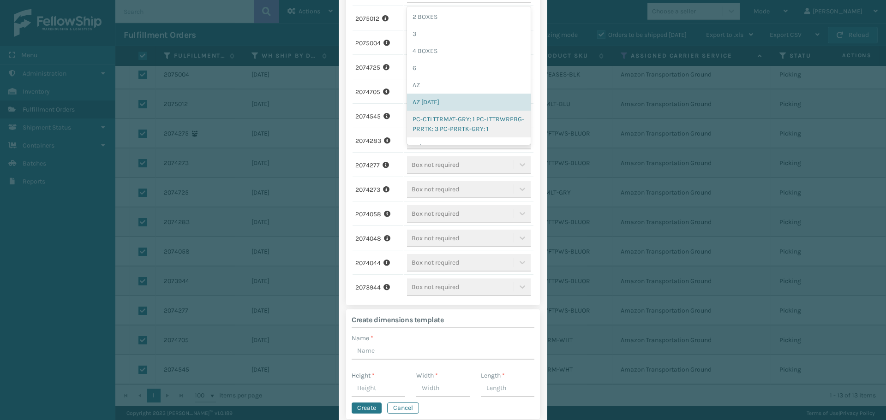
scroll to position [150, 0]
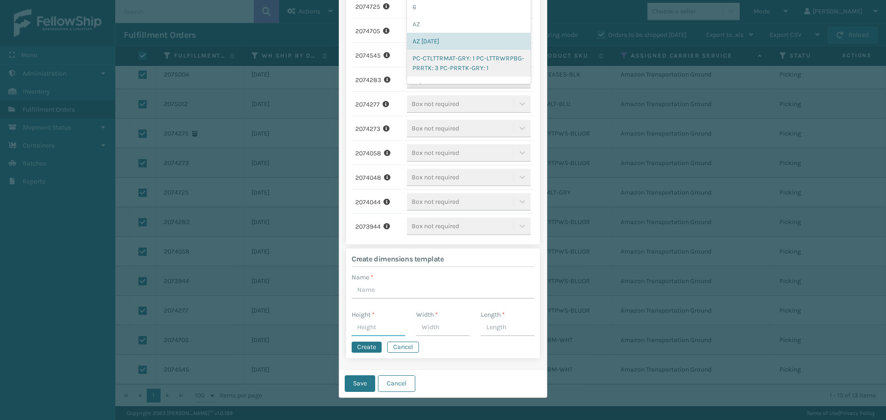
click at [361, 325] on input "Height *" at bounding box center [379, 328] width 54 height 17
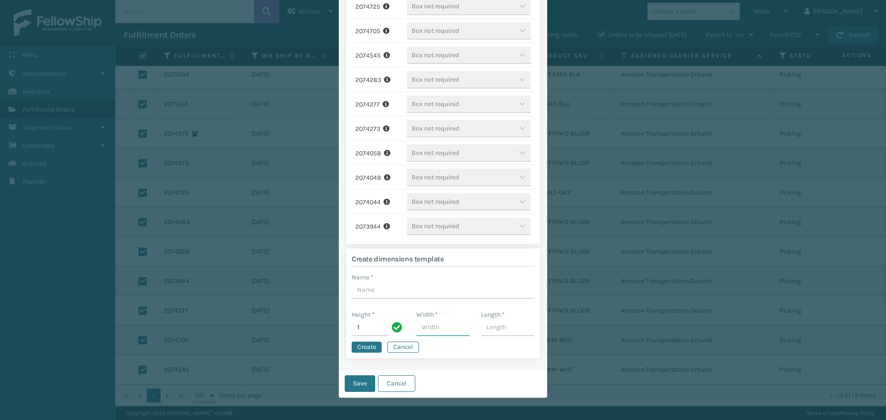
drag, startPoint x: 432, startPoint y: 324, endPoint x: 449, endPoint y: 326, distance: 17.1
click at [432, 324] on input "Width *" at bounding box center [443, 328] width 54 height 17
click at [494, 328] on input "Length *" at bounding box center [508, 328] width 54 height 17
click at [359, 347] on button "Create" at bounding box center [367, 347] width 30 height 11
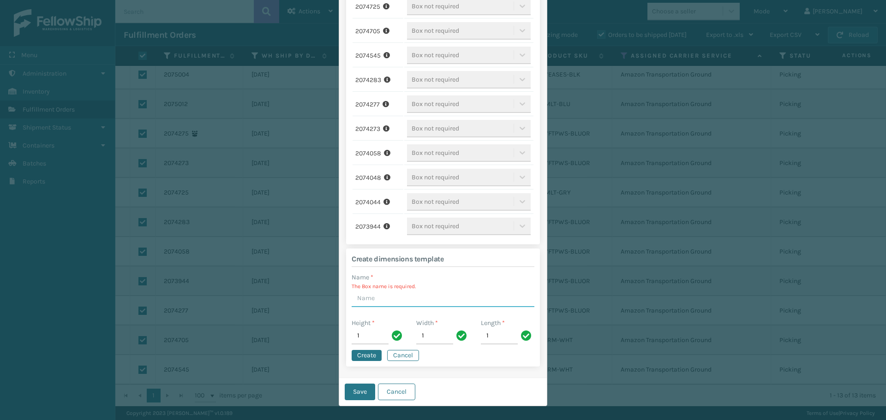
click at [372, 304] on input "Name *" at bounding box center [443, 299] width 183 height 17
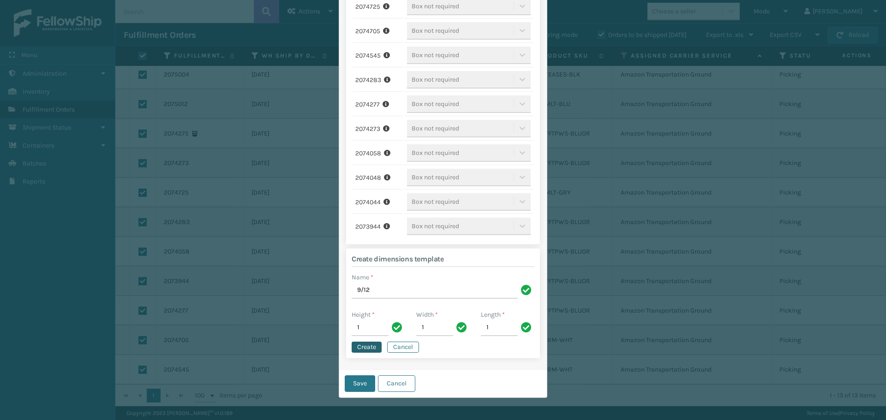
click at [370, 349] on button "Create" at bounding box center [367, 347] width 30 height 11
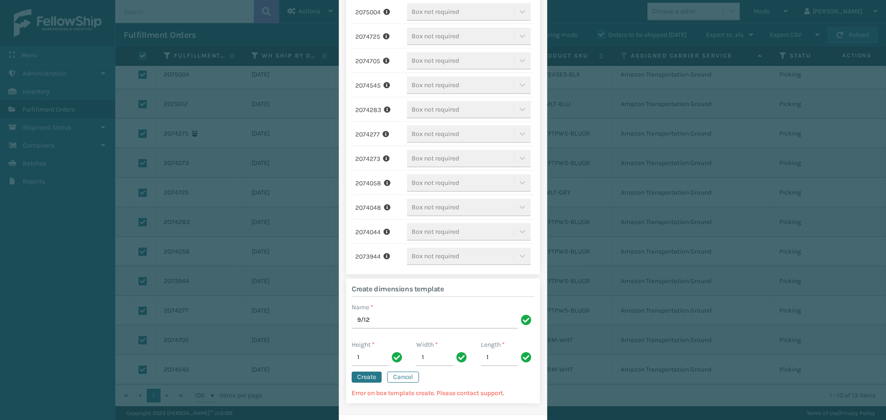
scroll to position [104, 0]
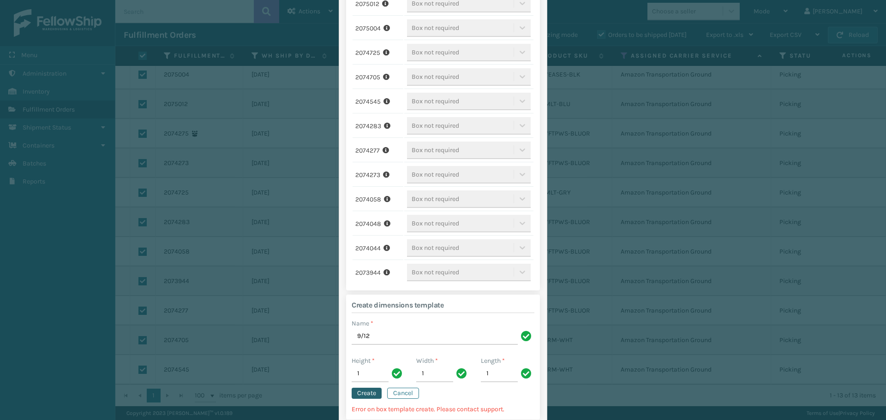
click at [370, 396] on button "Create" at bounding box center [367, 393] width 30 height 11
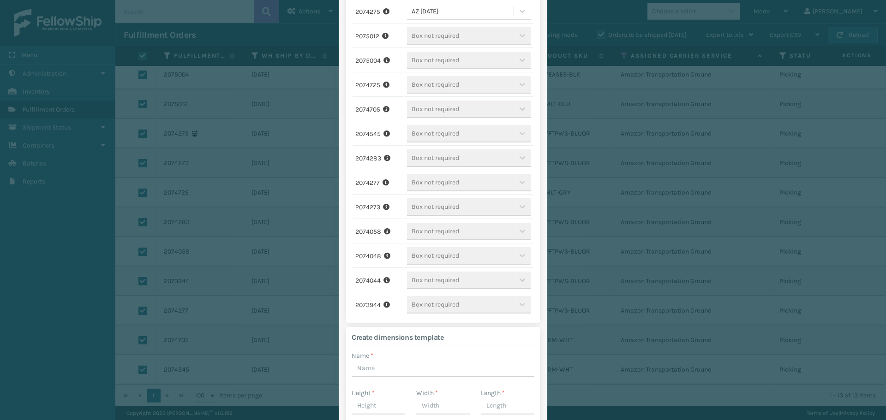
scroll to position [0, 0]
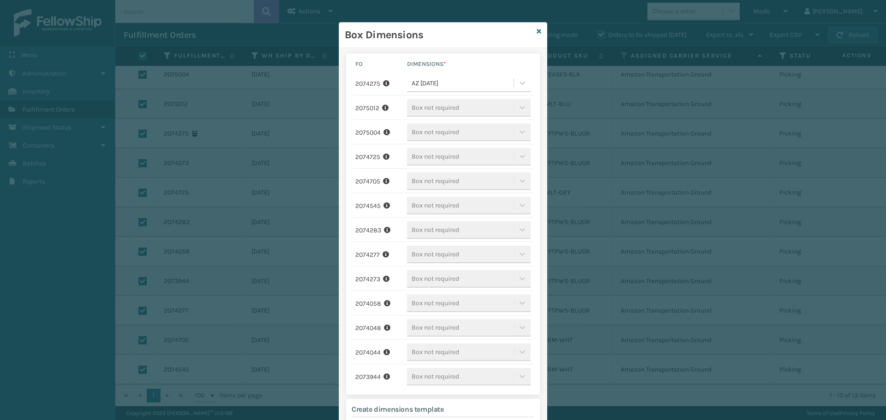
click at [441, 86] on div "AZ [DATE]" at bounding box center [463, 83] width 103 height 10
click at [432, 104] on div "9/12" at bounding box center [469, 106] width 124 height 17
click at [432, 104] on div "Box not required" at bounding box center [469, 108] width 124 height 18
drag, startPoint x: 476, startPoint y: 114, endPoint x: 487, endPoint y: 113, distance: 10.7
click at [477, 113] on div "Box not required" at bounding box center [469, 108] width 124 height 18
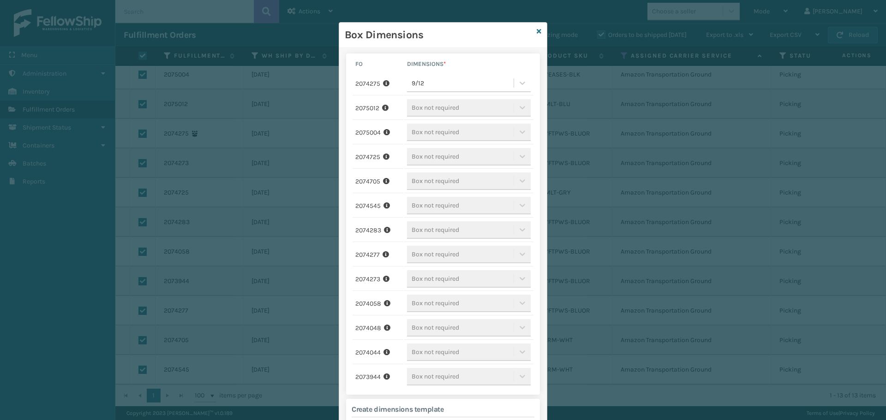
click at [460, 109] on div "Box not required" at bounding box center [469, 108] width 124 height 18
drag, startPoint x: 510, startPoint y: 108, endPoint x: 517, endPoint y: 108, distance: 6.9
click at [512, 108] on div "Box not required" at bounding box center [469, 108] width 124 height 18
click at [517, 108] on div "Box not required" at bounding box center [469, 108] width 124 height 18
click at [429, 111] on div "Box not required" at bounding box center [469, 108] width 124 height 18
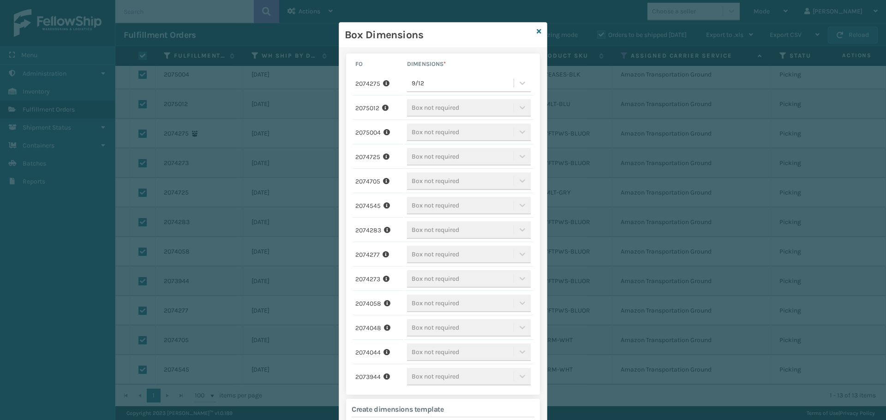
click at [419, 111] on div "Box not required" at bounding box center [469, 108] width 124 height 18
click at [521, 111] on div "Box not required" at bounding box center [469, 108] width 124 height 18
click at [523, 136] on div "Box not required" at bounding box center [469, 133] width 124 height 18
click at [483, 79] on div "9/12" at bounding box center [463, 83] width 103 height 10
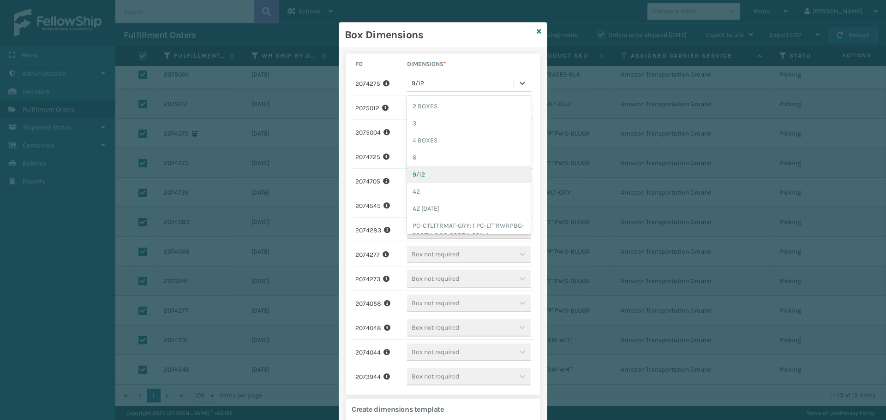
click at [421, 170] on div "9/12" at bounding box center [469, 174] width 124 height 17
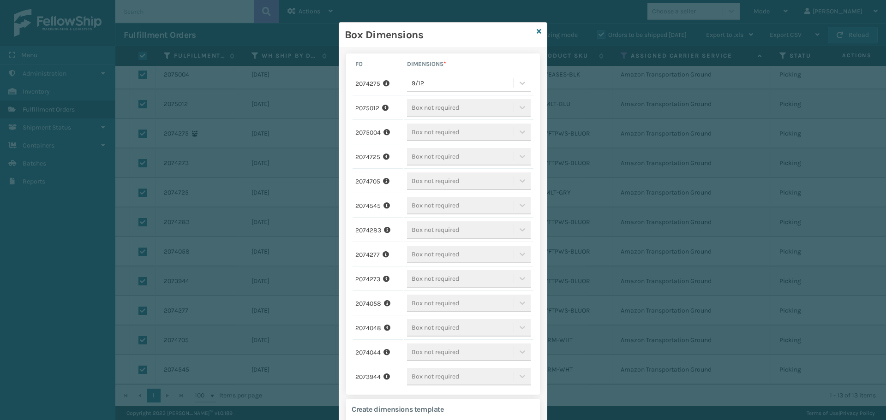
click at [414, 102] on div "Box not required" at bounding box center [469, 108] width 124 height 18
click at [522, 108] on div "Box not required" at bounding box center [469, 108] width 124 height 18
click at [419, 312] on div "Box not required" at bounding box center [469, 304] width 124 height 18
click at [421, 304] on div "Box not required" at bounding box center [469, 304] width 124 height 18
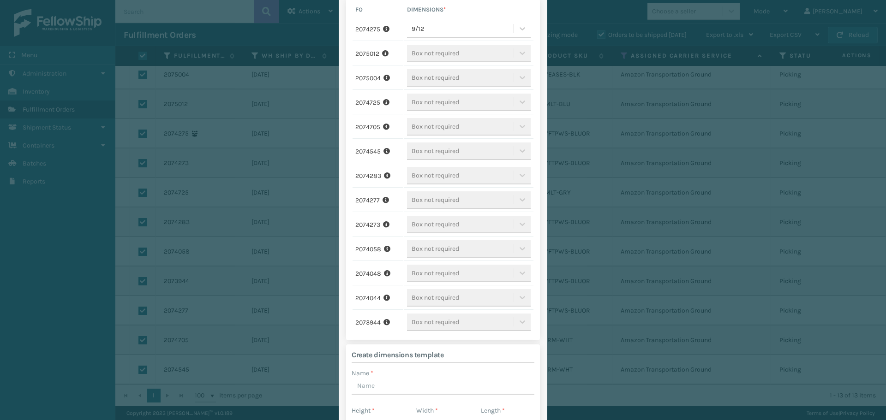
scroll to position [150, 0]
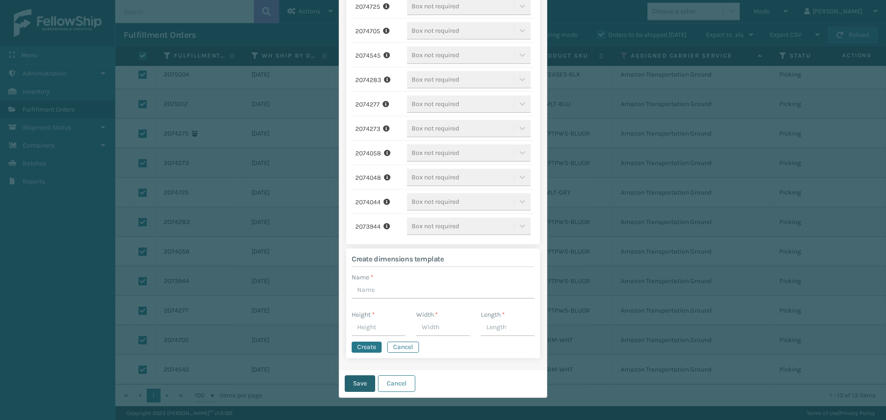
click at [367, 389] on button "Save" at bounding box center [360, 384] width 30 height 17
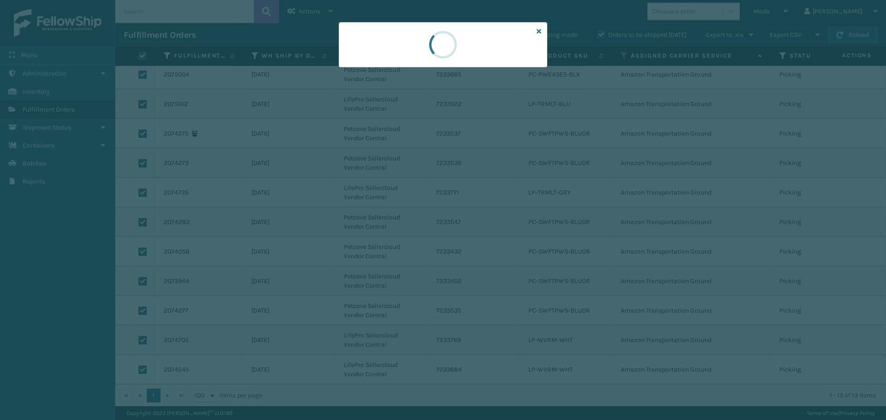
scroll to position [0, 0]
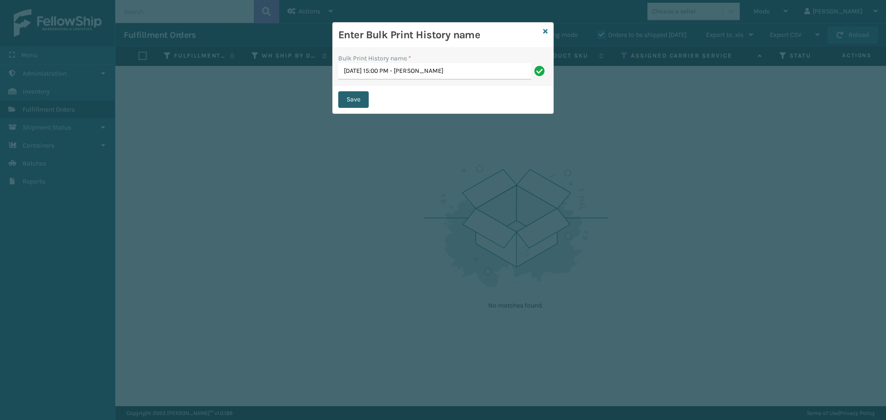
click at [354, 104] on button "Save" at bounding box center [353, 99] width 30 height 17
